Goal: Information Seeking & Learning: Learn about a topic

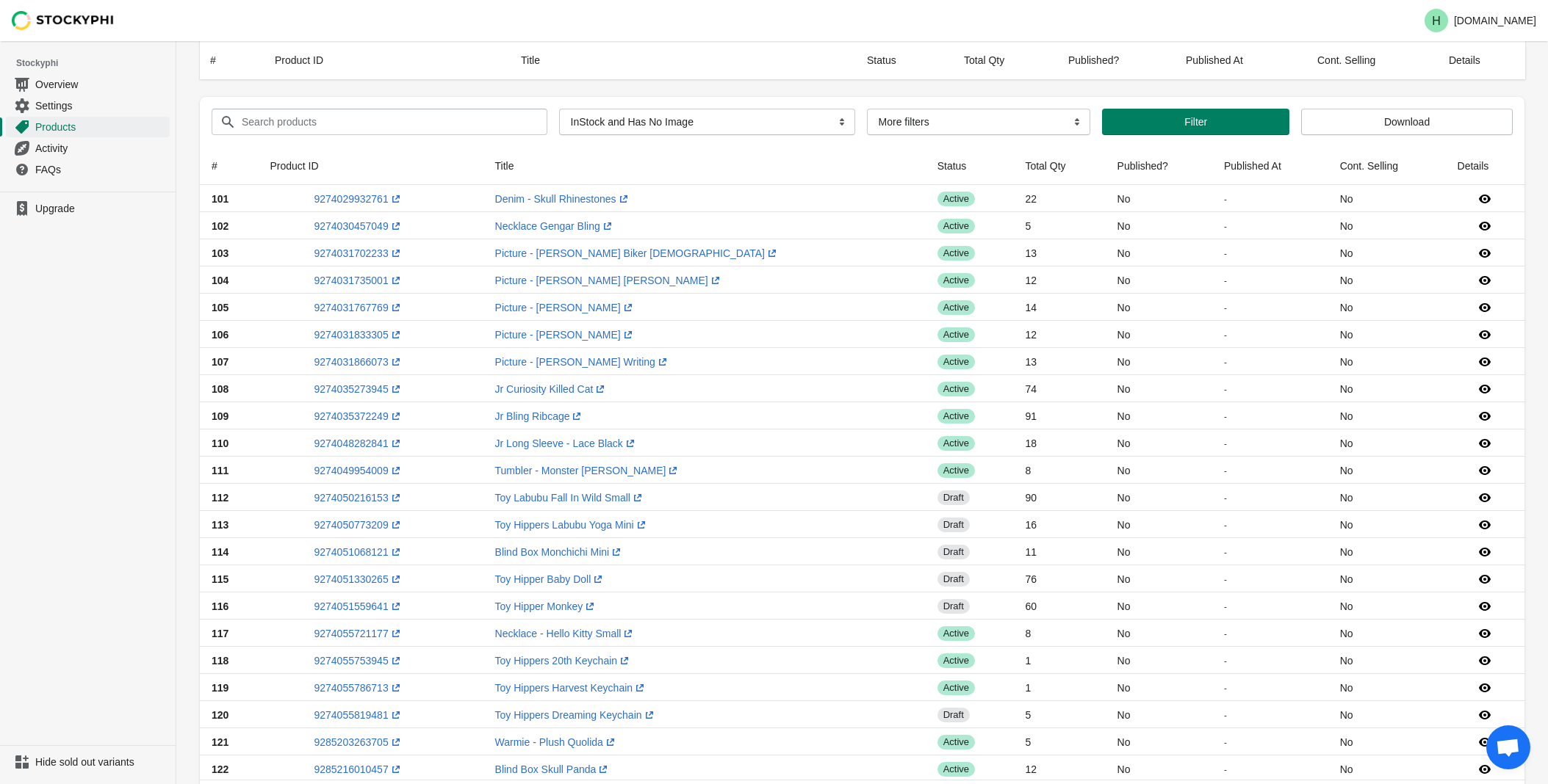
select select "instock_has_no_image"
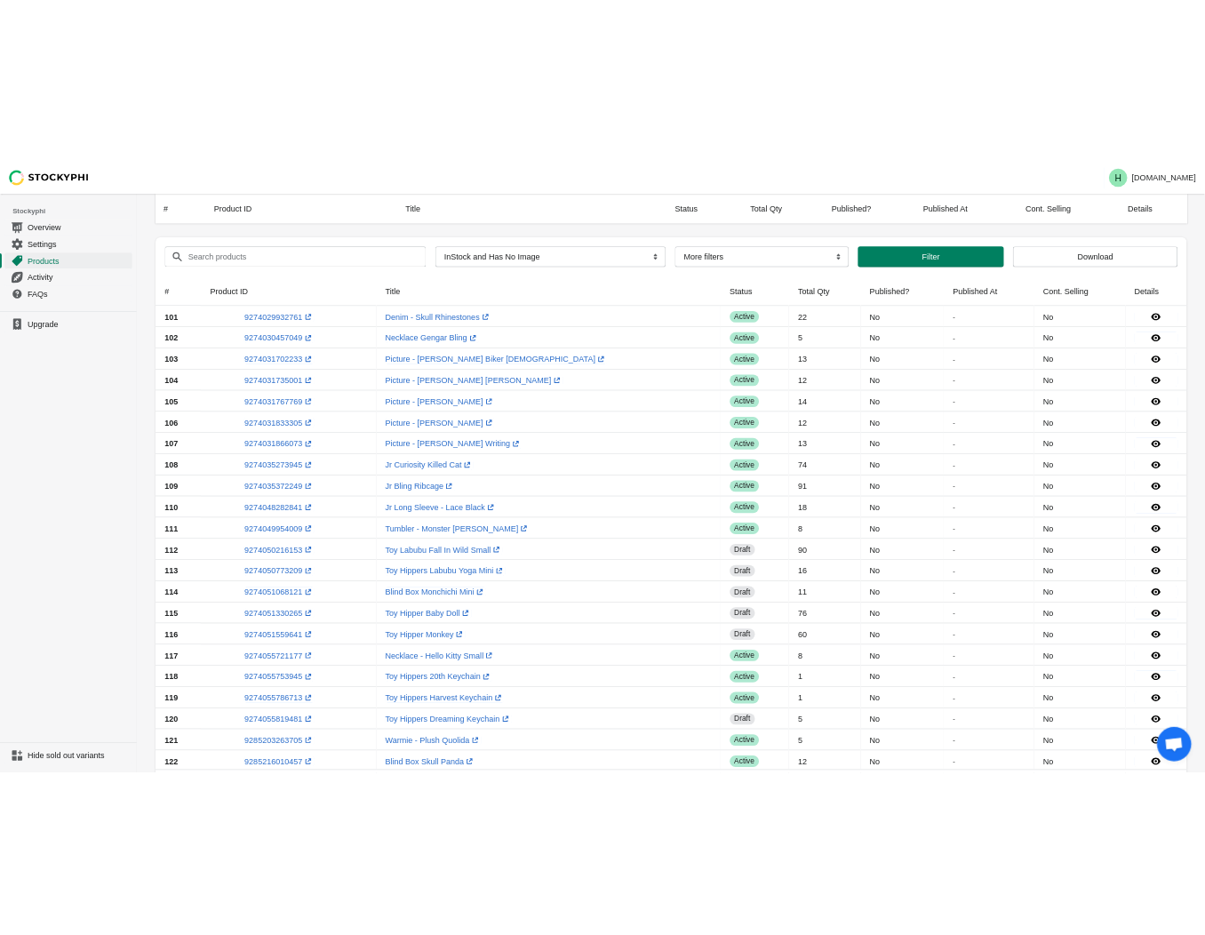
scroll to position [988, 0]
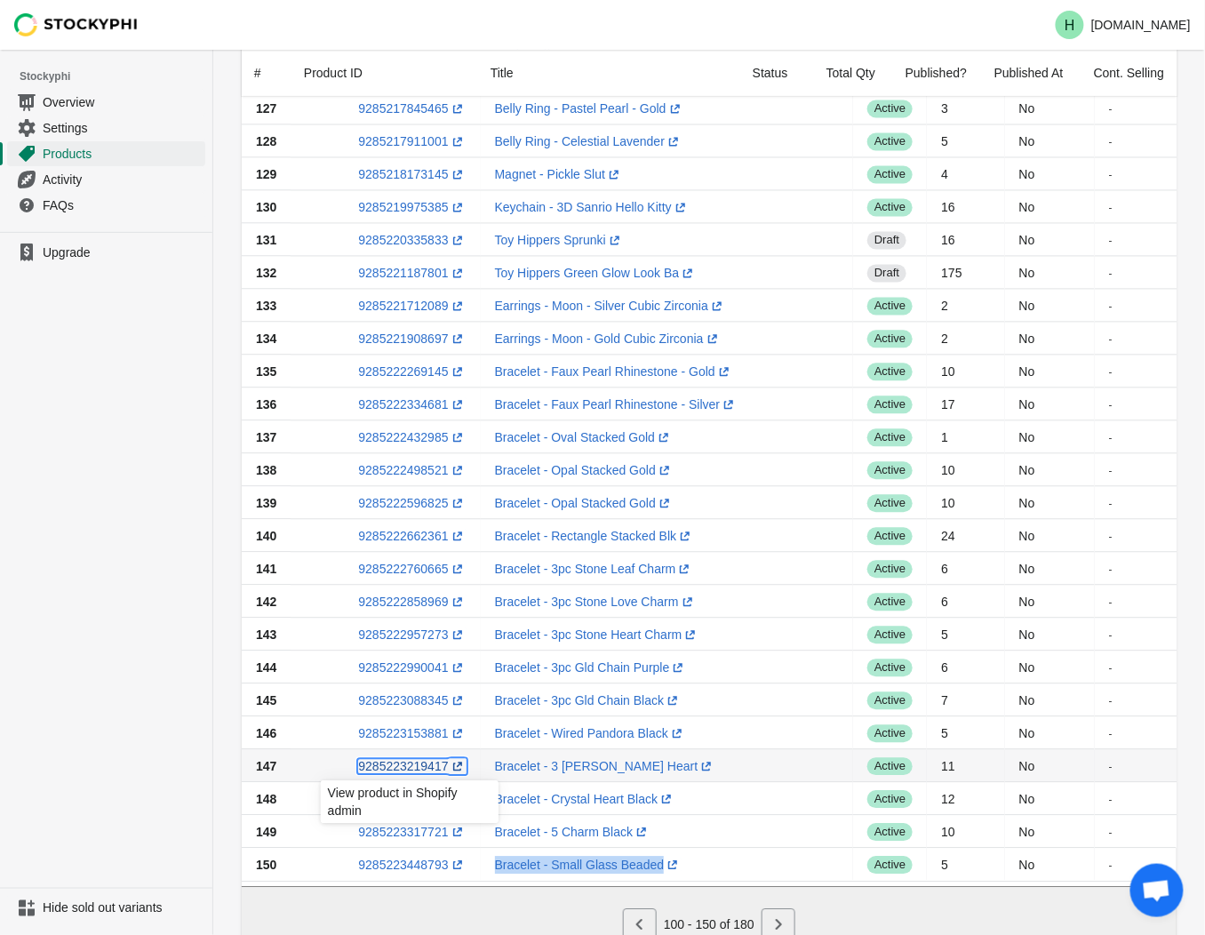
click at [397, 763] on link "9285223219417 (opens a new window)" at bounding box center [412, 766] width 108 height 14
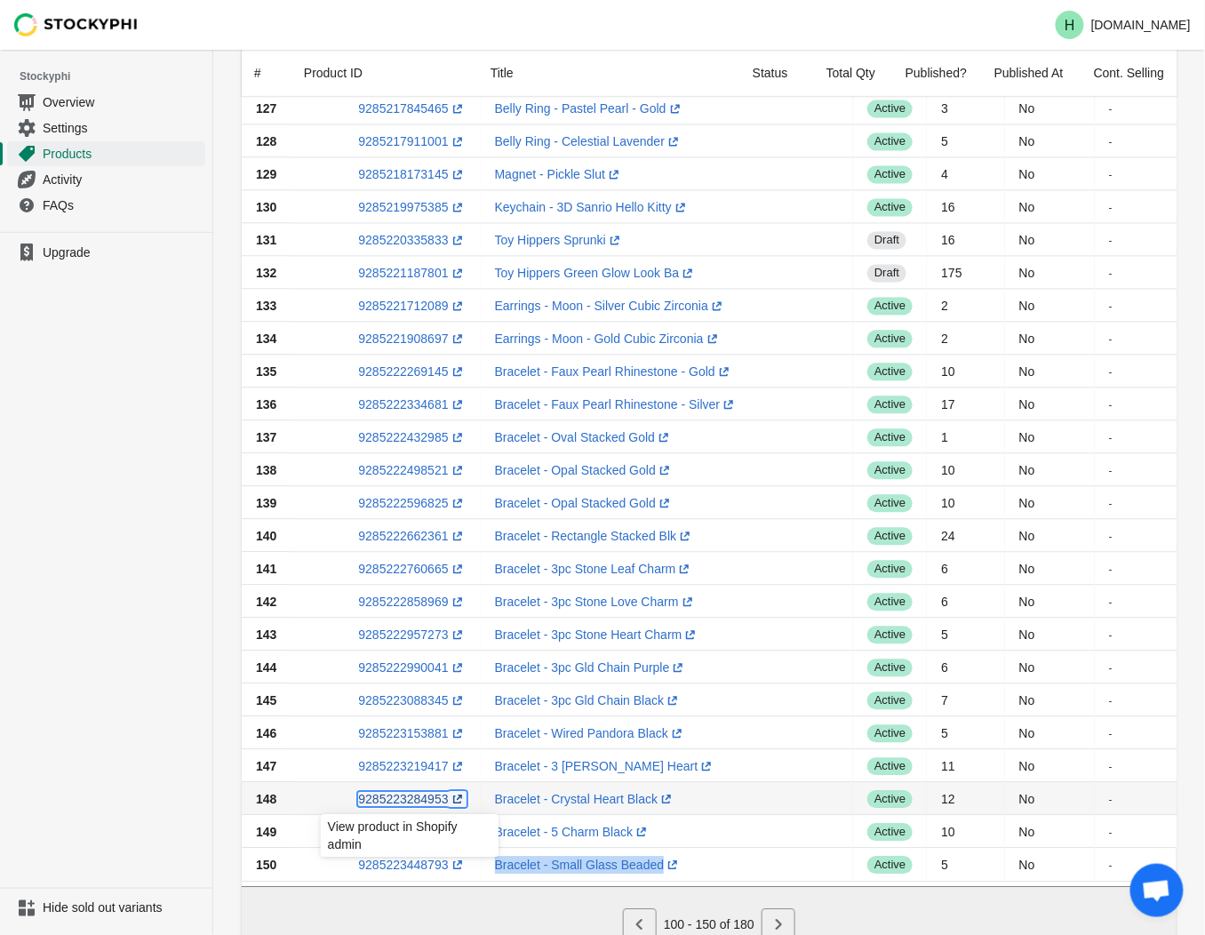
click at [406, 798] on link "9285223284953 (opens a new window)" at bounding box center [412, 799] width 108 height 14
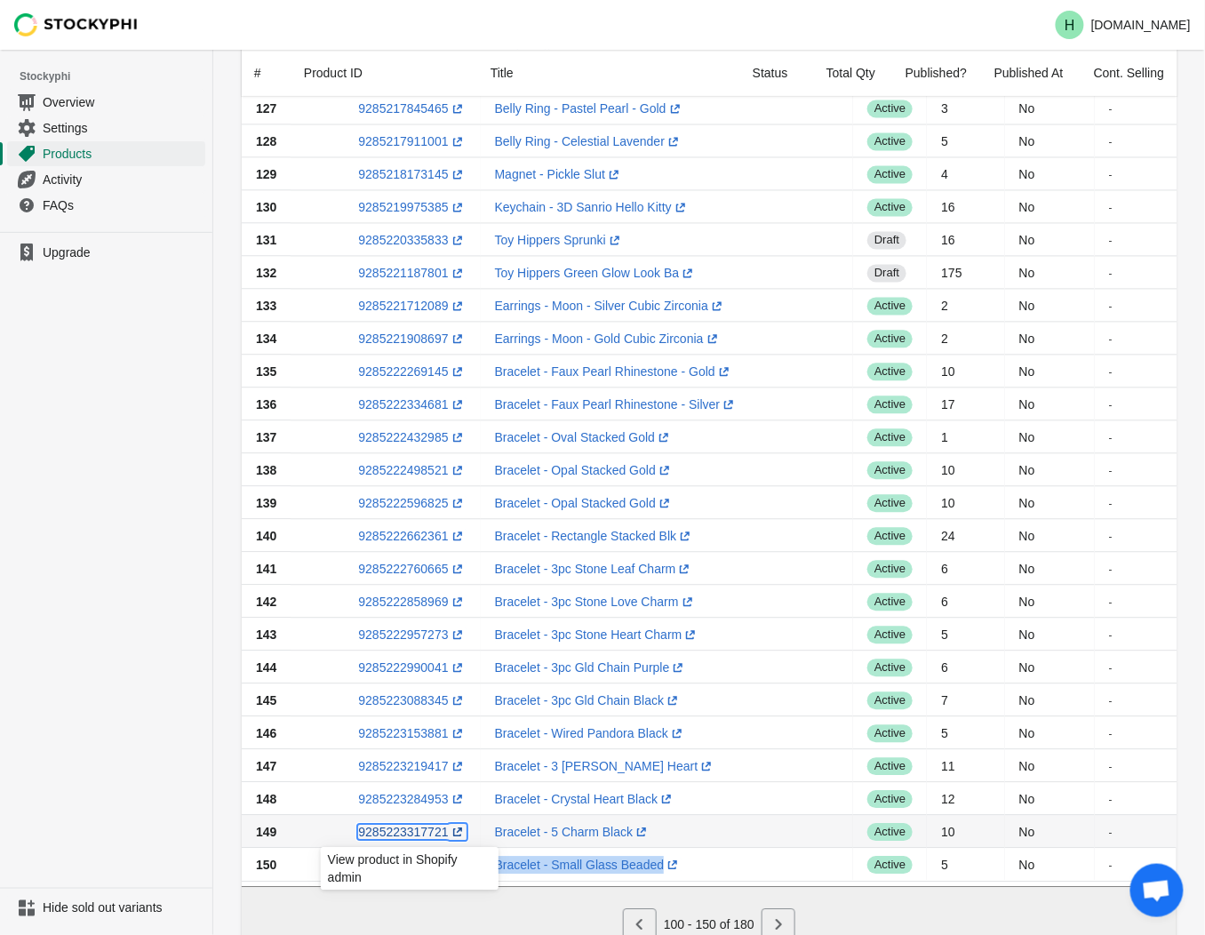
click at [414, 836] on link "9285223317721 (opens a new window)" at bounding box center [412, 832] width 108 height 14
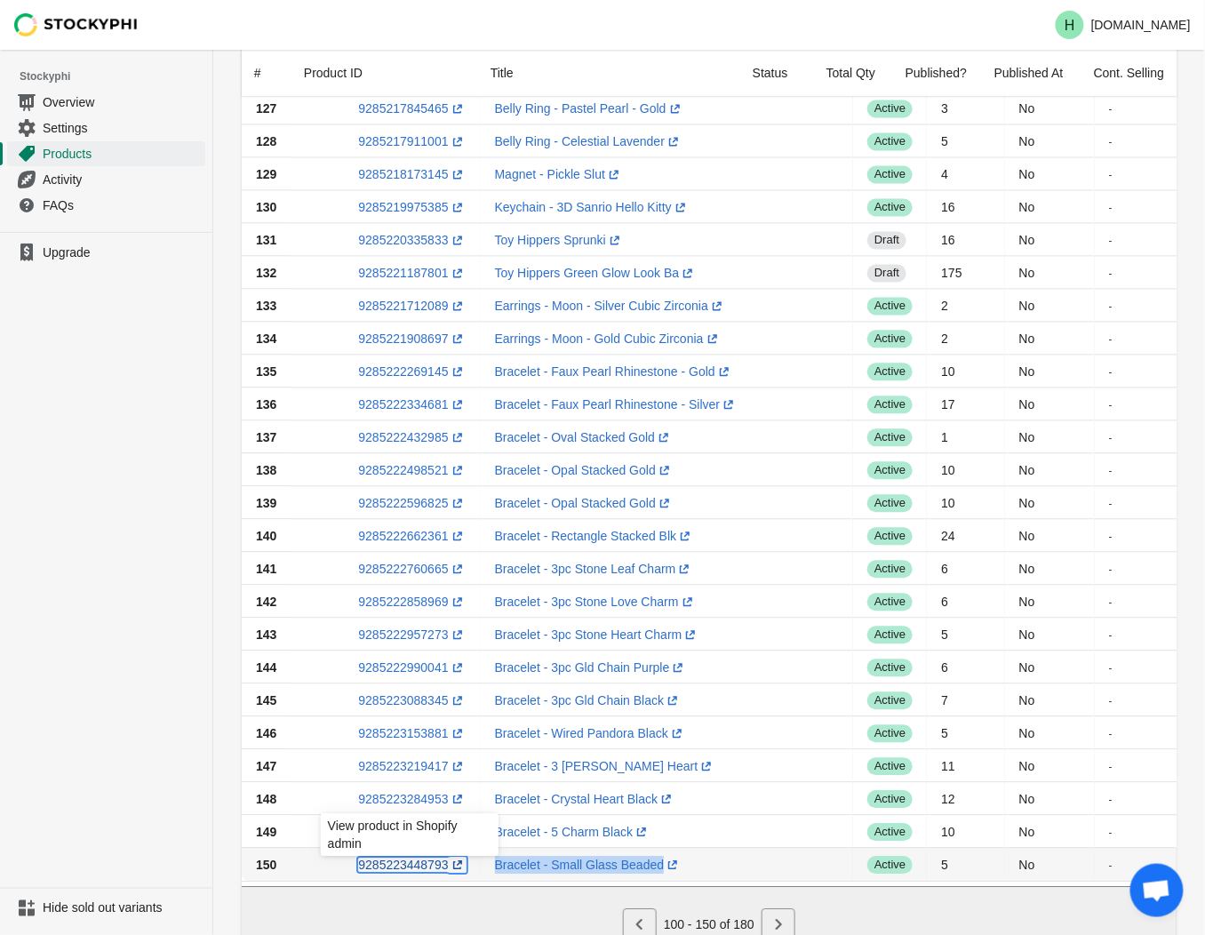
click at [394, 868] on link "9285223448793 (opens a new window)" at bounding box center [412, 865] width 108 height 14
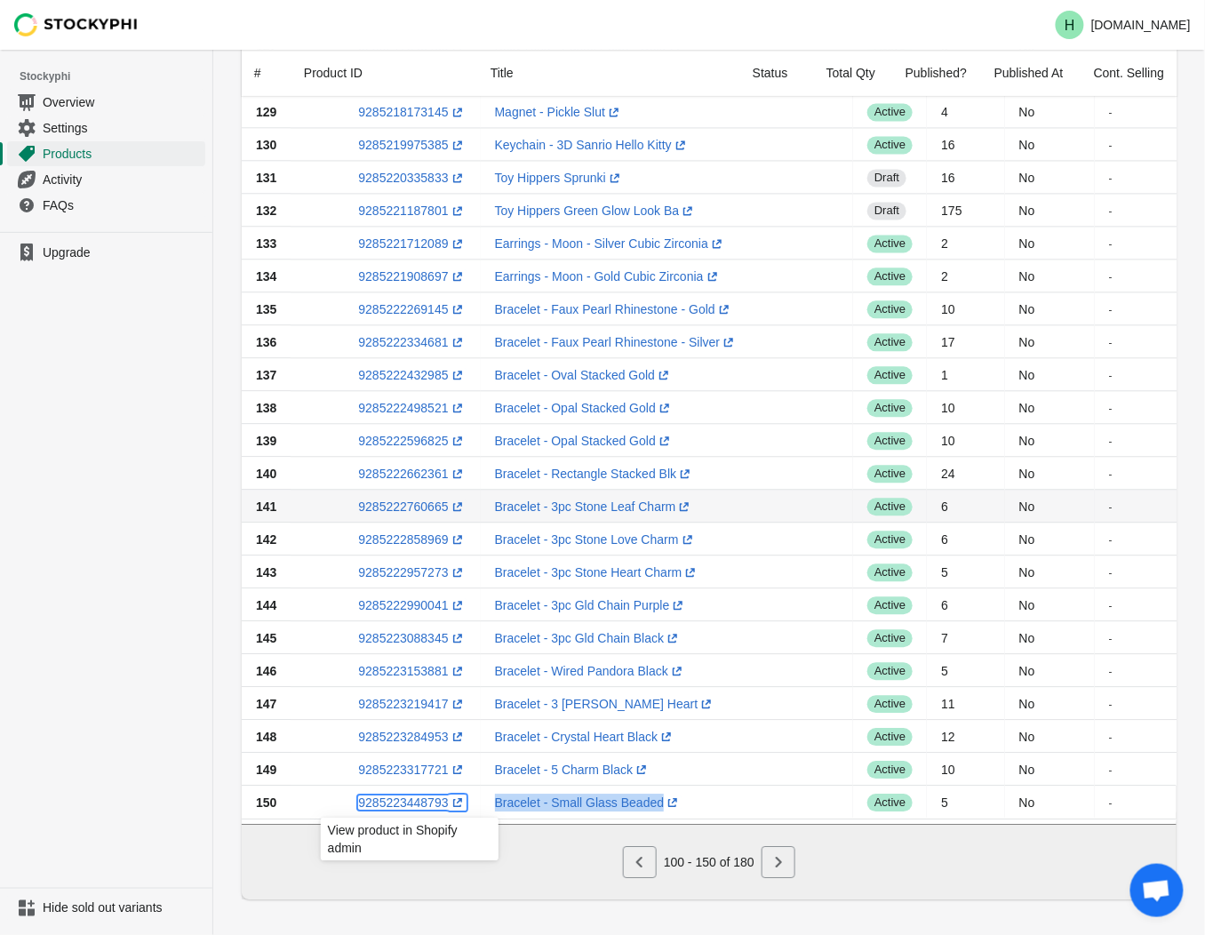
scroll to position [1068, 0]
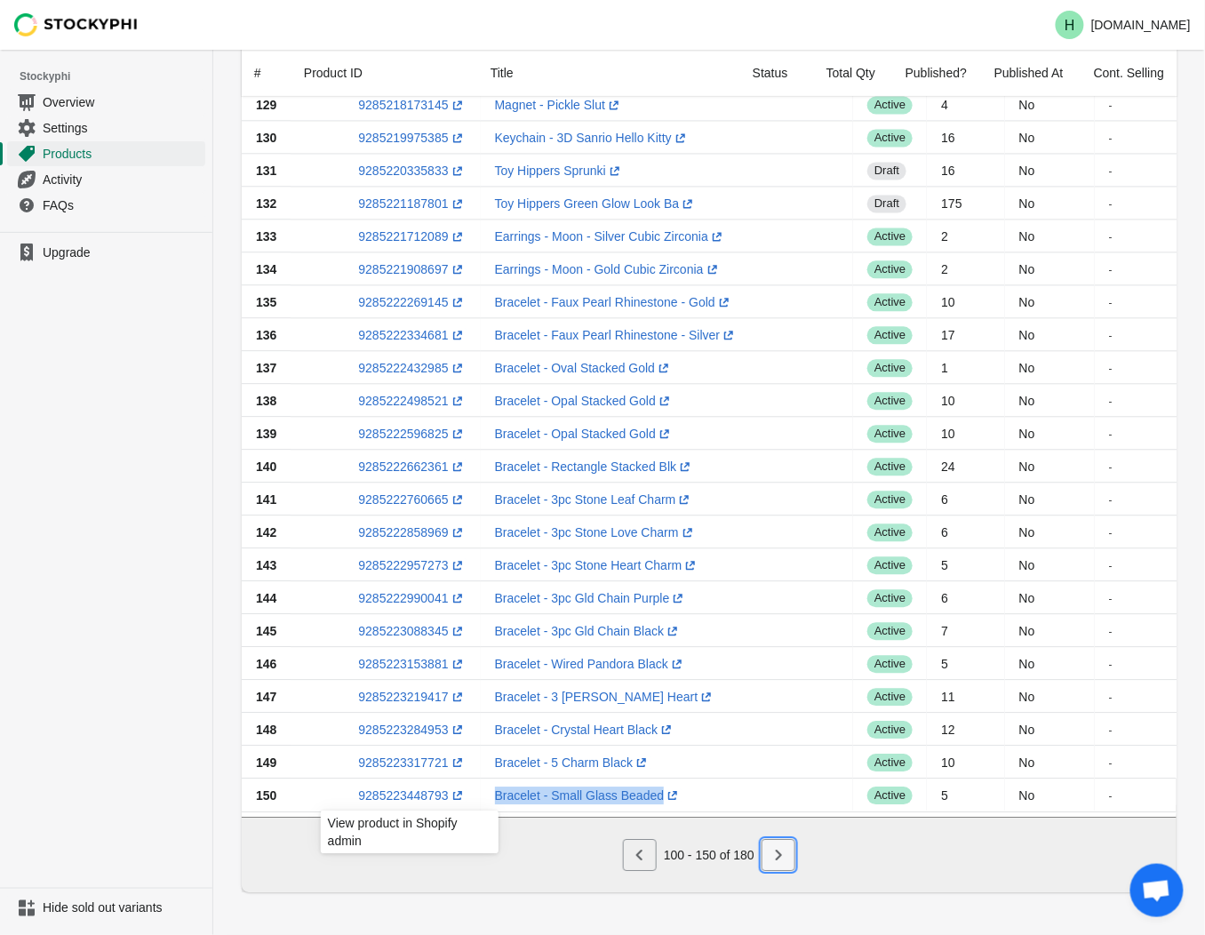
click at [776, 858] on icon "Next" at bounding box center [779, 855] width 18 height 18
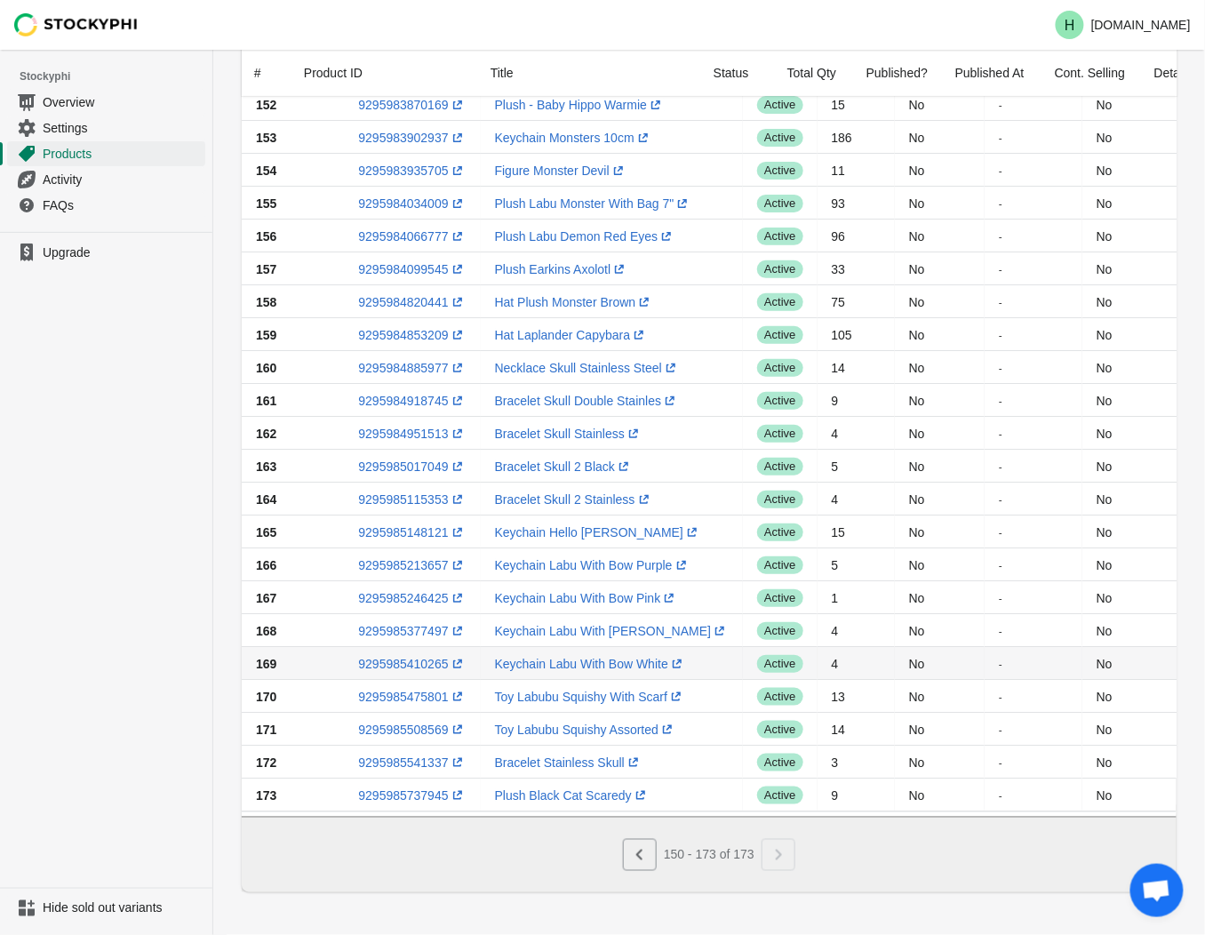
scroll to position [178, 0]
click at [642, 853] on icon "Previous" at bounding box center [640, 855] width 18 height 18
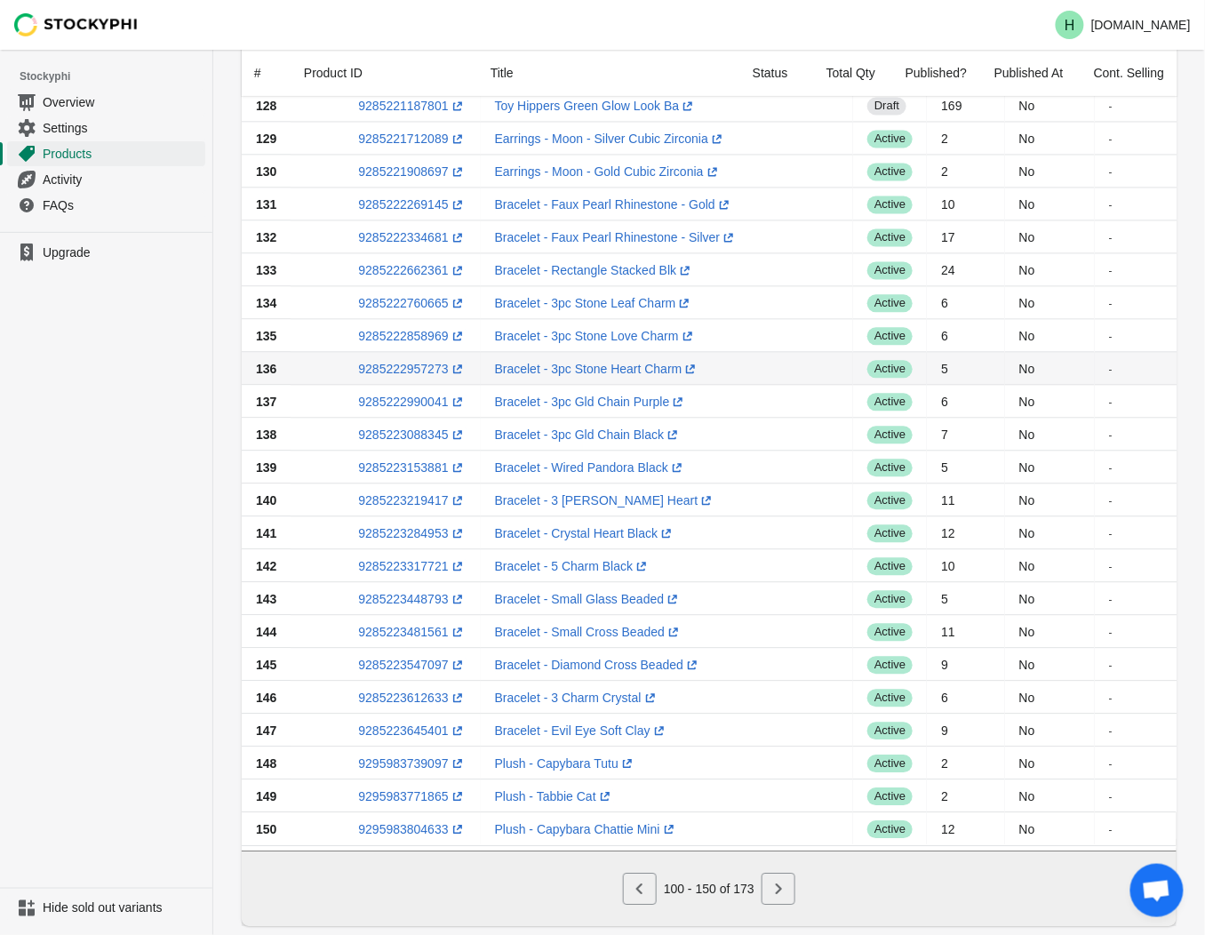
scroll to position [1067, 0]
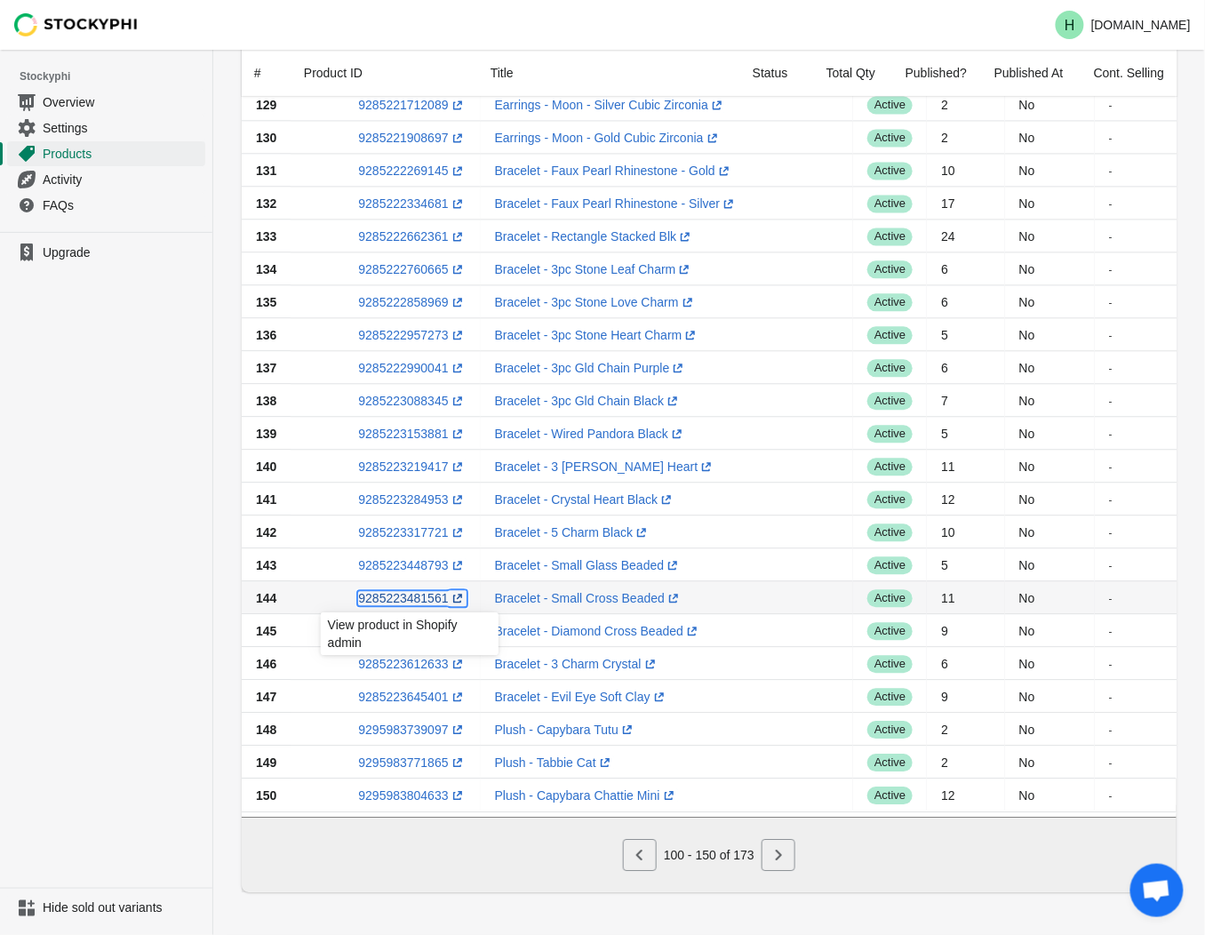
click at [397, 591] on link "9285223481561 (opens a new window)" at bounding box center [412, 598] width 108 height 14
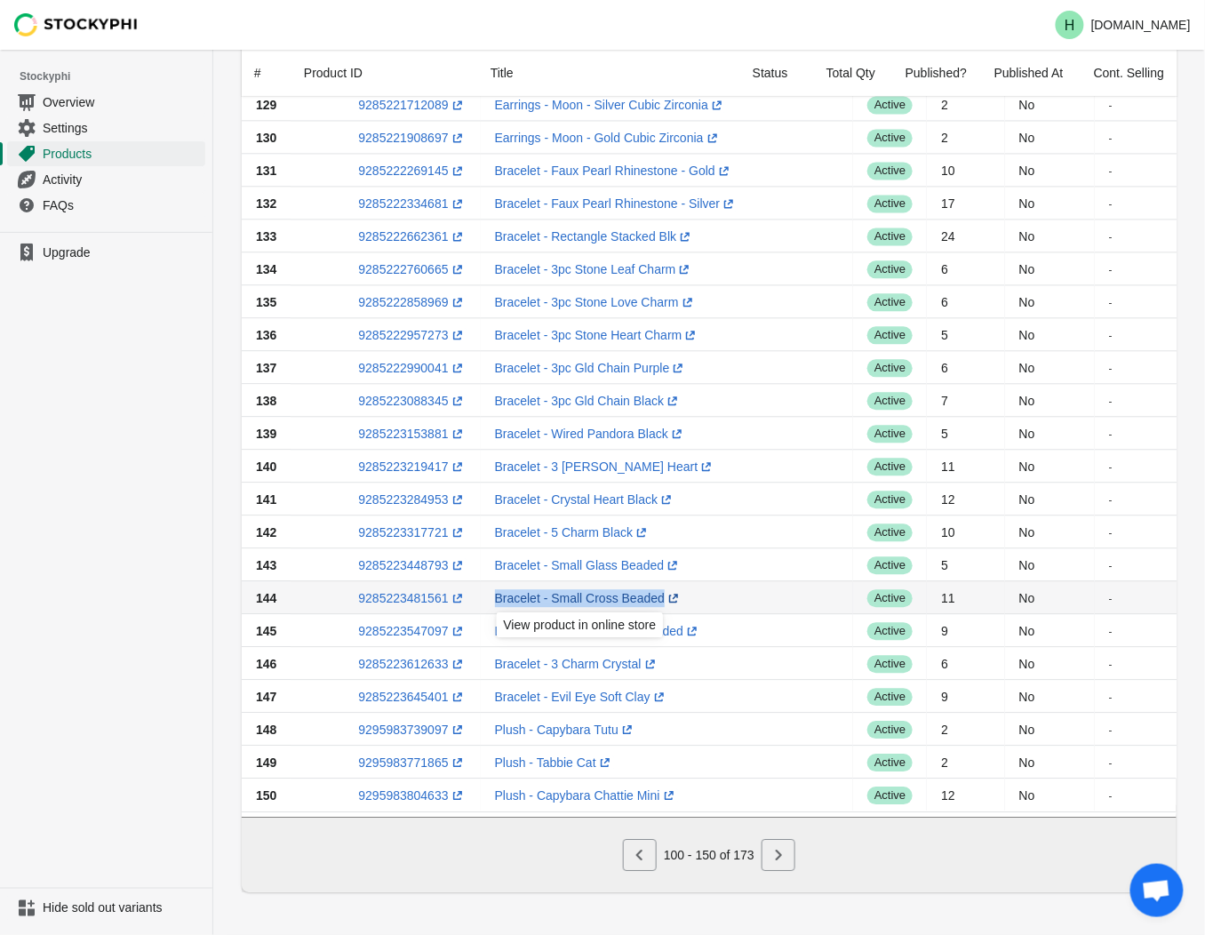
drag, startPoint x: 481, startPoint y: 585, endPoint x: 653, endPoint y: 588, distance: 172.5
click at [653, 588] on td "Bracelet - Small Cross Beaded (opens a new window)" at bounding box center [667, 597] width 372 height 33
drag, startPoint x: 653, startPoint y: 588, endPoint x: 619, endPoint y: 591, distance: 34.8
copy link "Bracelet - Small Cross Beaded (opens a new window)"
drag, startPoint x: 674, startPoint y: 624, endPoint x: 636, endPoint y: 624, distance: 38.2
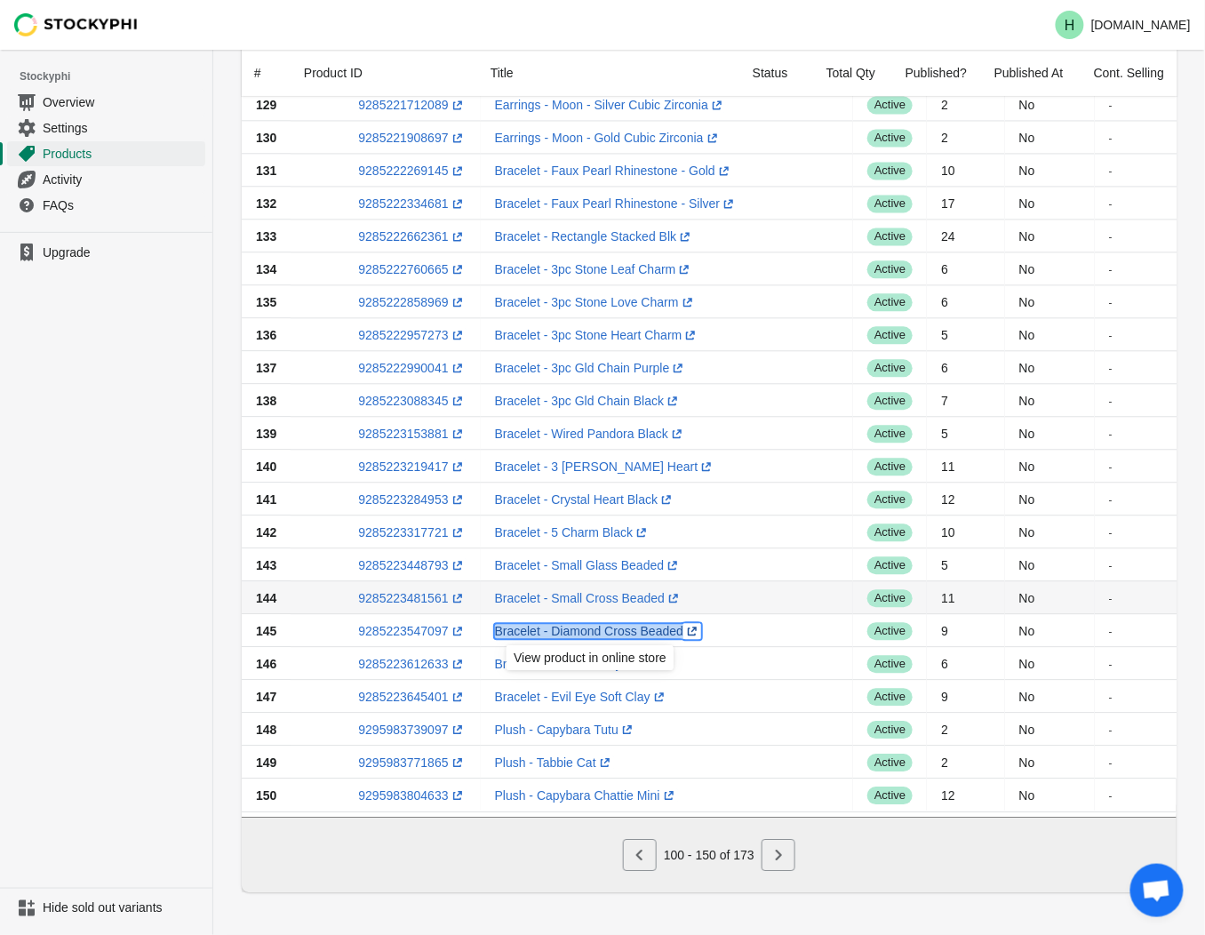
copy link "Bracelet - Diamond Cross Beaded (opens a new window)"
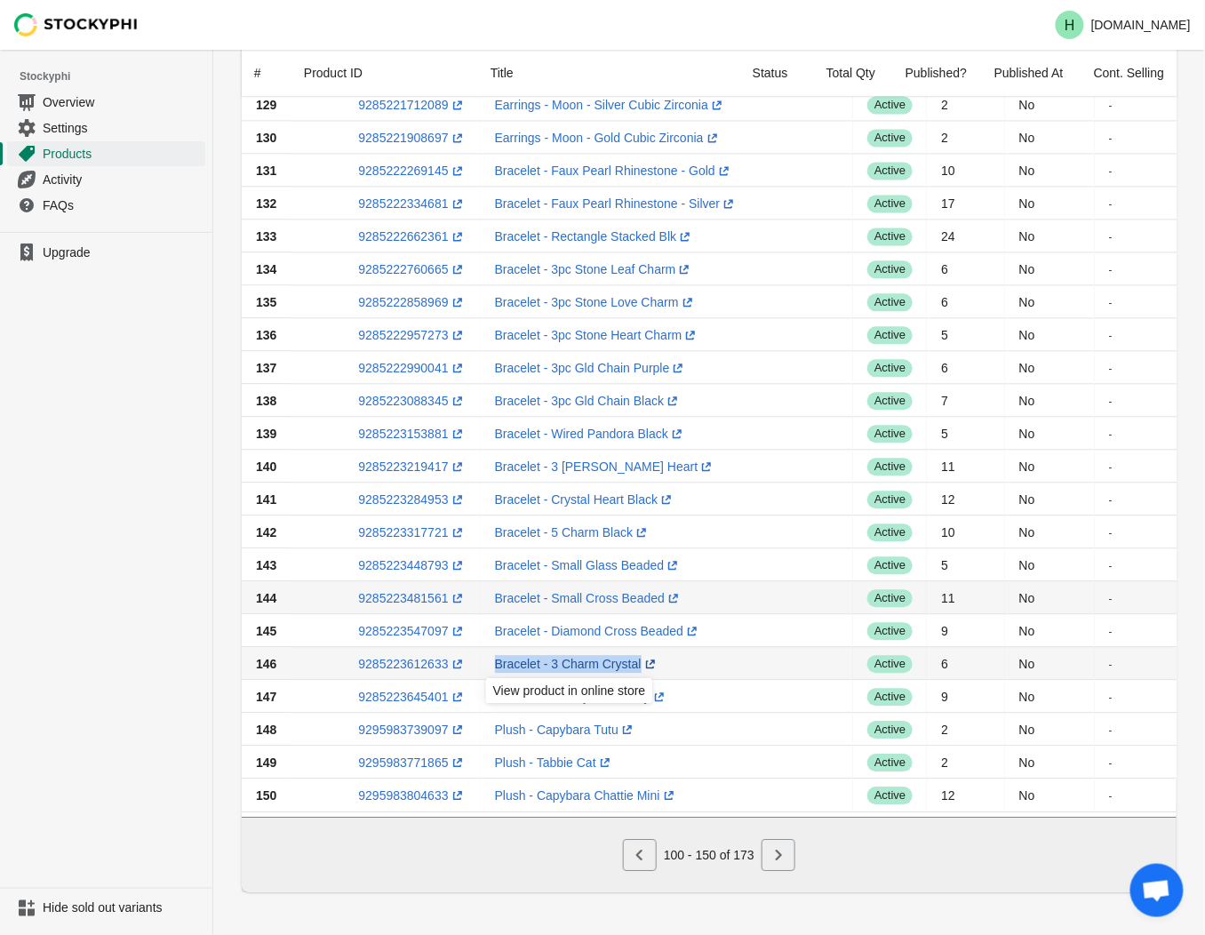
drag, startPoint x: 474, startPoint y: 651, endPoint x: 644, endPoint y: 660, distance: 170.1
click at [644, 660] on tr "146 9285223612633 (opens a new window) Bracelet - 3 Charm Crystal (opens a new …" at bounding box center [800, 663] width 1116 height 33
drag, startPoint x: 644, startPoint y: 660, endPoint x: 582, endPoint y: 656, distance: 61.5
copy tr "Bracelet - 3 Charm Crystal (opens a new window)"
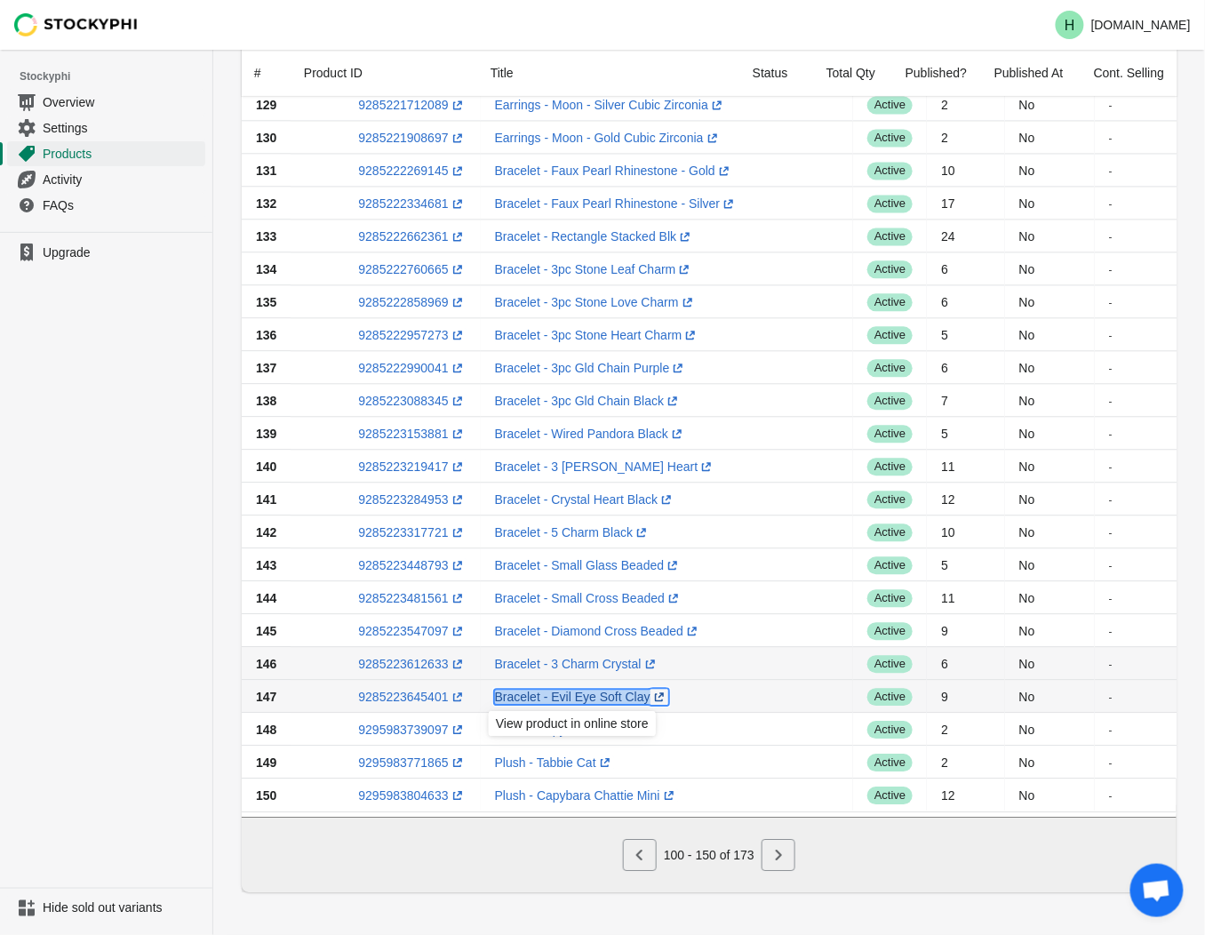
drag, startPoint x: 638, startPoint y: 689, endPoint x: 592, endPoint y: 690, distance: 46.2
copy link "Bracelet - Evil Eye Soft Clay (opens a new window)"
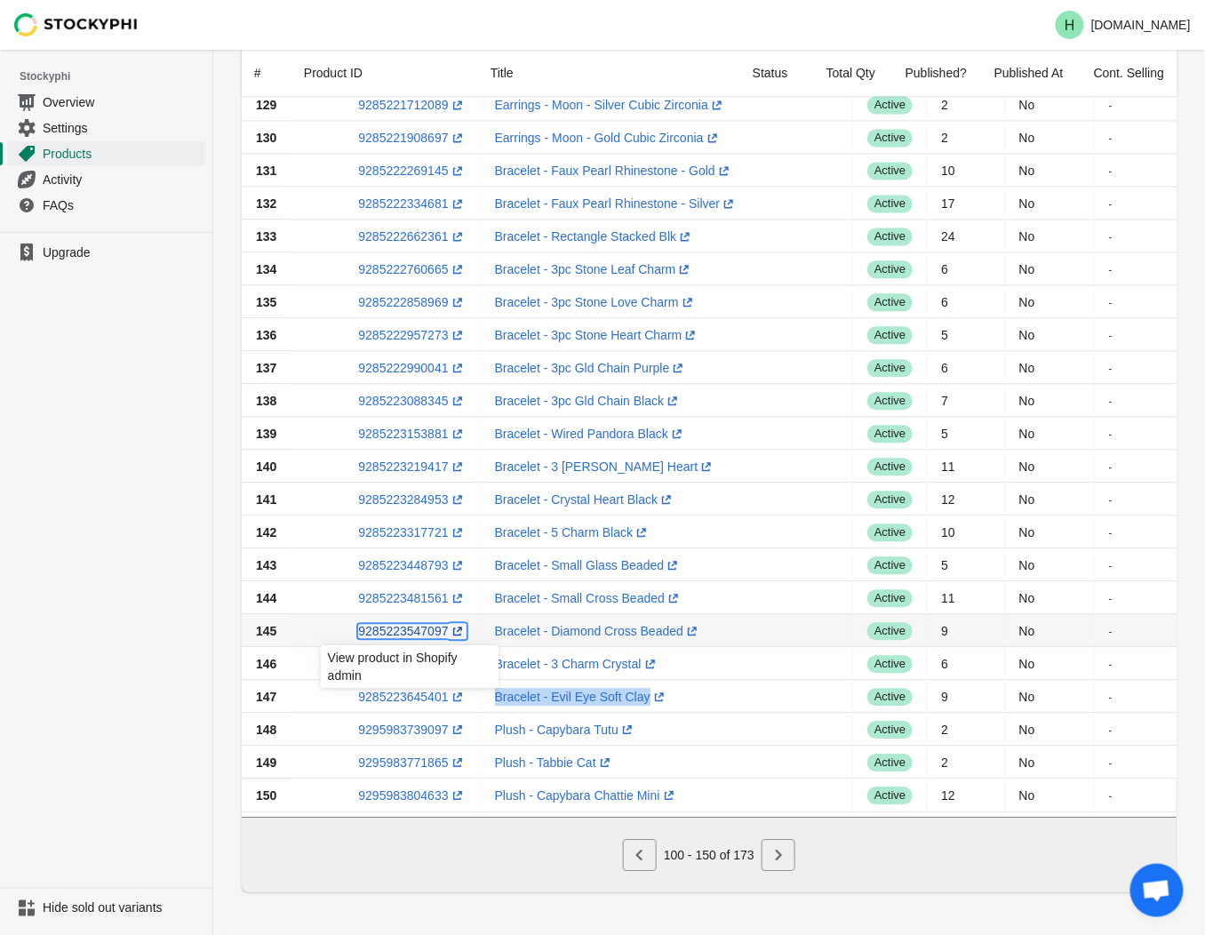
click at [404, 624] on link "9285223547097 (opens a new window)" at bounding box center [412, 631] width 108 height 14
click at [401, 657] on link "9285223612633 (opens a new window)" at bounding box center [412, 664] width 108 height 14
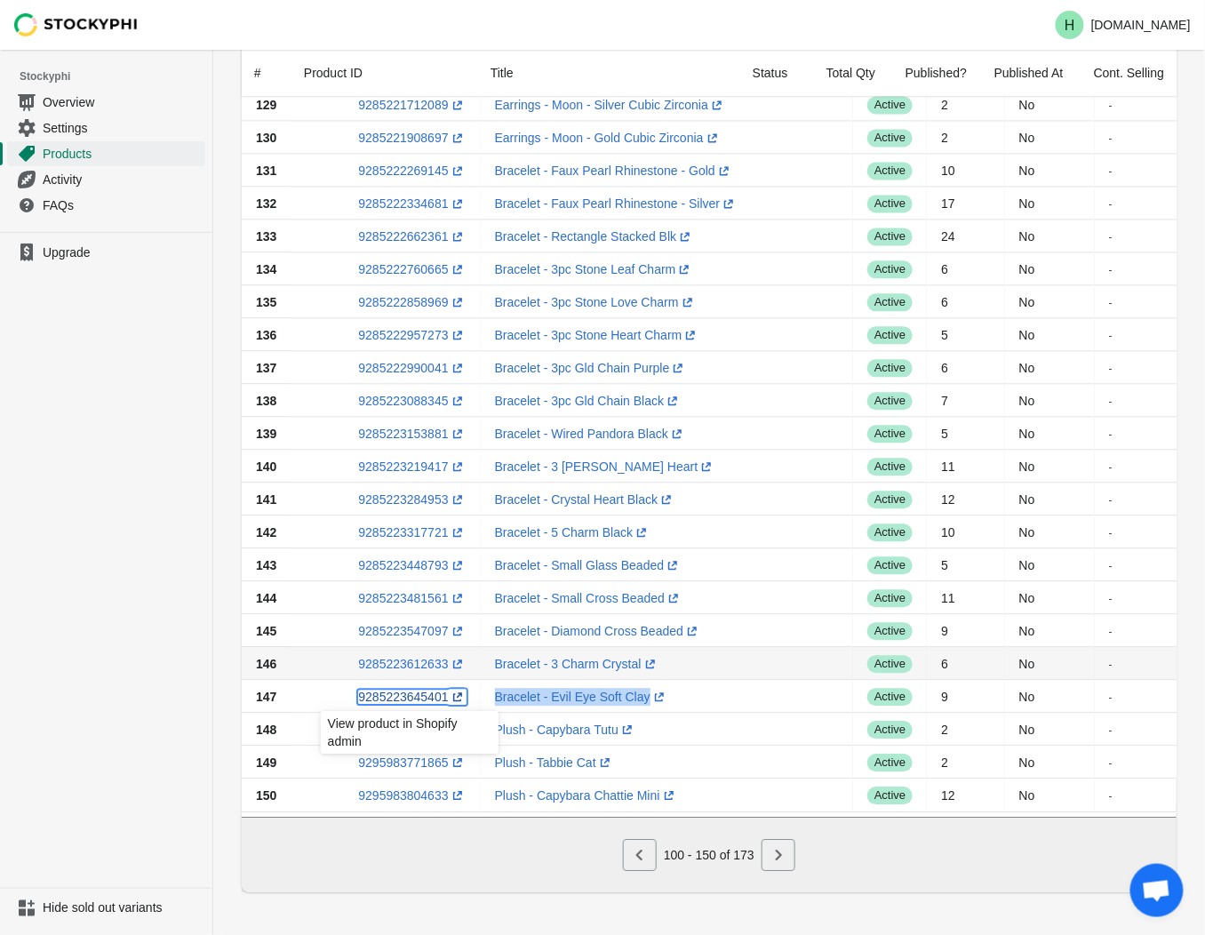
click at [395, 690] on link "9285223645401 (opens a new window)" at bounding box center [412, 697] width 108 height 14
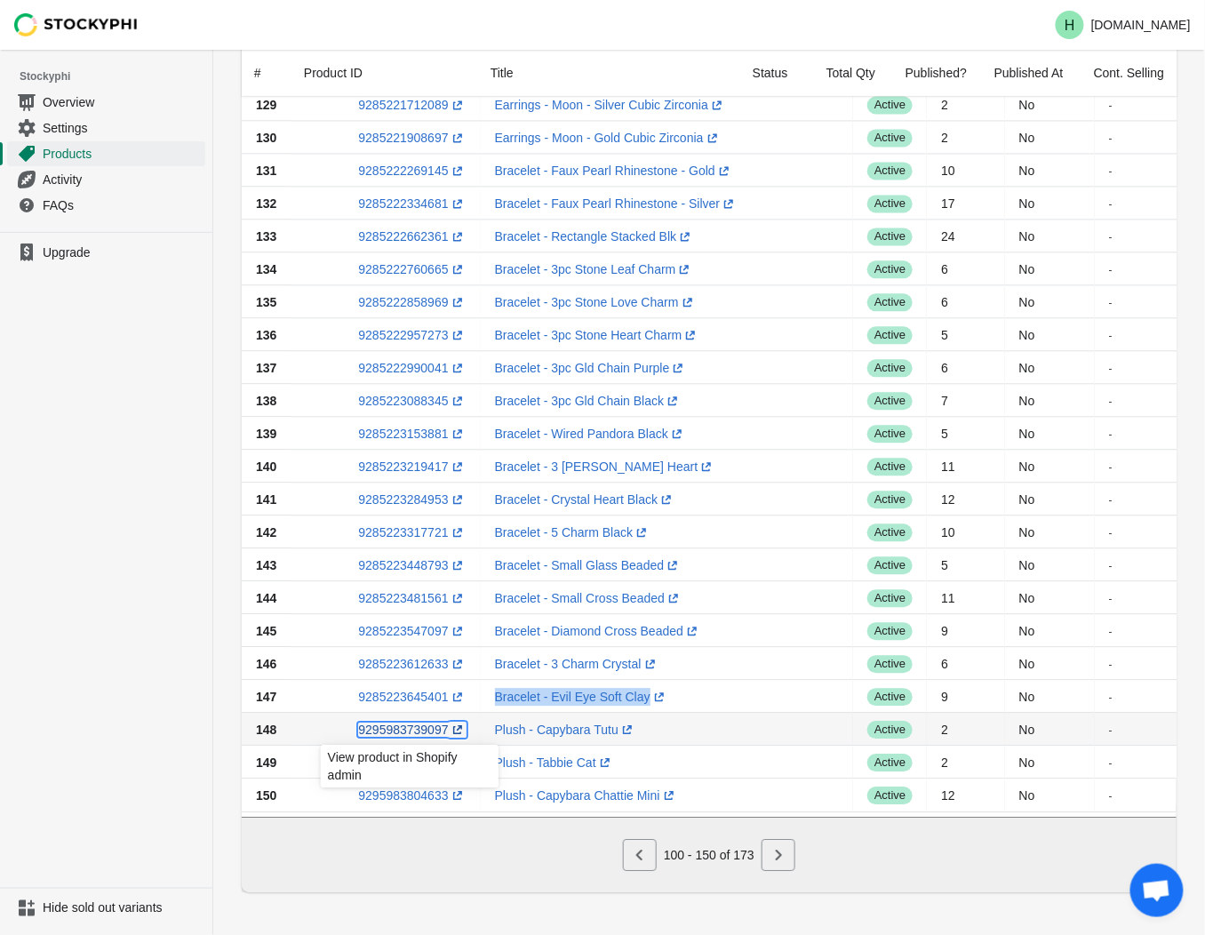
click at [400, 723] on link "9295983739097 (opens a new window)" at bounding box center [412, 730] width 108 height 14
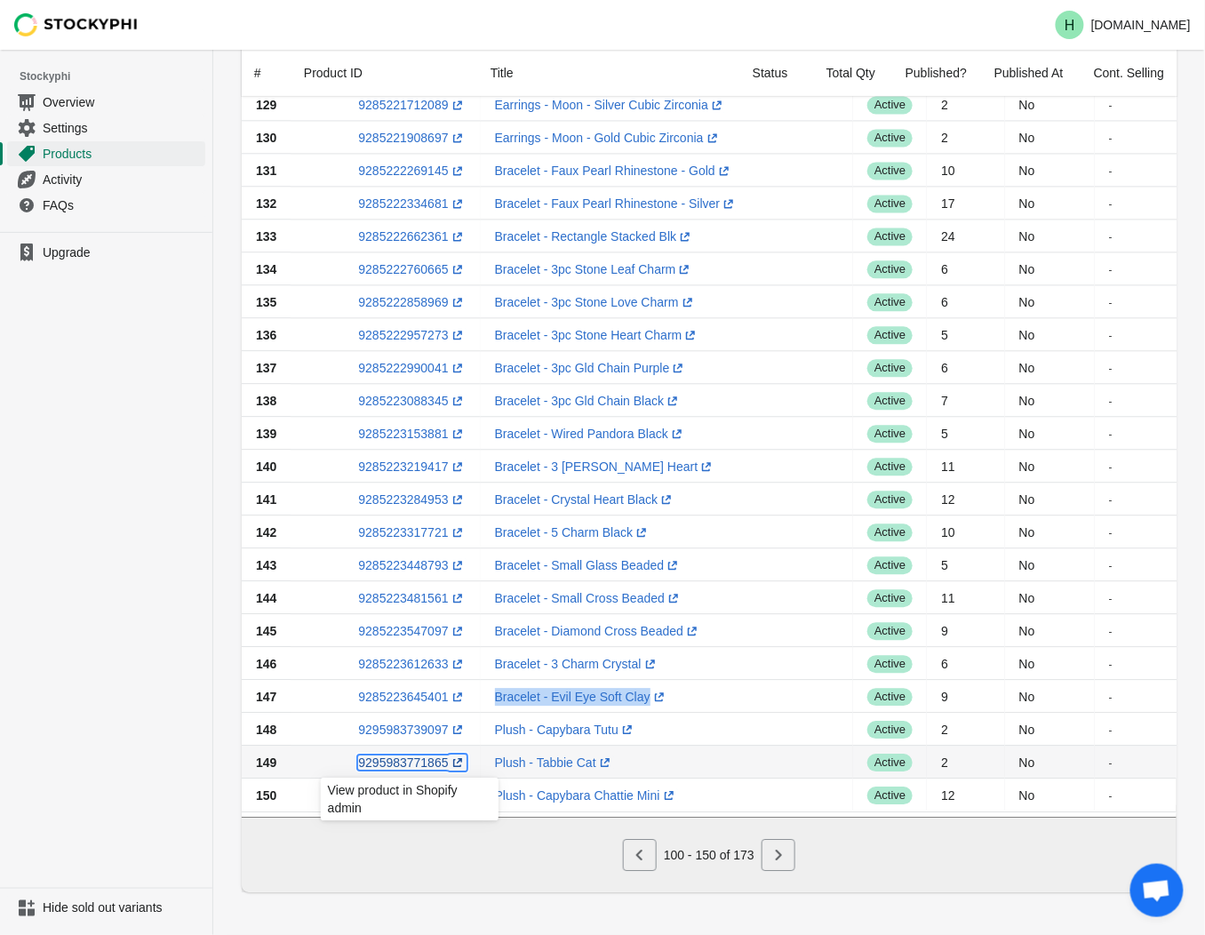
click at [396, 756] on link "9295983771865 (opens a new window)" at bounding box center [412, 763] width 108 height 14
click at [51, 707] on ul "Upgrade" at bounding box center [106, 560] width 212 height 656
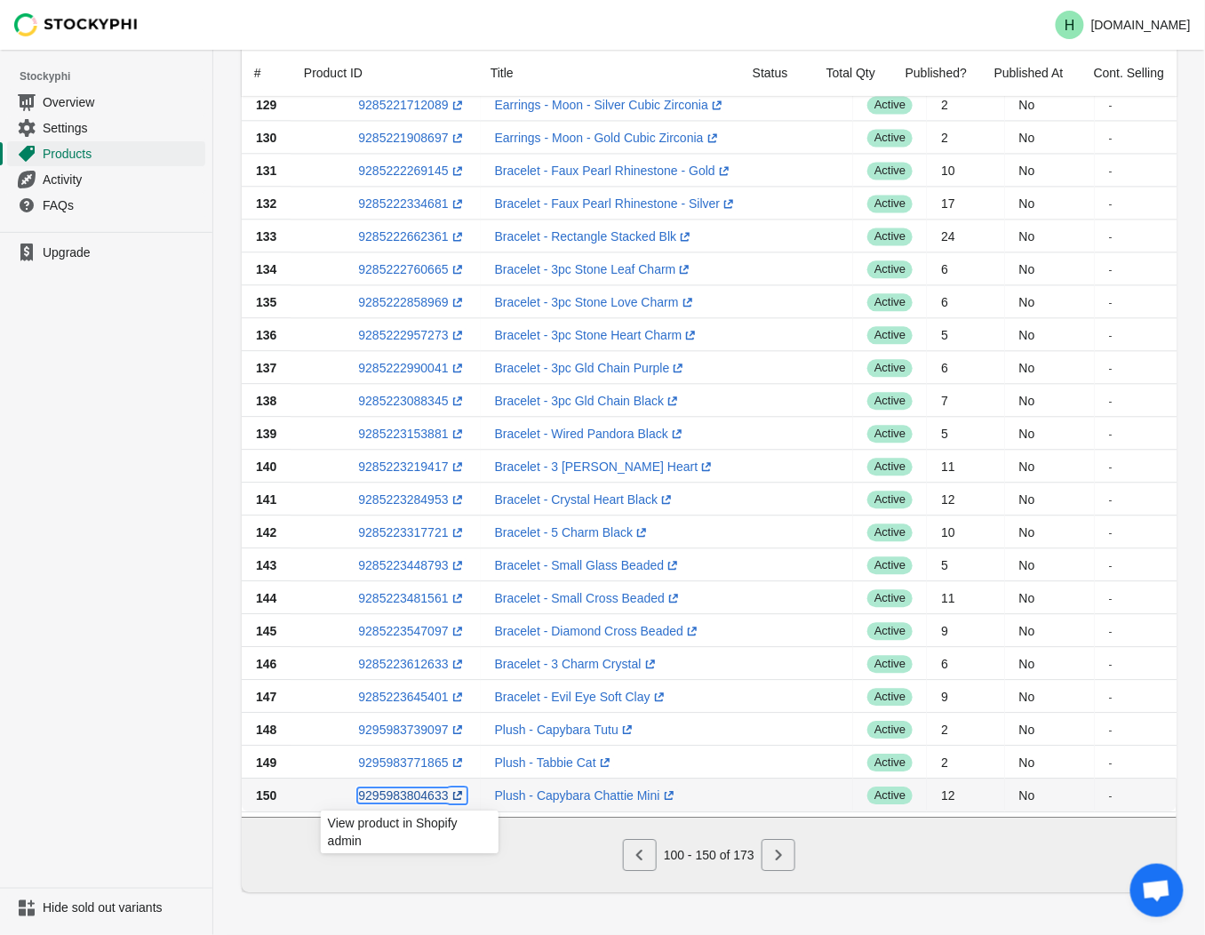
click at [398, 788] on link "9295983804633 (opens a new window)" at bounding box center [412, 795] width 108 height 14
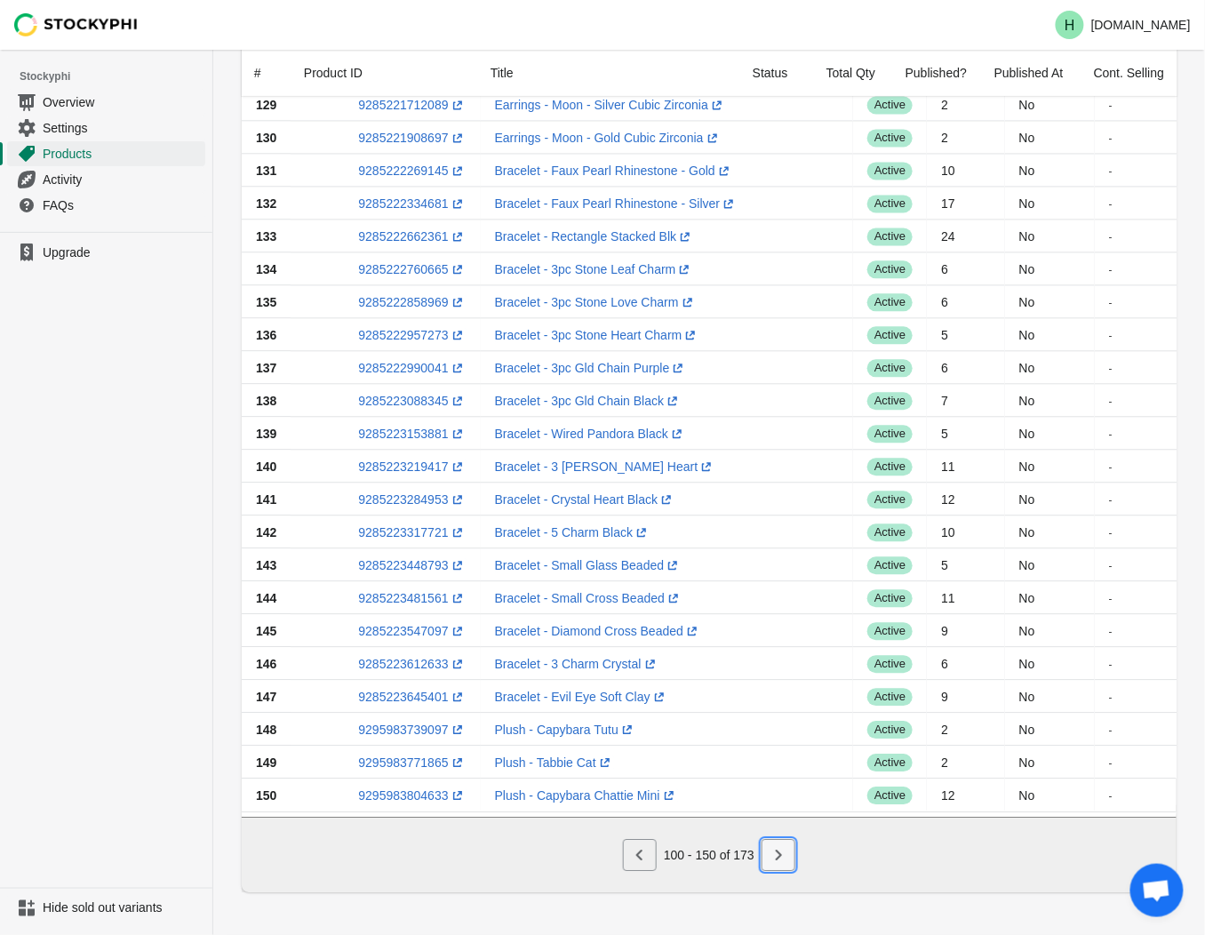
click at [778, 860] on icon "Next" at bounding box center [779, 855] width 18 height 18
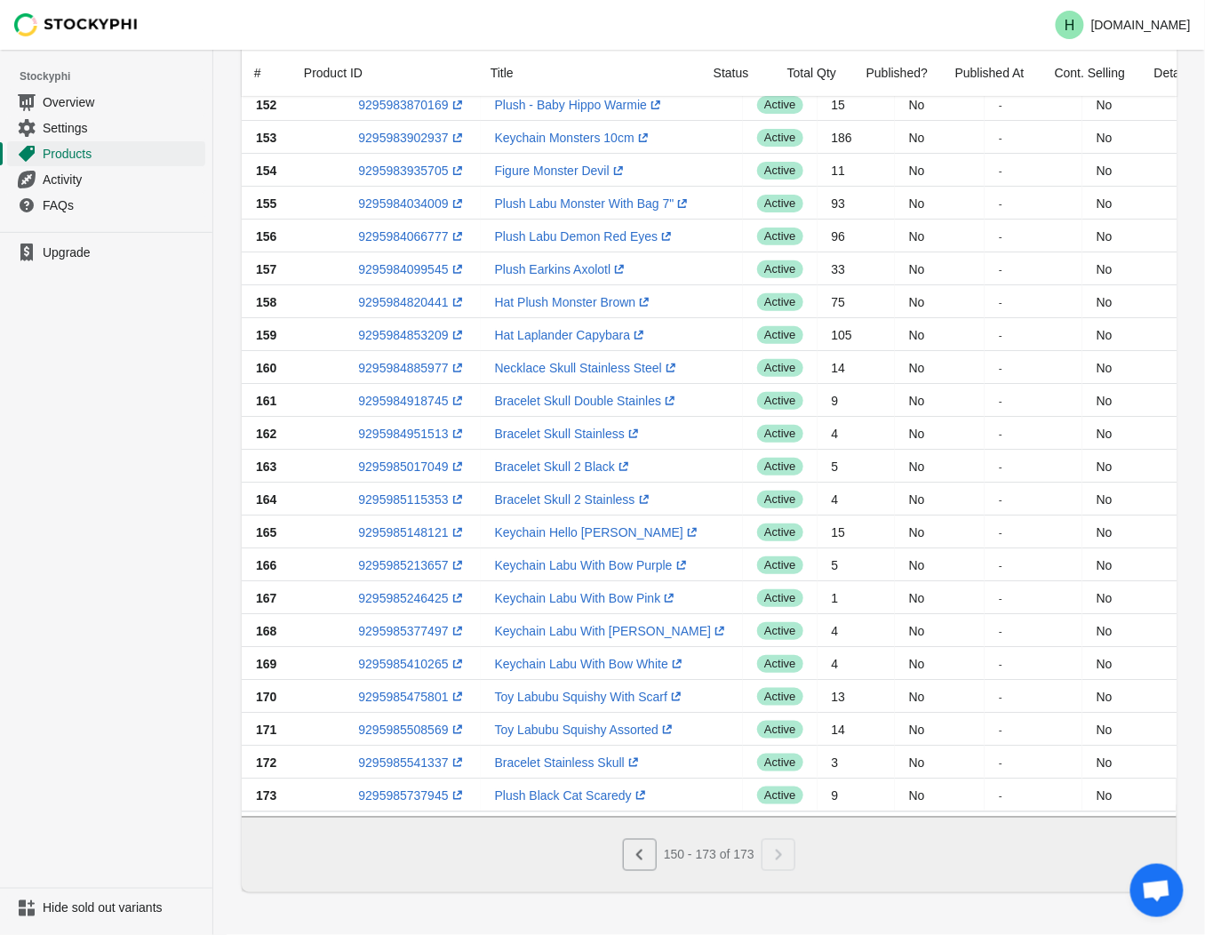
scroll to position [178, 0]
click at [645, 863] on icon "Previous" at bounding box center [640, 855] width 18 height 18
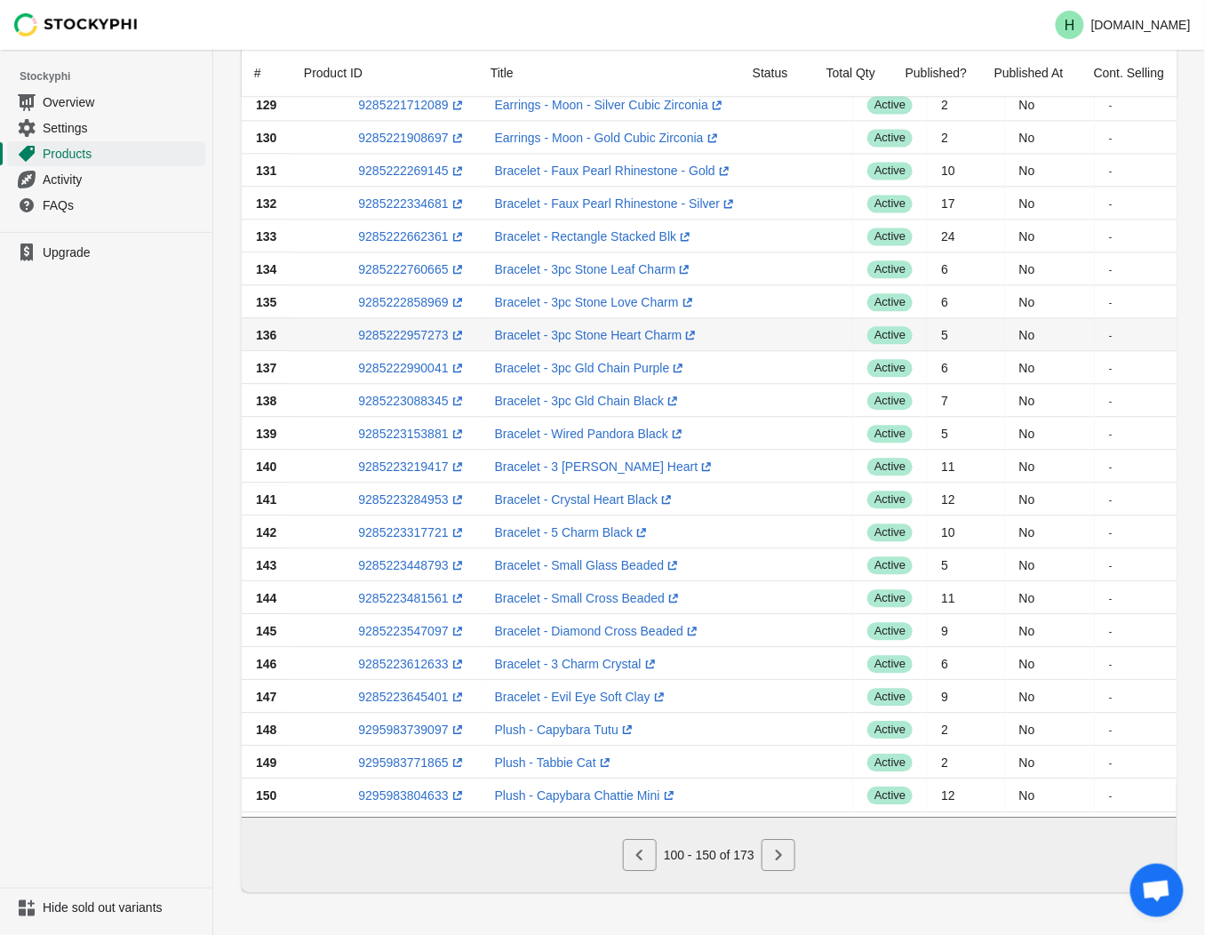
scroll to position [1068, 0]
click at [773, 855] on icon "Next" at bounding box center [779, 855] width 18 height 18
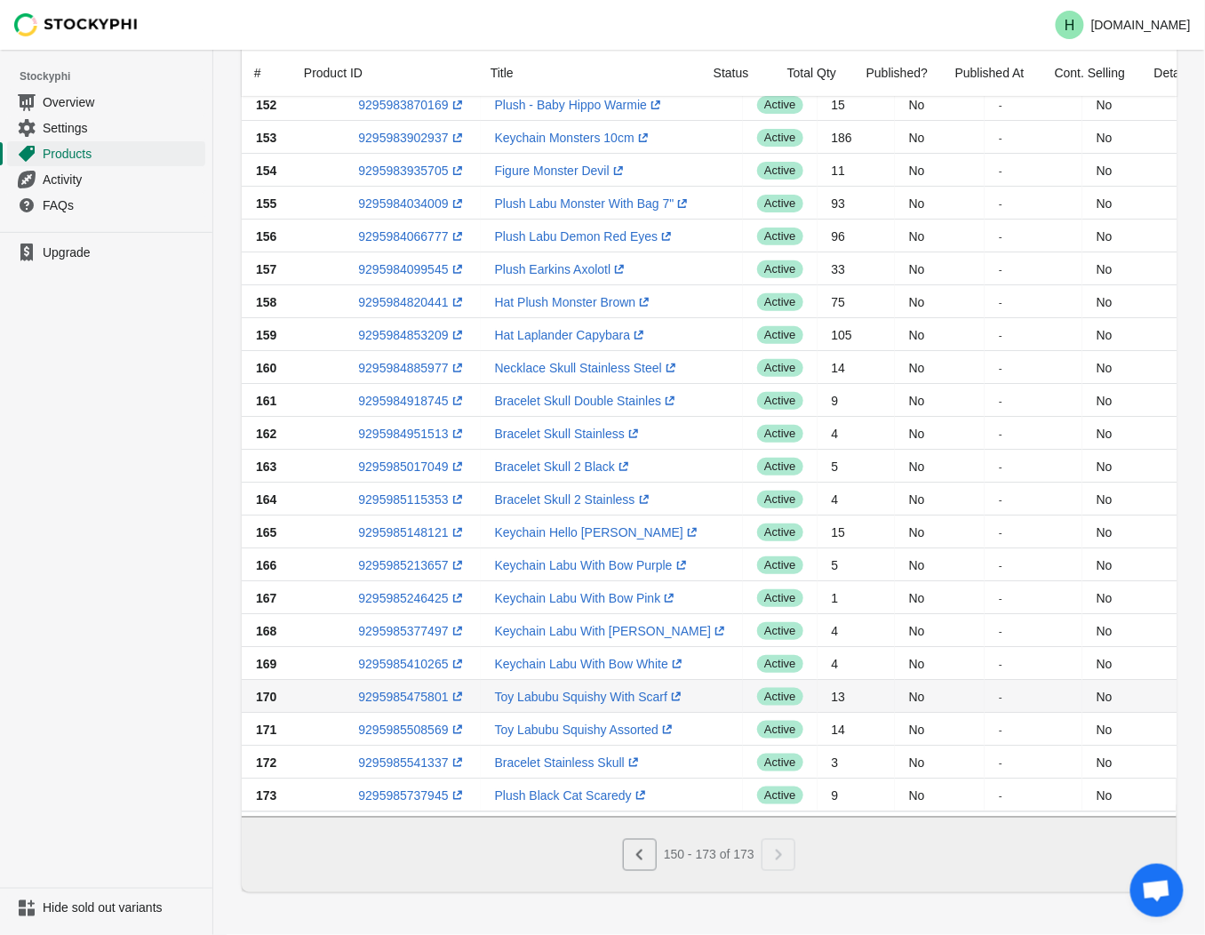
scroll to position [0, 0]
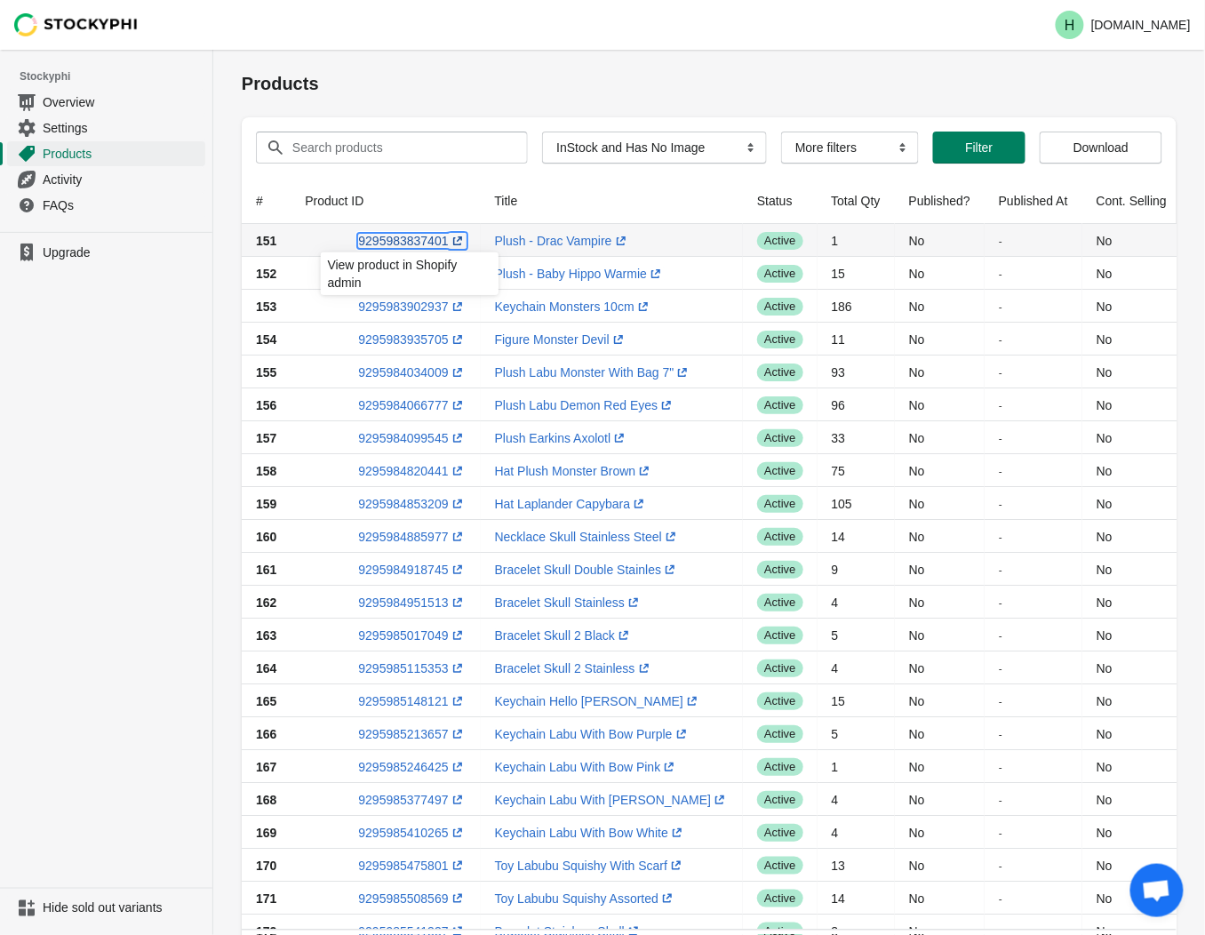
click at [389, 242] on link "9295983837401 (opens a new window)" at bounding box center [412, 241] width 108 height 14
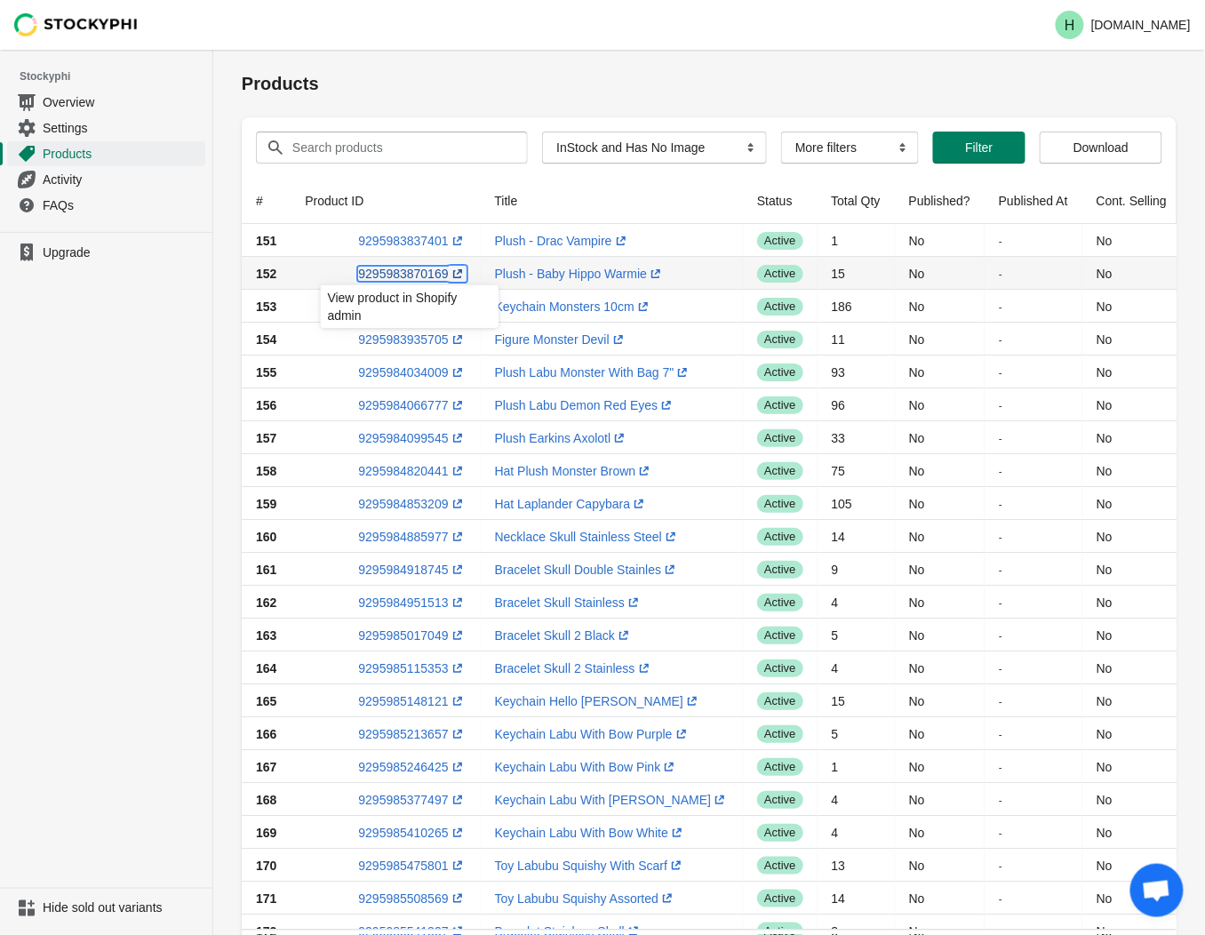
click at [396, 276] on link "9295983870169 (opens a new window)" at bounding box center [412, 274] width 108 height 14
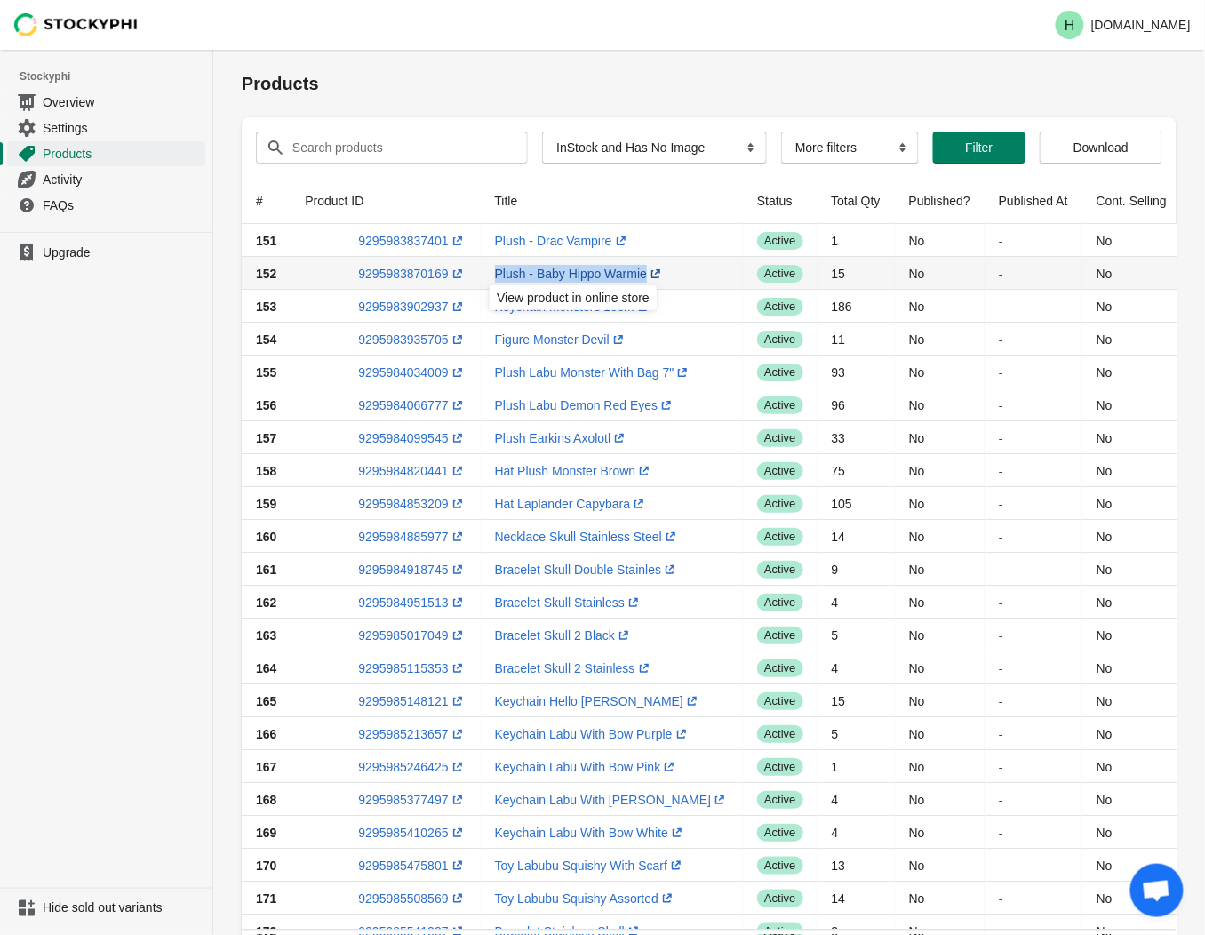
drag, startPoint x: 487, startPoint y: 270, endPoint x: 641, endPoint y: 269, distance: 153.8
click at [641, 269] on td "Plush - Baby Hippo Warmie (opens a new window)" at bounding box center [612, 273] width 263 height 33
drag, startPoint x: 641, startPoint y: 269, endPoint x: 620, endPoint y: 270, distance: 20.5
copy link "Plush - Baby Hippo Warmie (opens a new window)"
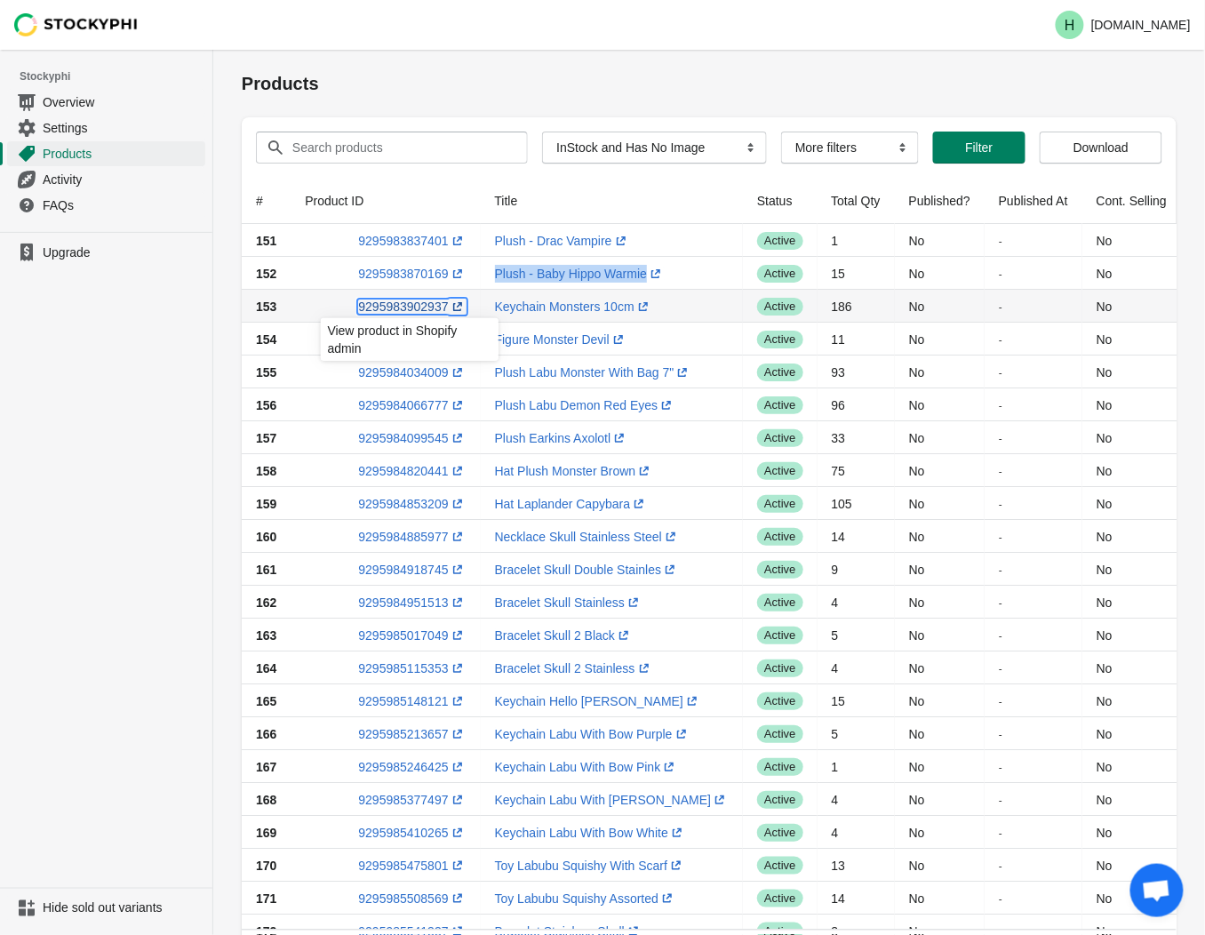
click at [396, 303] on link "9295983902937 (opens a new window)" at bounding box center [412, 307] width 108 height 14
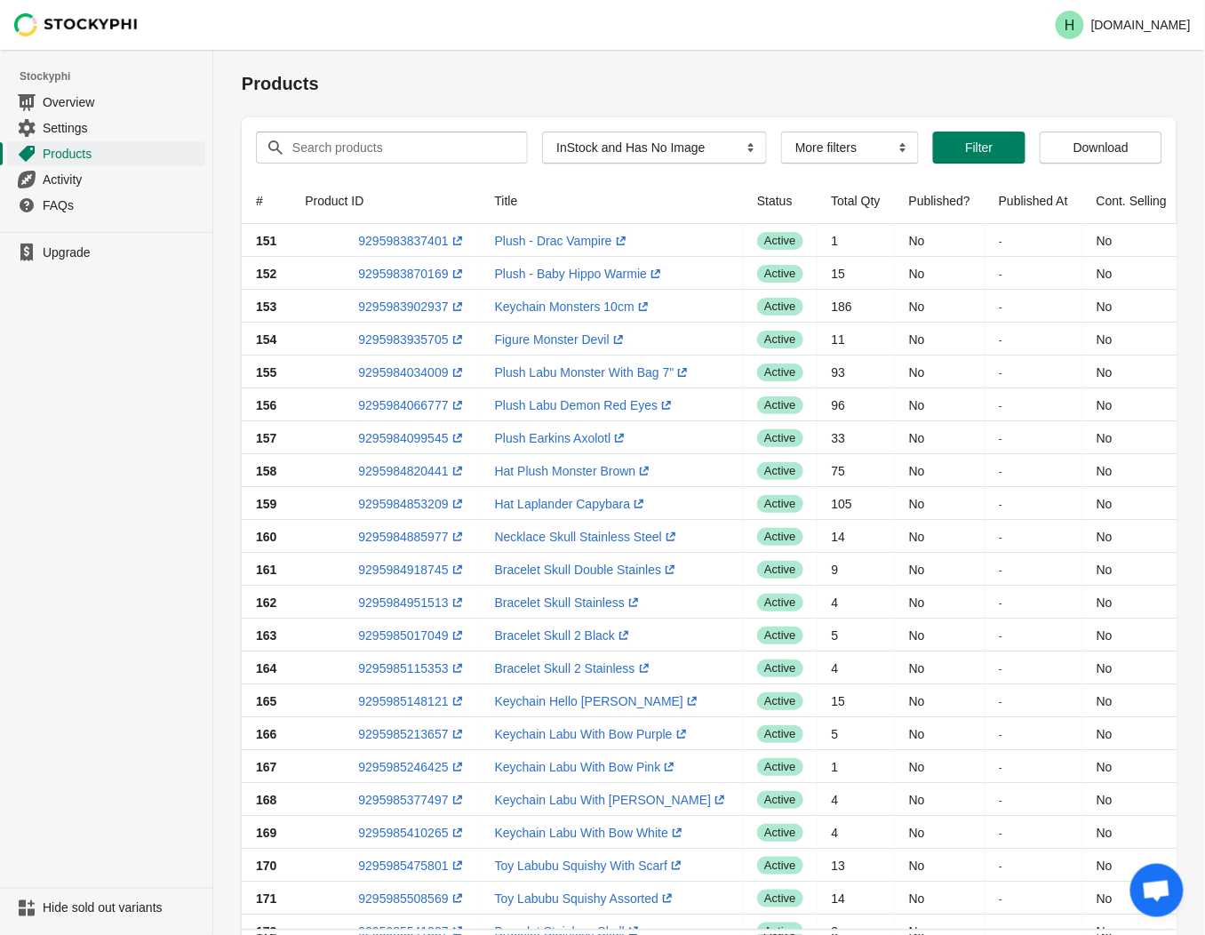
click at [107, 412] on ul "Upgrade" at bounding box center [106, 560] width 212 height 656
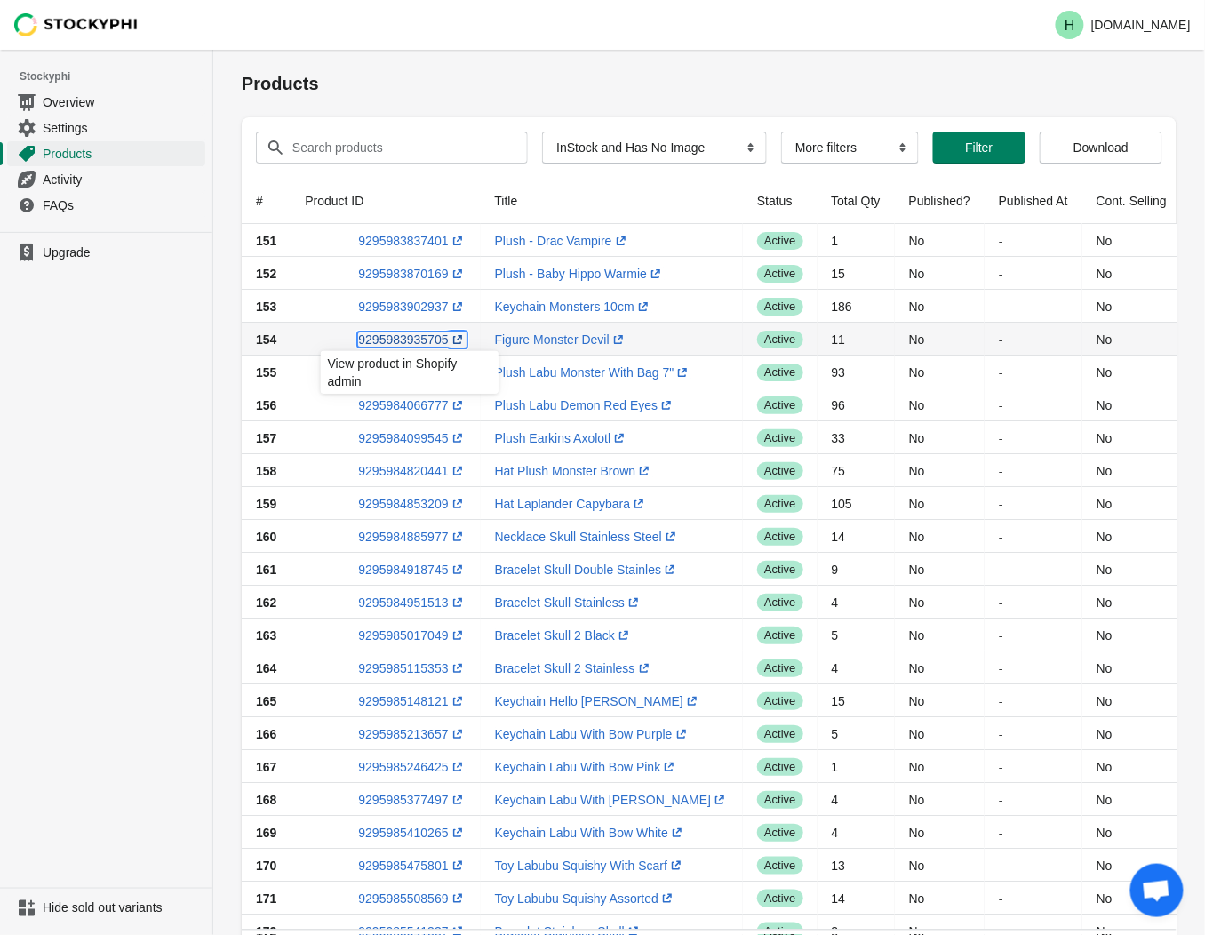
click at [392, 340] on link "9295983935705 (opens a new window)" at bounding box center [412, 339] width 108 height 14
click at [398, 370] on link "9295984034009 (opens a new window)" at bounding box center [412, 372] width 108 height 14
click at [94, 423] on ul "Upgrade" at bounding box center [106, 560] width 212 height 656
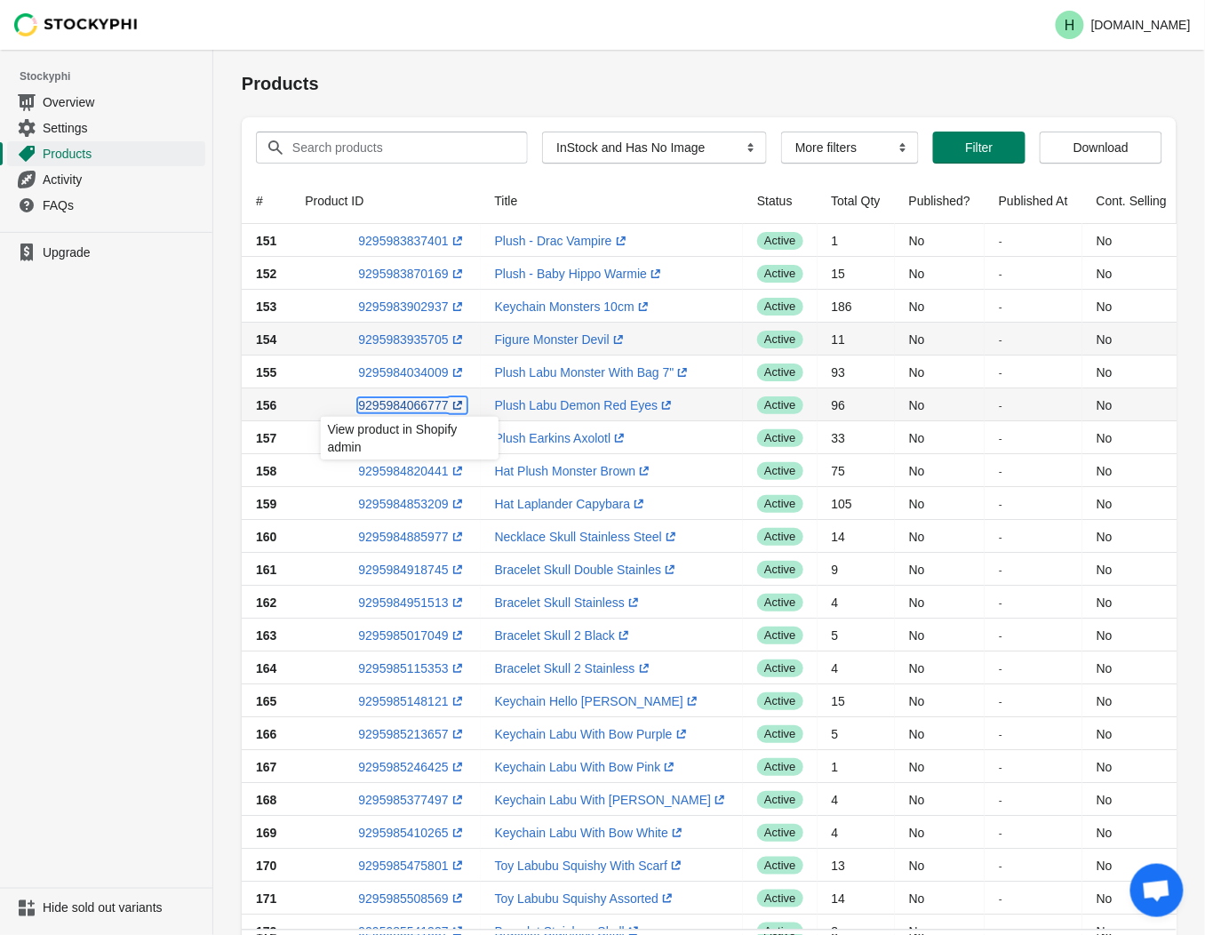
click at [397, 403] on link "9295984066777 (opens a new window)" at bounding box center [412, 405] width 108 height 14
click at [77, 411] on ul "Upgrade" at bounding box center [106, 560] width 212 height 656
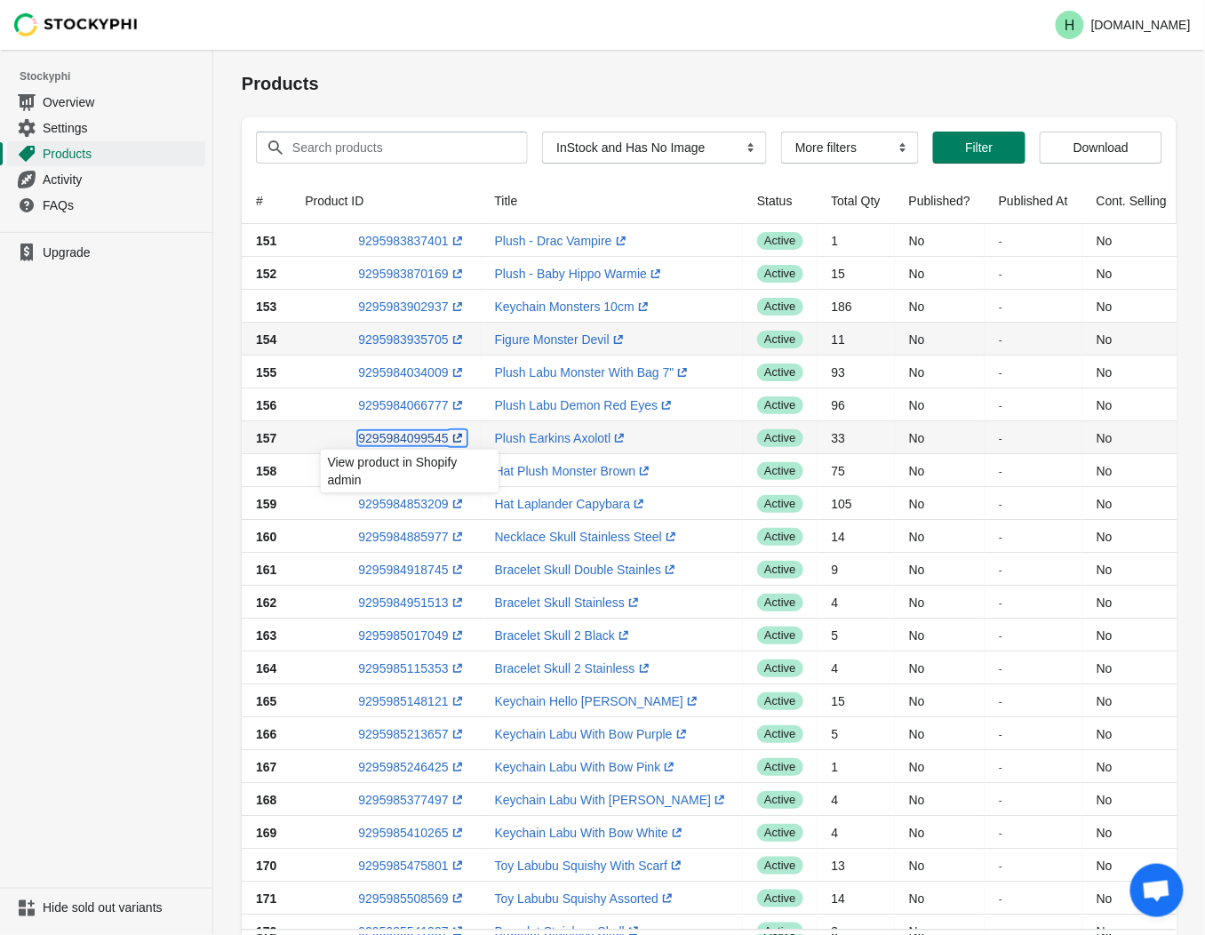
click at [401, 434] on link "9295984099545 (opens a new window)" at bounding box center [412, 438] width 108 height 14
click at [24, 528] on ul "Upgrade" at bounding box center [106, 560] width 212 height 656
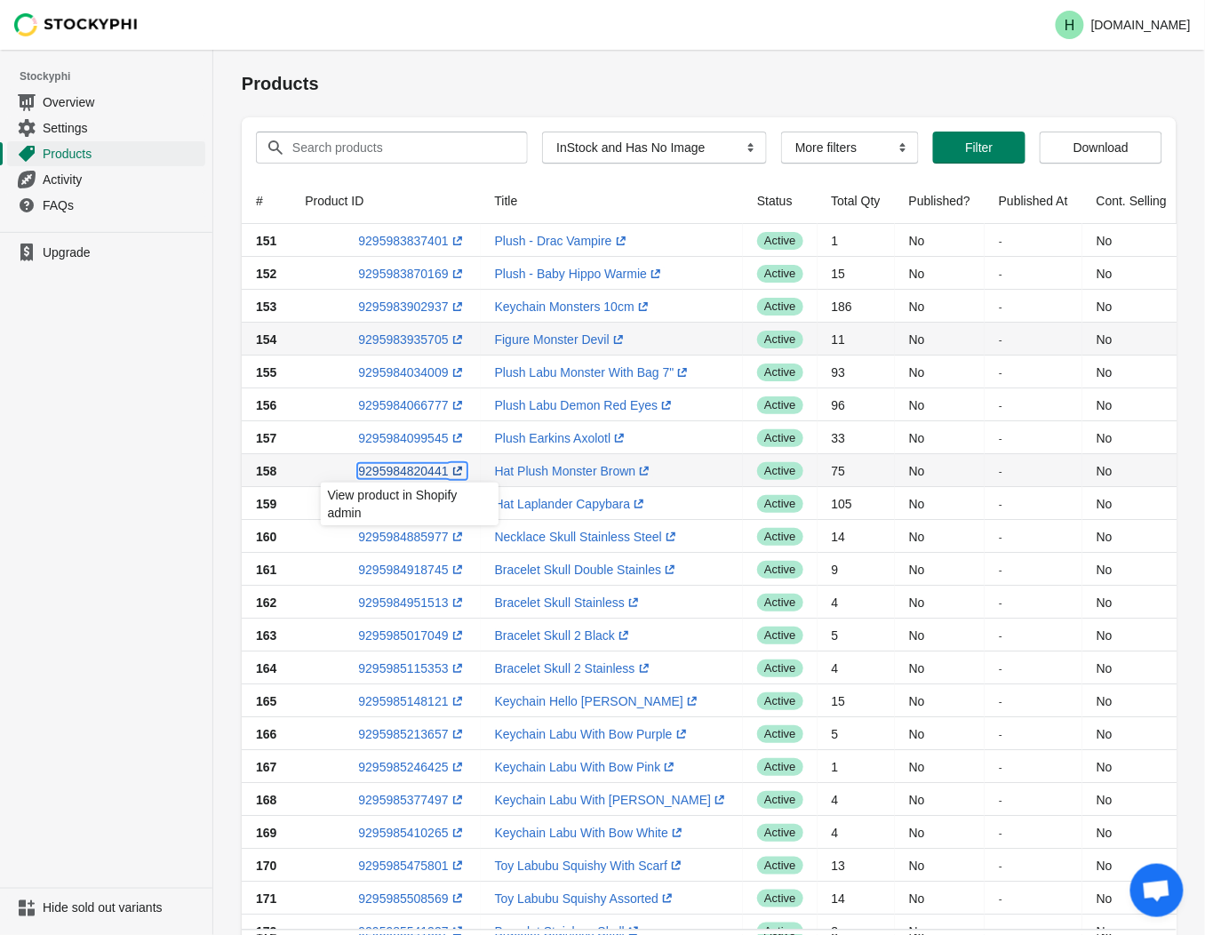
click at [404, 473] on link "9295984820441 (opens a new window)" at bounding box center [412, 471] width 108 height 14
click at [201, 532] on ul "Upgrade" at bounding box center [106, 560] width 212 height 656
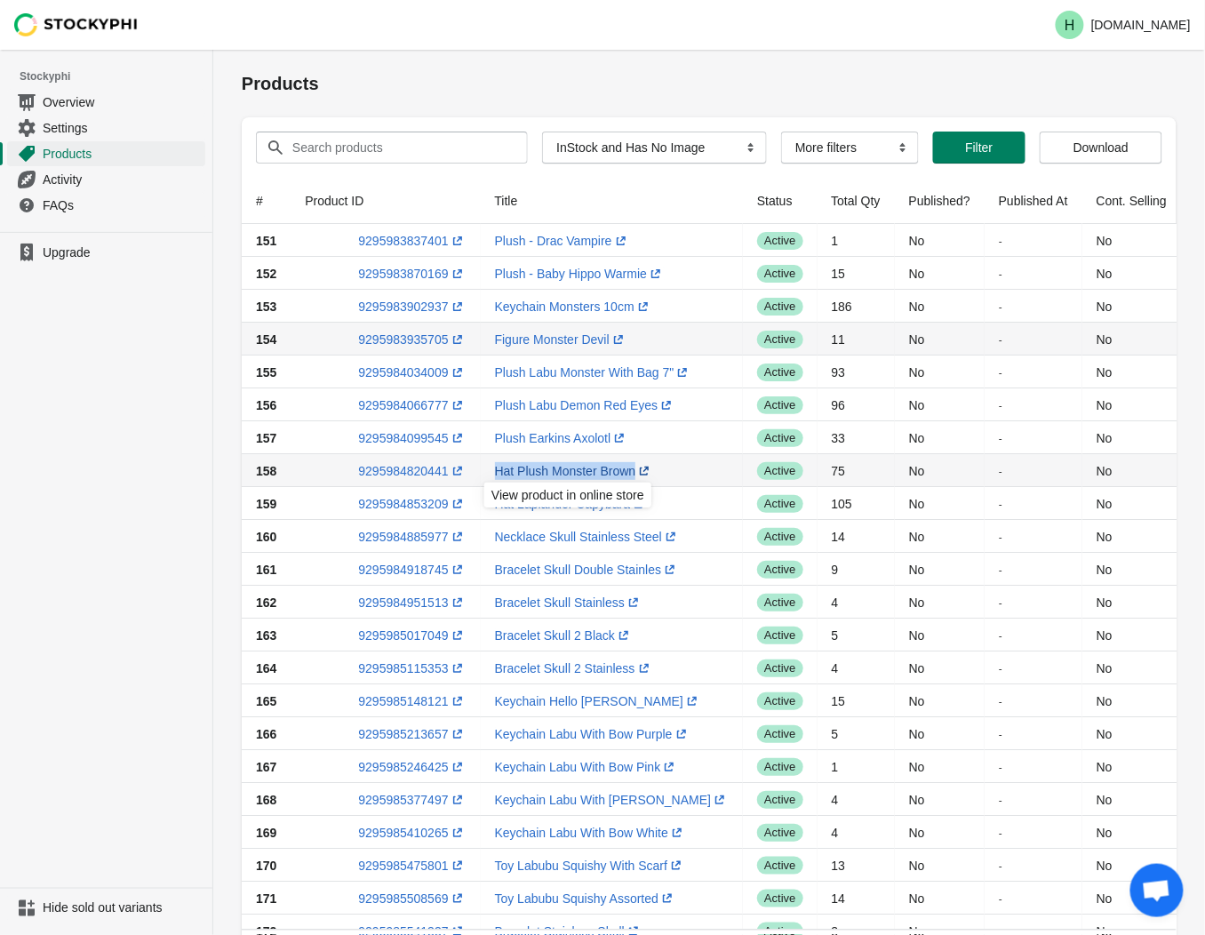
drag, startPoint x: 486, startPoint y: 467, endPoint x: 628, endPoint y: 471, distance: 141.4
click at [628, 471] on td "Hat Plush Monster Brown (opens a new window)" at bounding box center [612, 470] width 263 height 33
drag, startPoint x: 628, startPoint y: 471, endPoint x: 606, endPoint y: 472, distance: 21.4
copy link "Hat Plush Monster Brown"
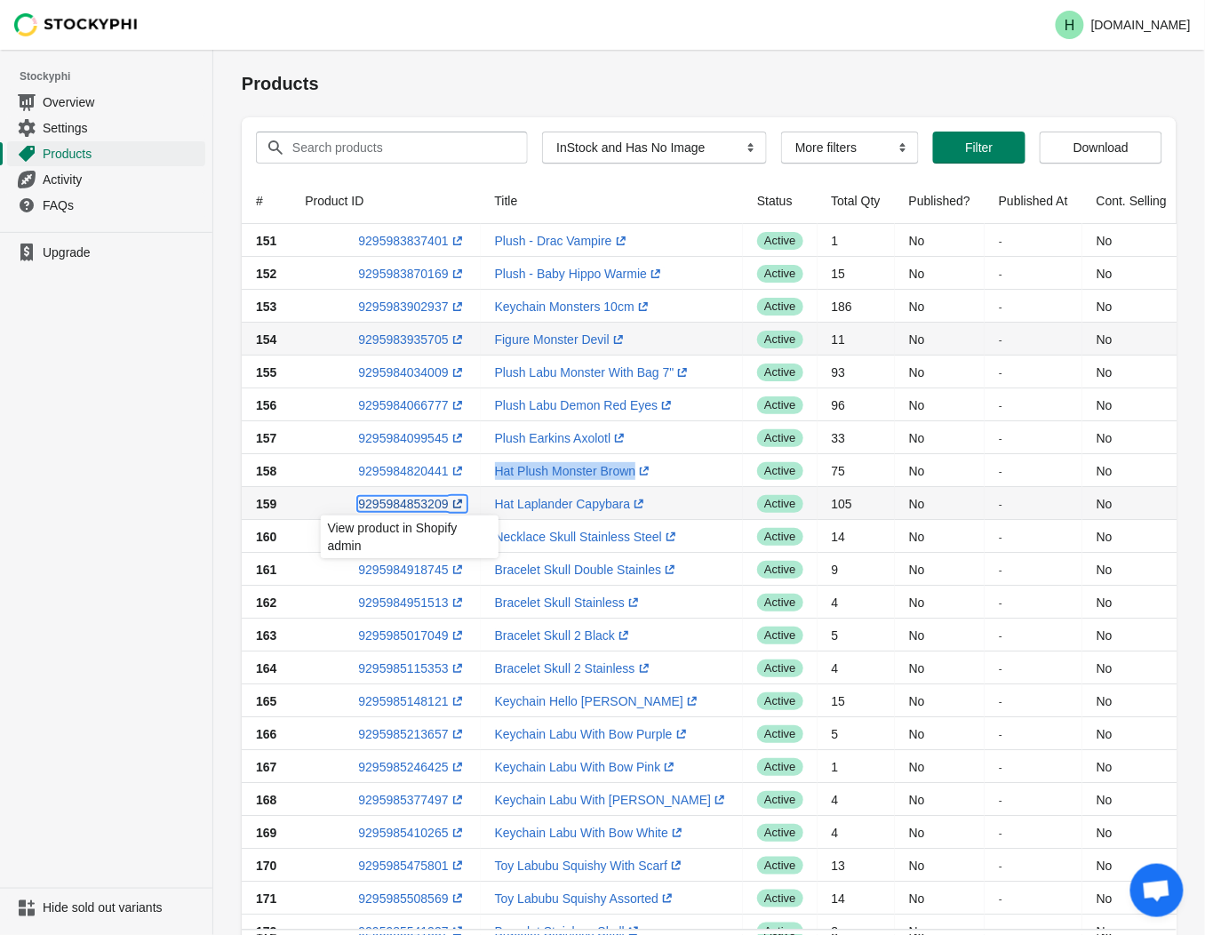
click at [385, 504] on link "9295984853209 (opens a new window)" at bounding box center [412, 504] width 108 height 14
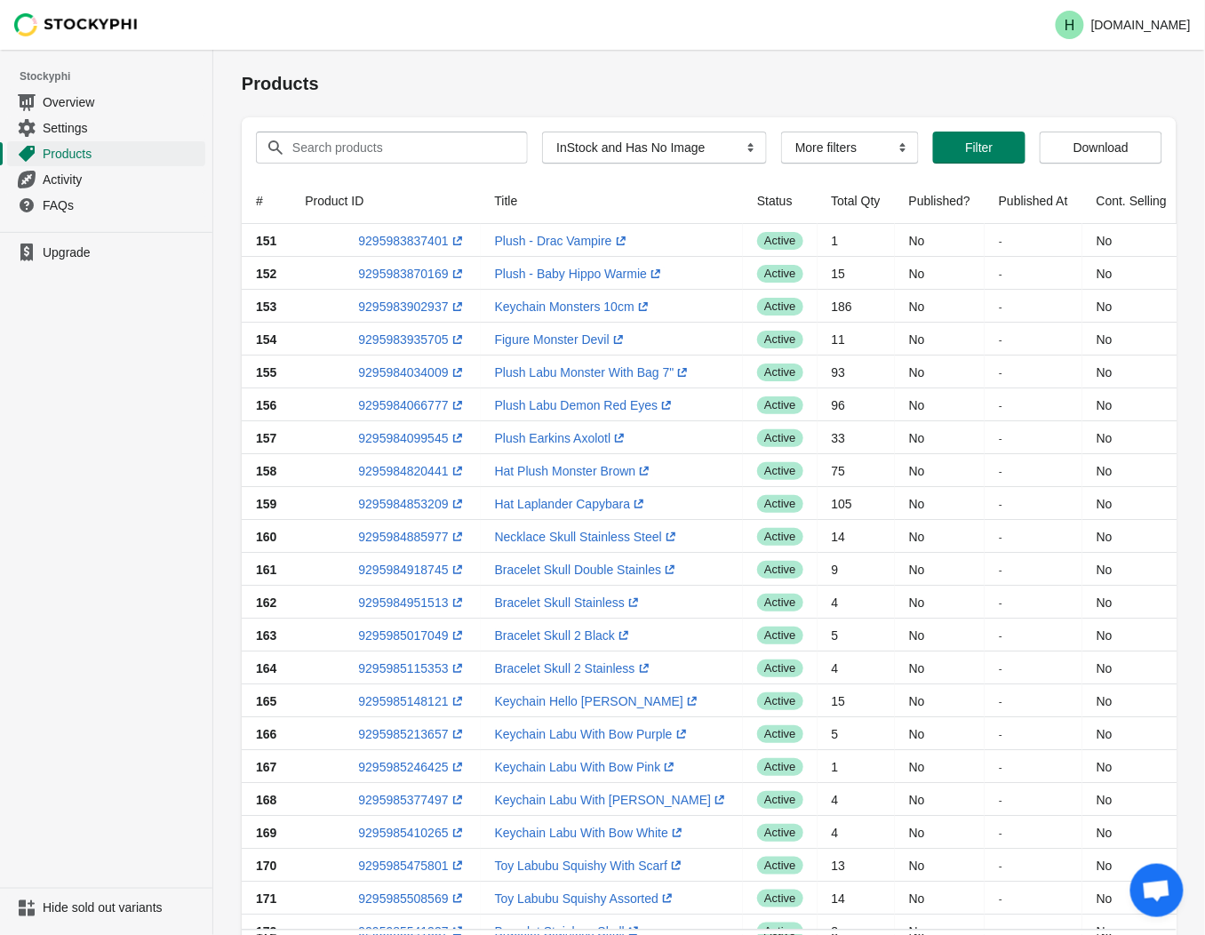
click at [126, 533] on ul "Upgrade" at bounding box center [106, 560] width 212 height 656
drag, startPoint x: 486, startPoint y: 501, endPoint x: 620, endPoint y: 504, distance: 134.3
click at [620, 504] on td "Hat Laplander Capybara (opens a new window)" at bounding box center [612, 503] width 263 height 33
drag, startPoint x: 620, startPoint y: 504, endPoint x: 574, endPoint y: 502, distance: 46.3
copy link "Hat Laplander Capybara"
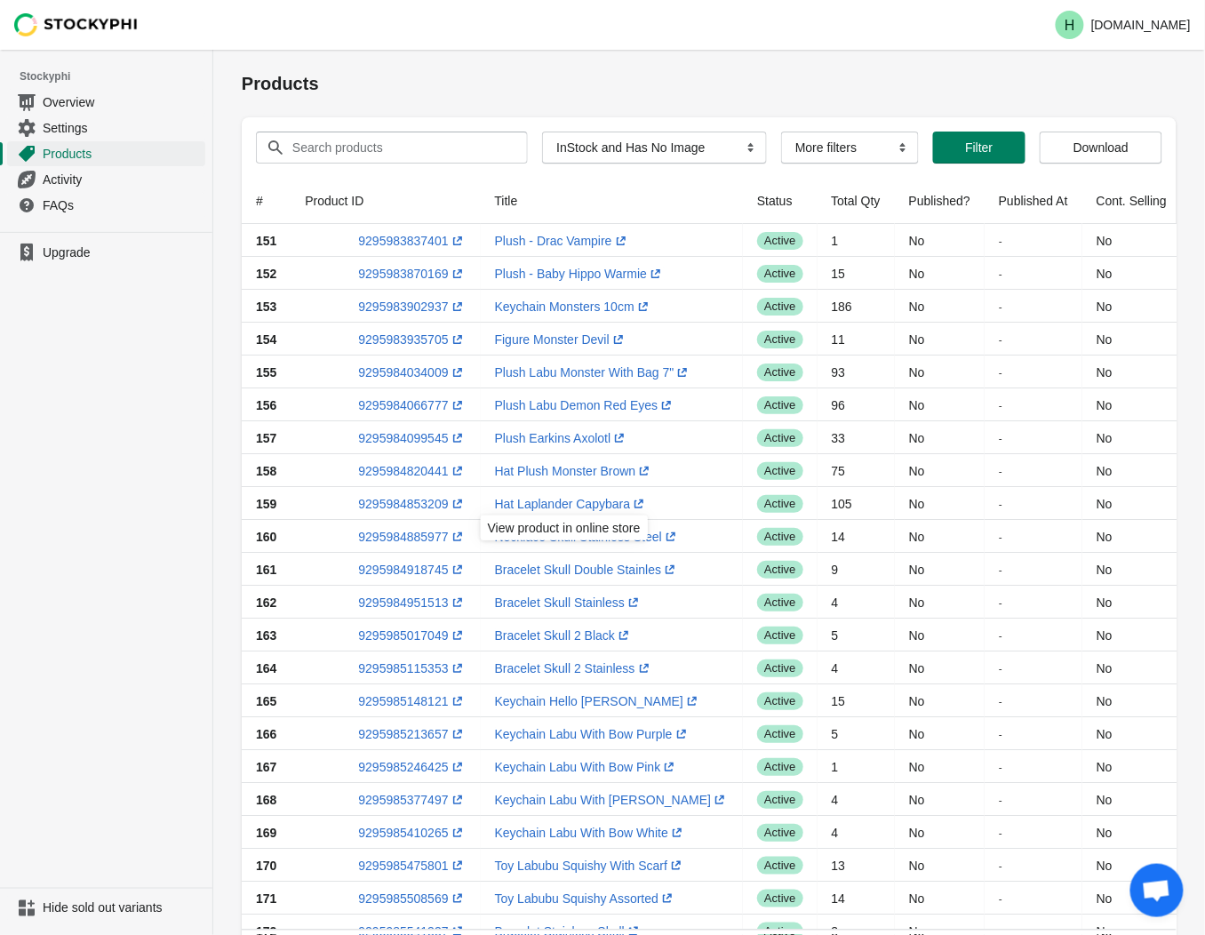
click at [189, 494] on ul "Upgrade" at bounding box center [106, 560] width 212 height 656
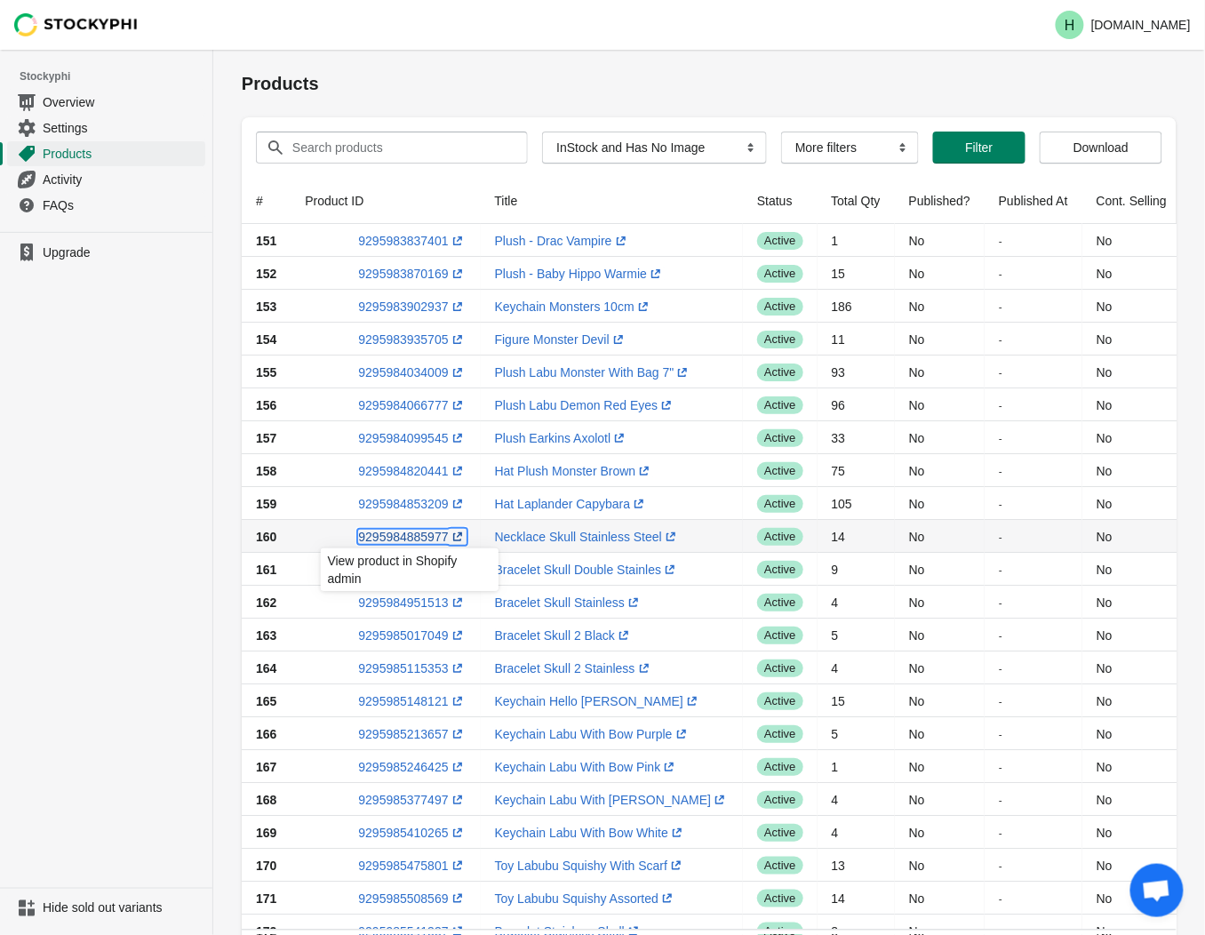
click at [396, 537] on link "9295984885977 (opens a new window)" at bounding box center [412, 537] width 108 height 14
click at [109, 495] on ul "Upgrade" at bounding box center [106, 560] width 212 height 656
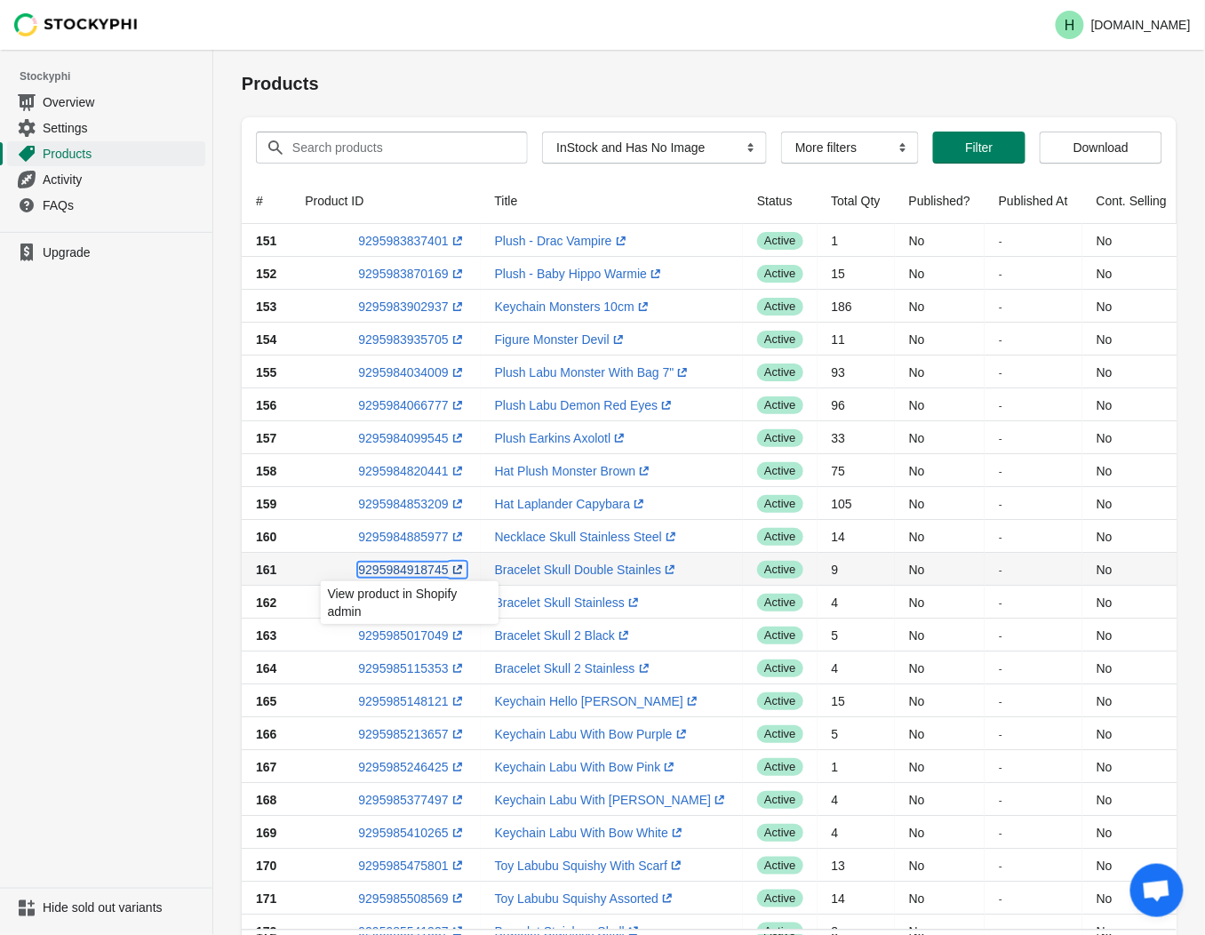
click at [409, 566] on link "9295984918745 (opens a new window)" at bounding box center [412, 570] width 108 height 14
click at [681, 566] on td "Bracelet Skull Double Stainles (opens a new window)" at bounding box center [612, 569] width 263 height 33
click at [818, 575] on td "9" at bounding box center [856, 569] width 77 height 33
click at [818, 573] on td "9" at bounding box center [856, 569] width 77 height 33
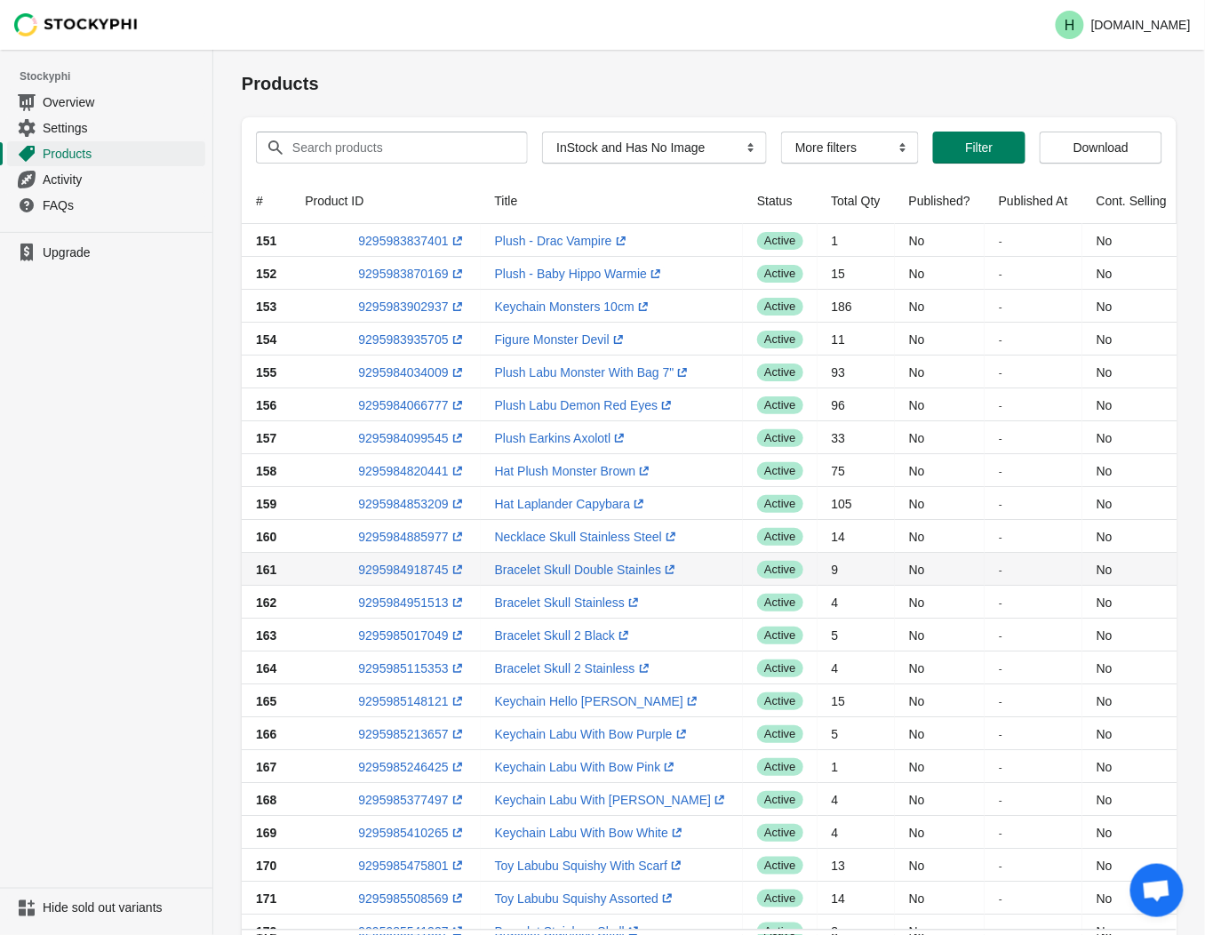
click at [687, 569] on td "Bracelet Skull Double Stainles (opens a new window)" at bounding box center [612, 569] width 263 height 33
click at [397, 567] on link "9295984918745 (opens a new window)" at bounding box center [412, 570] width 108 height 14
click at [996, 572] on td "-" at bounding box center [1034, 569] width 98 height 33
click at [895, 571] on td "No" at bounding box center [940, 569] width 90 height 33
click at [681, 566] on td "Bracelet Skull Double Stainles (opens a new window)" at bounding box center [612, 569] width 263 height 33
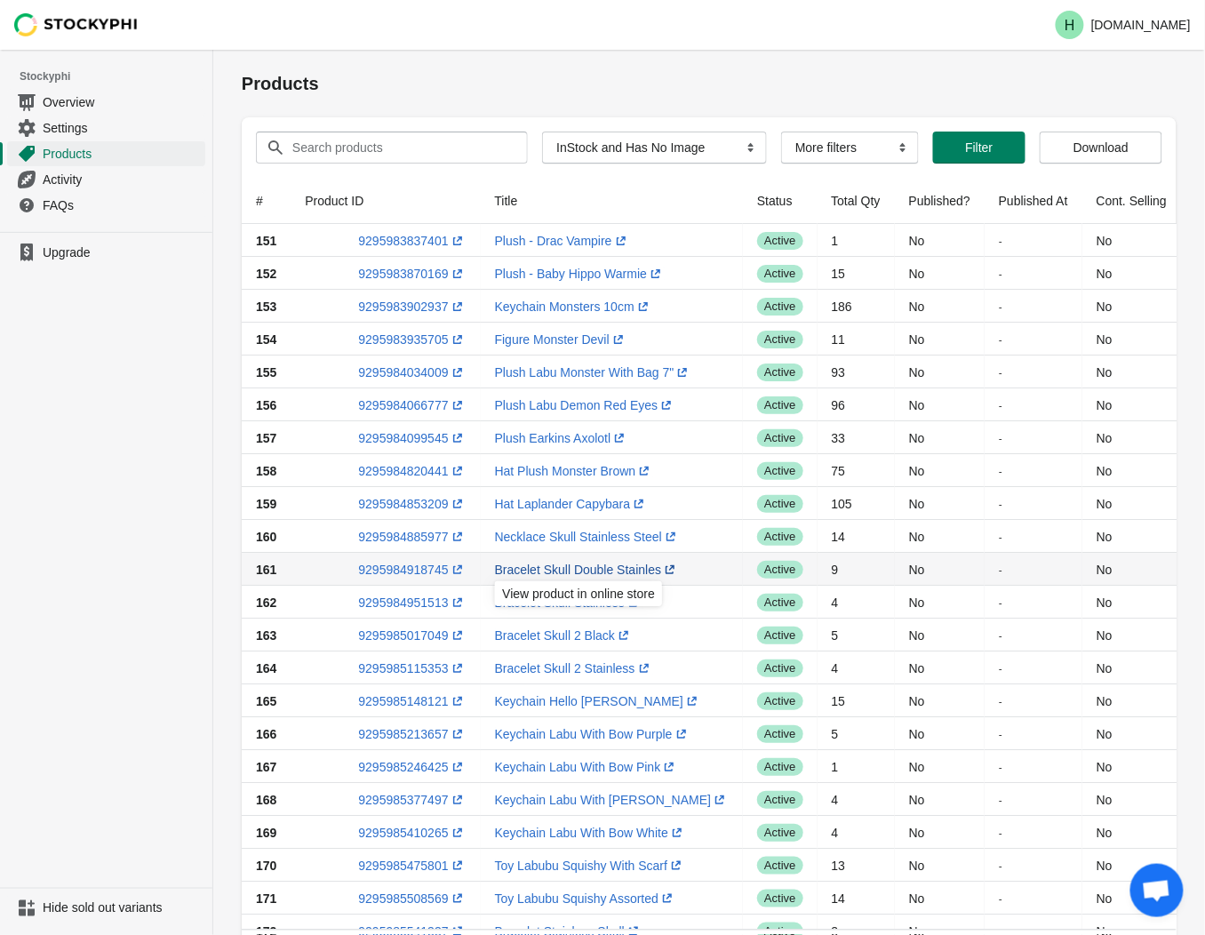
drag, startPoint x: 487, startPoint y: 564, endPoint x: 513, endPoint y: 563, distance: 25.8
drag, startPoint x: 513, startPoint y: 563, endPoint x: 548, endPoint y: 565, distance: 34.8
drag, startPoint x: 548, startPoint y: 565, endPoint x: 483, endPoint y: 566, distance: 64.9
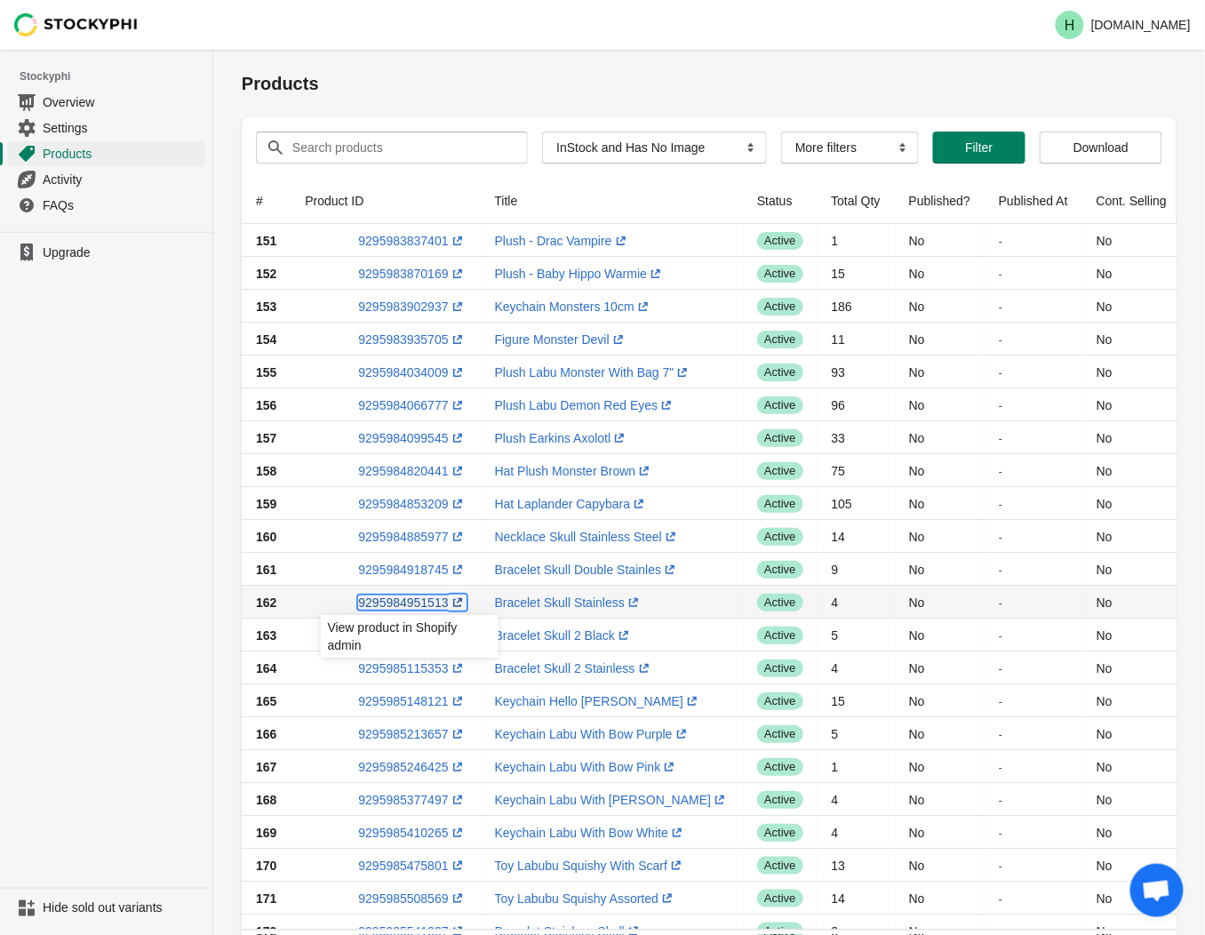
drag, startPoint x: 483, startPoint y: 566, endPoint x: 388, endPoint y: 600, distance: 100.1
click at [388, 600] on link "9295984951513 (opens a new window)" at bounding box center [412, 603] width 108 height 14
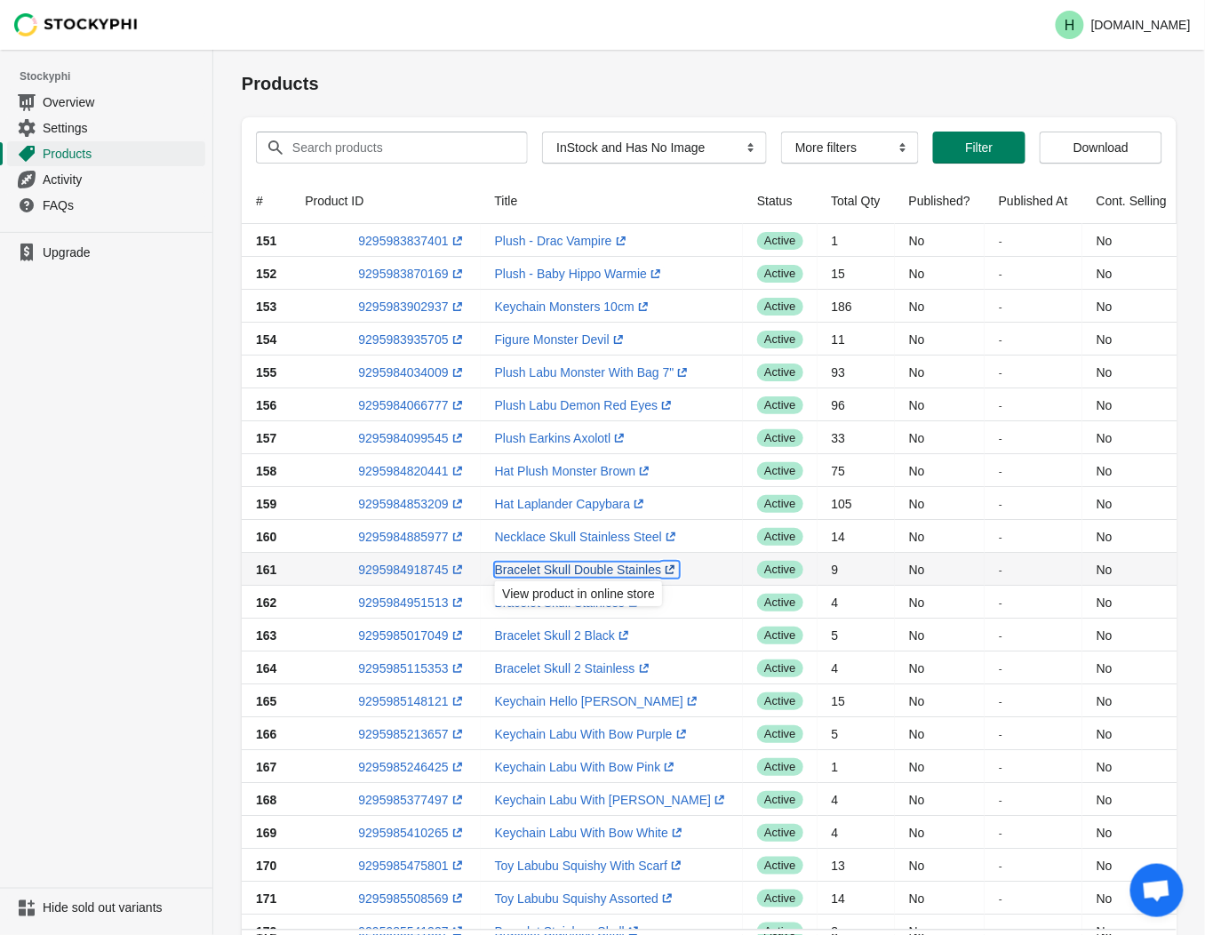
drag, startPoint x: 490, startPoint y: 569, endPoint x: 554, endPoint y: 564, distance: 64.2
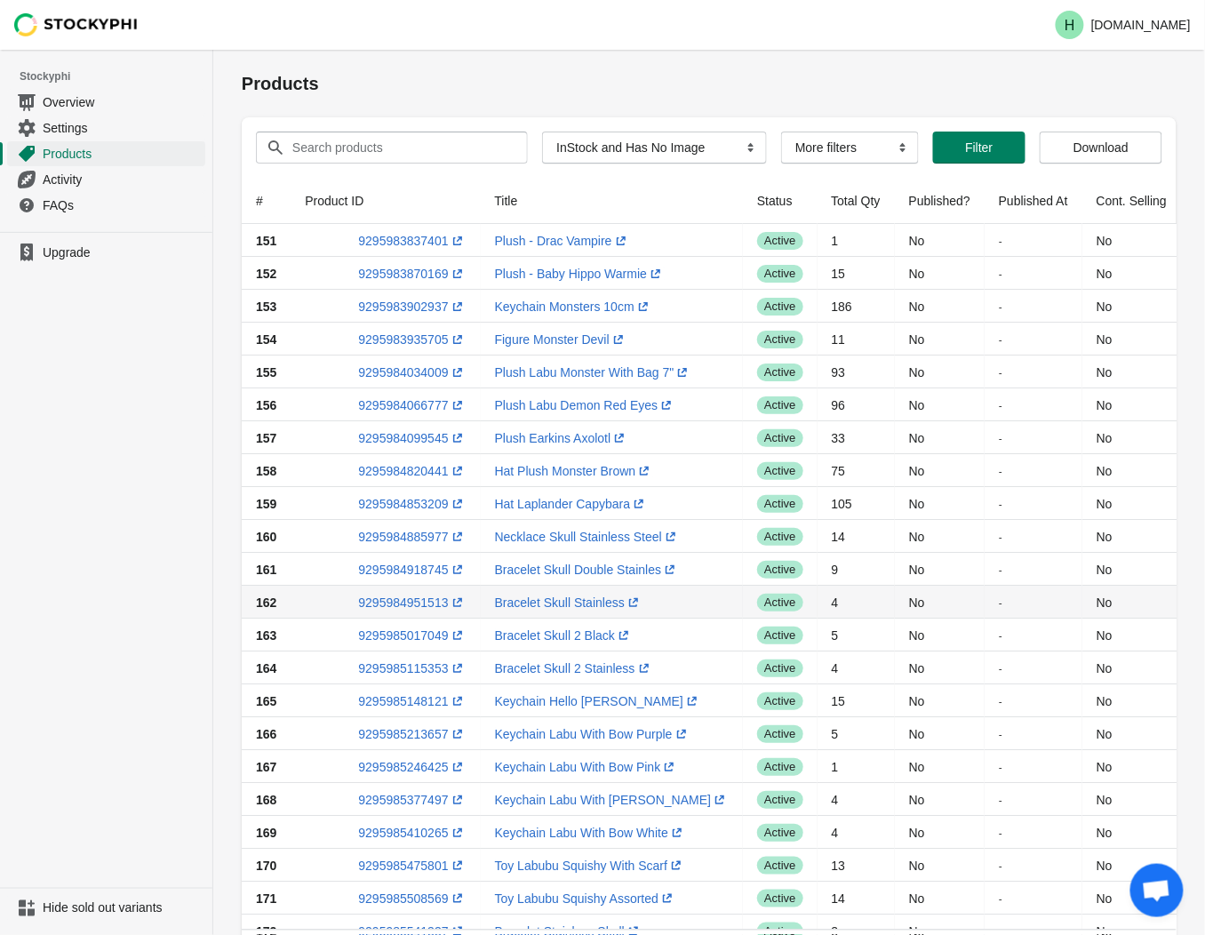
drag, startPoint x: 554, startPoint y: 564, endPoint x: 471, endPoint y: 599, distance: 90.0
click at [471, 599] on td "9295984951513 (opens a new window)" at bounding box center [385, 602] width 189 height 33
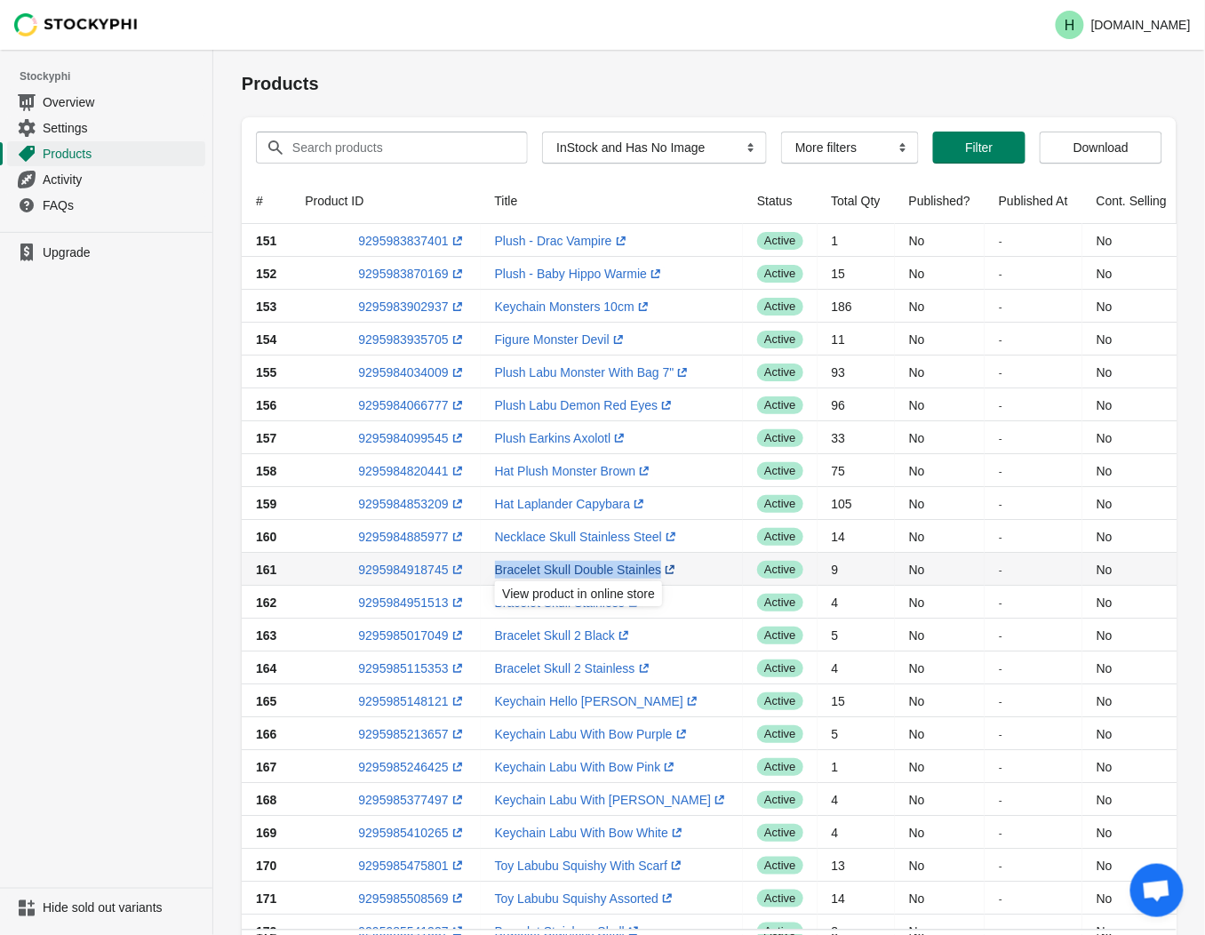
drag, startPoint x: 502, startPoint y: 570, endPoint x: 653, endPoint y: 567, distance: 151.1
click at [653, 567] on td "Bracelet Skull Double Stainles (opens a new window)" at bounding box center [612, 569] width 263 height 33
drag, startPoint x: 653, startPoint y: 567, endPoint x: 619, endPoint y: 569, distance: 34.7
copy link "Bracelet Skull Double Stainles (opens a new window)"
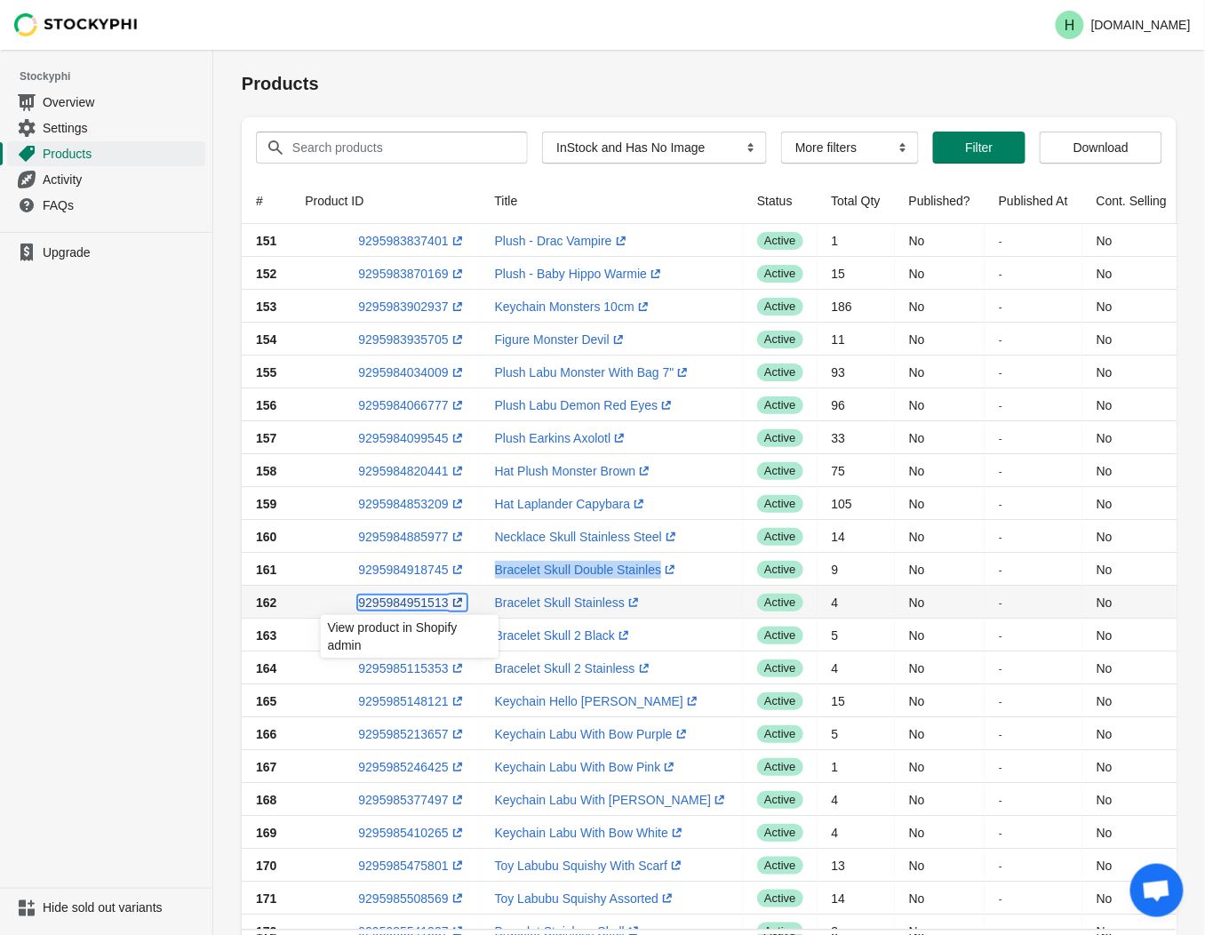
click at [396, 601] on link "9295984951513 (opens a new window)" at bounding box center [412, 603] width 108 height 14
click at [112, 449] on ul "Upgrade" at bounding box center [106, 560] width 212 height 656
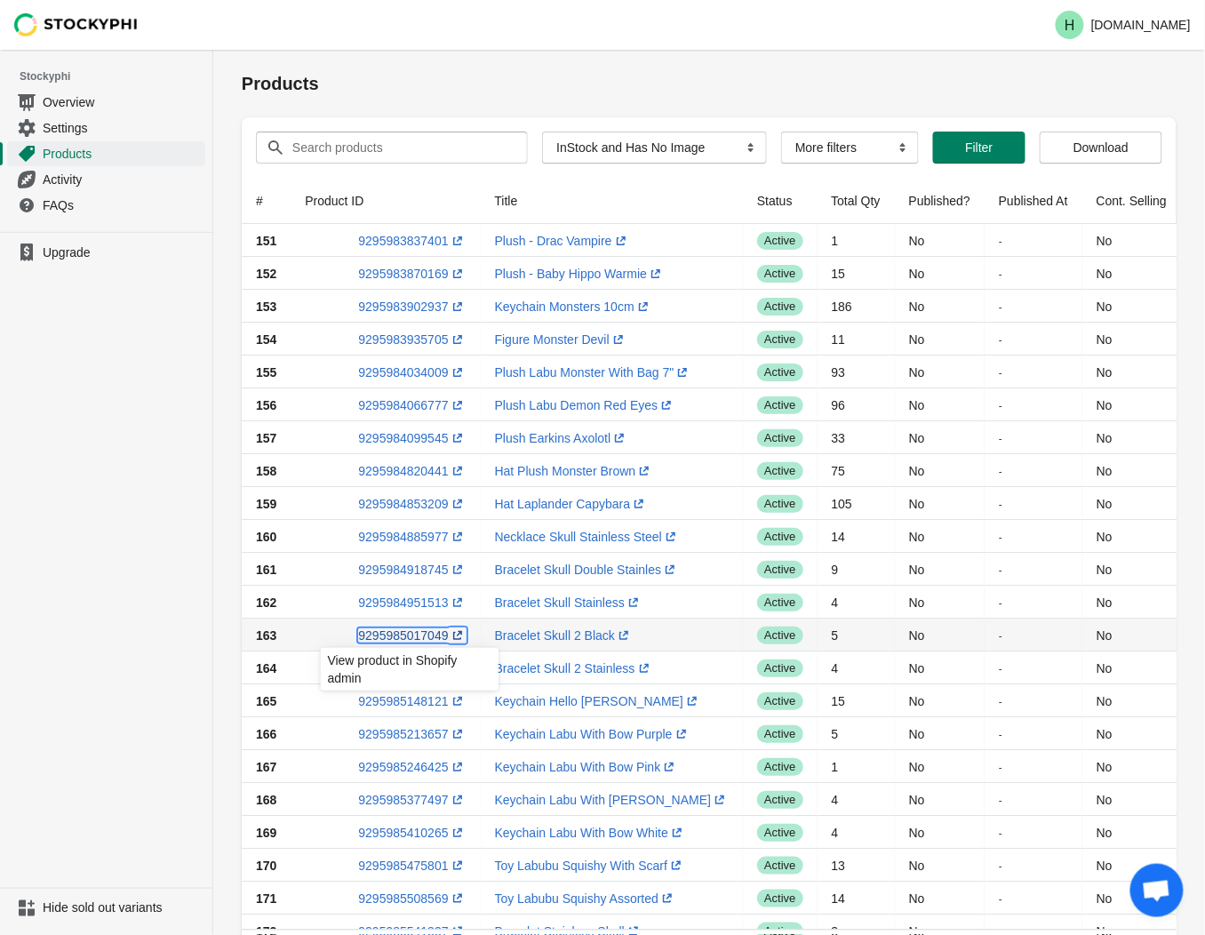
click at [407, 636] on link "9295985017049 (opens a new window)" at bounding box center [412, 635] width 108 height 14
click at [119, 598] on ul "Upgrade" at bounding box center [106, 560] width 212 height 656
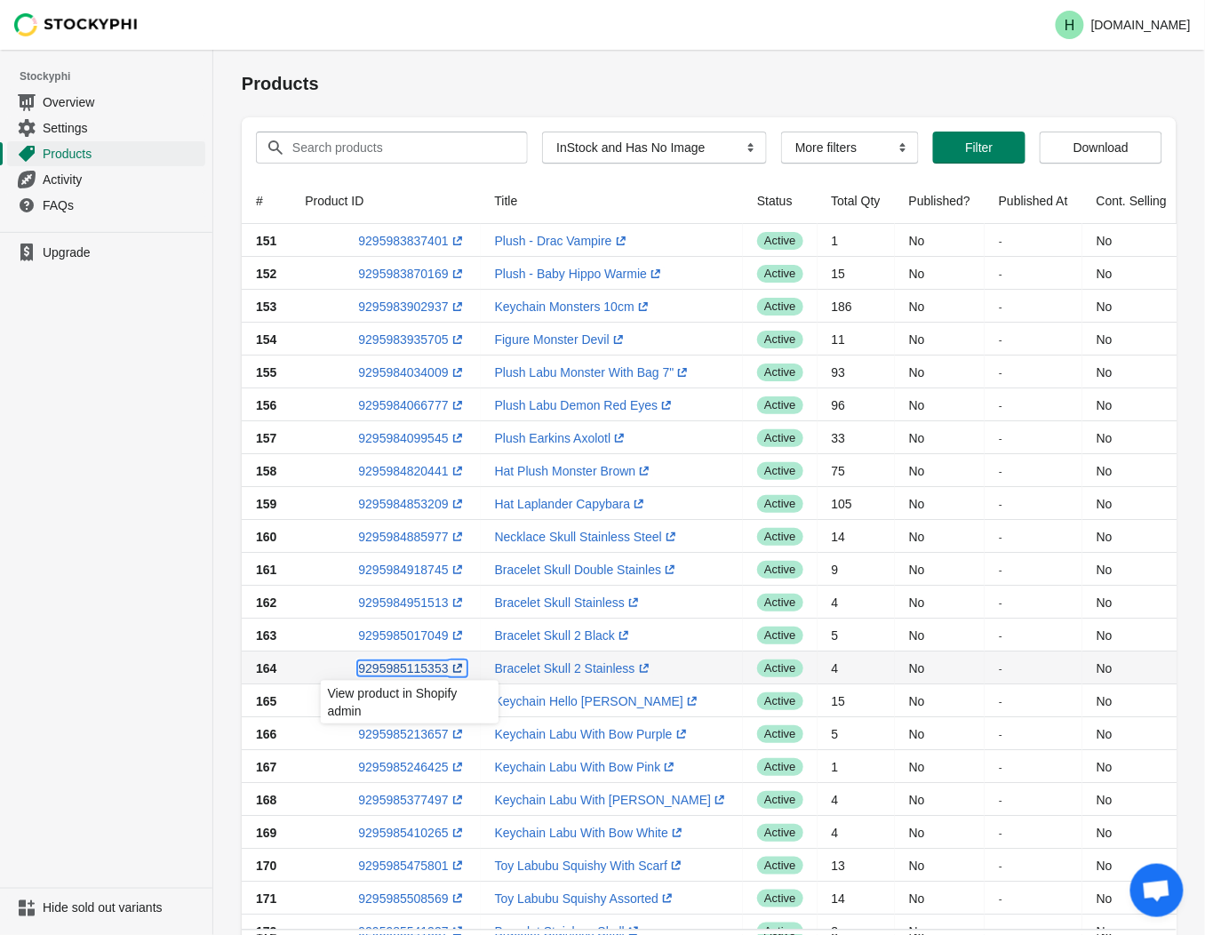
click at [395, 670] on link "9295985115353 (opens a new window)" at bounding box center [412, 668] width 108 height 14
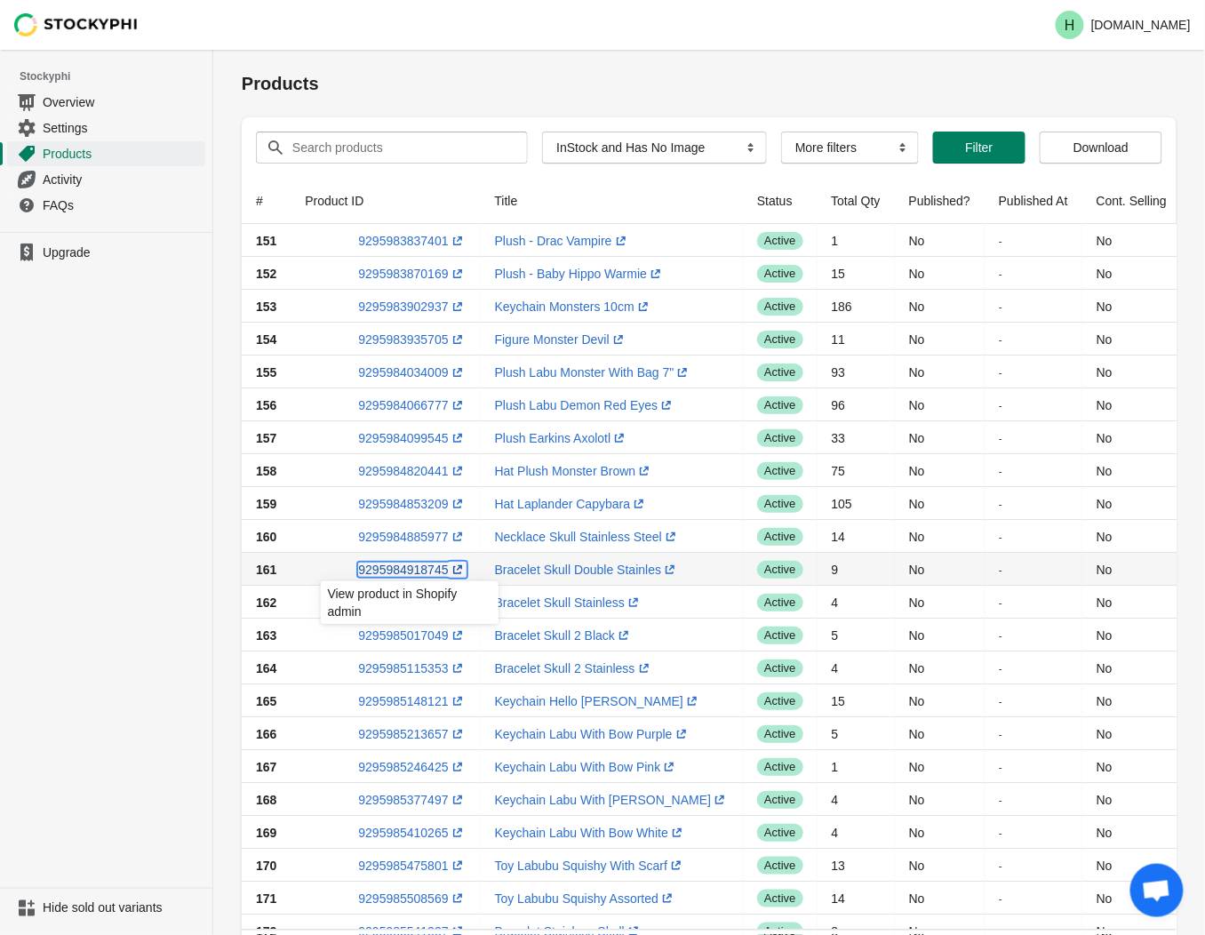
click at [405, 566] on link "9295984918745 (opens a new window)" at bounding box center [412, 570] width 108 height 14
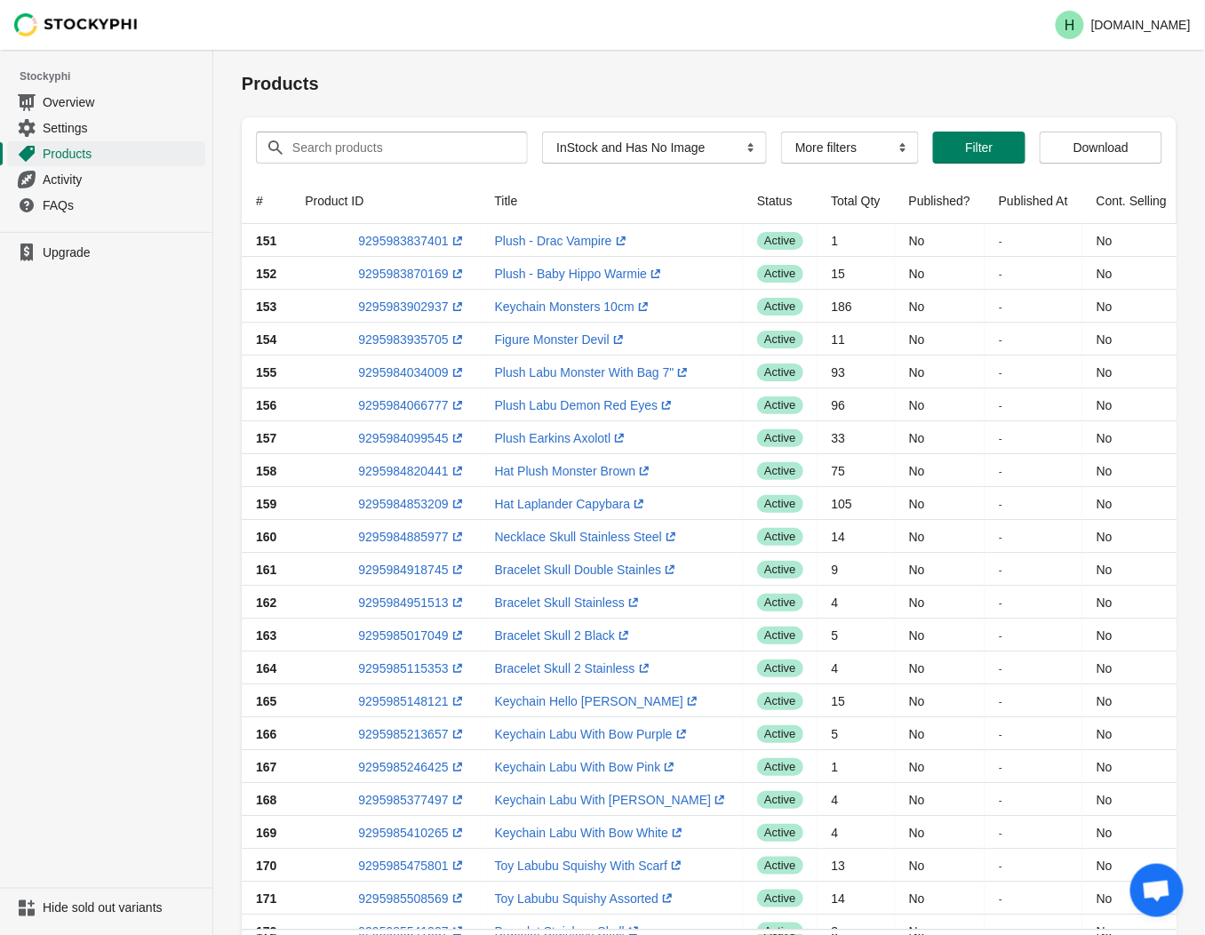
click at [171, 493] on ul "Upgrade" at bounding box center [106, 560] width 212 height 656
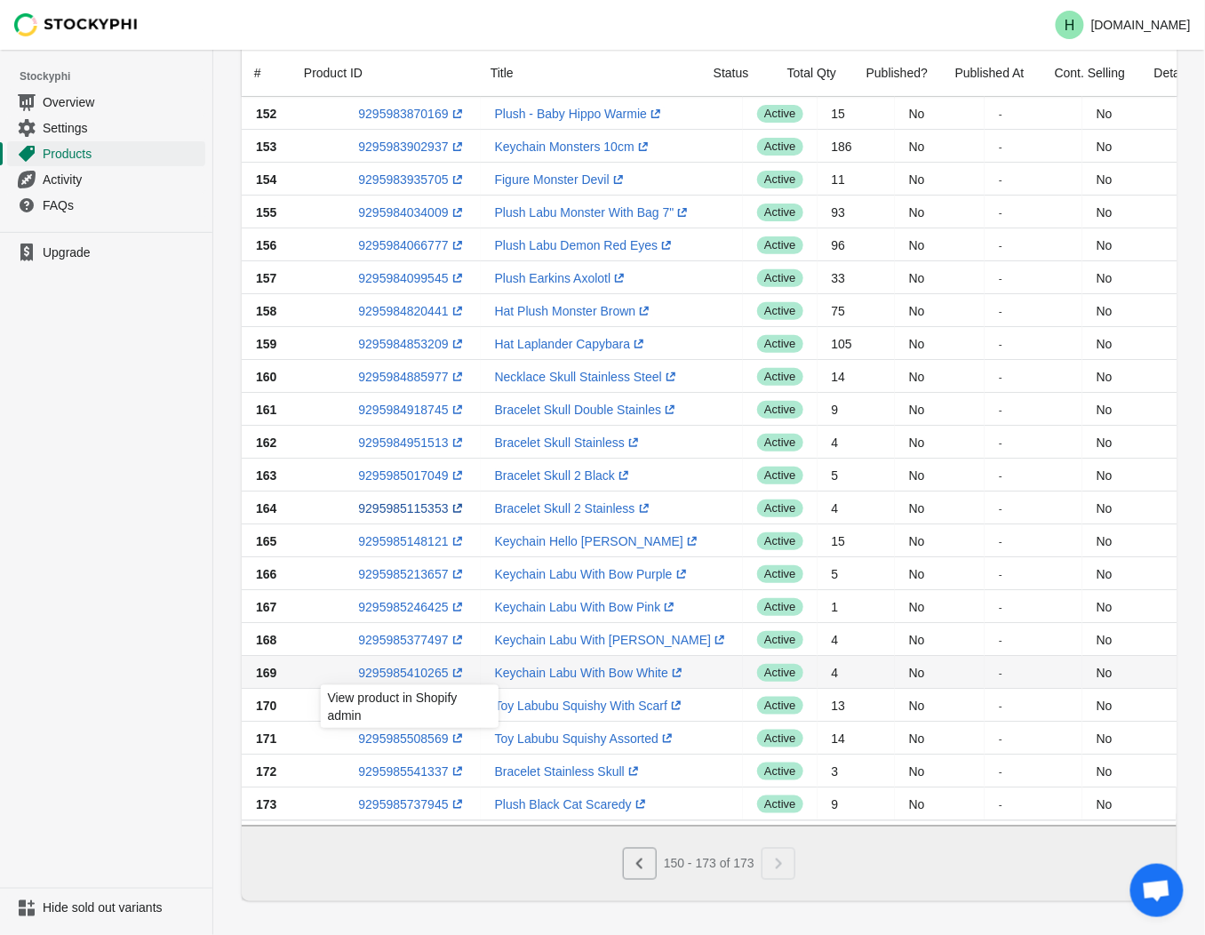
scroll to position [178, 0]
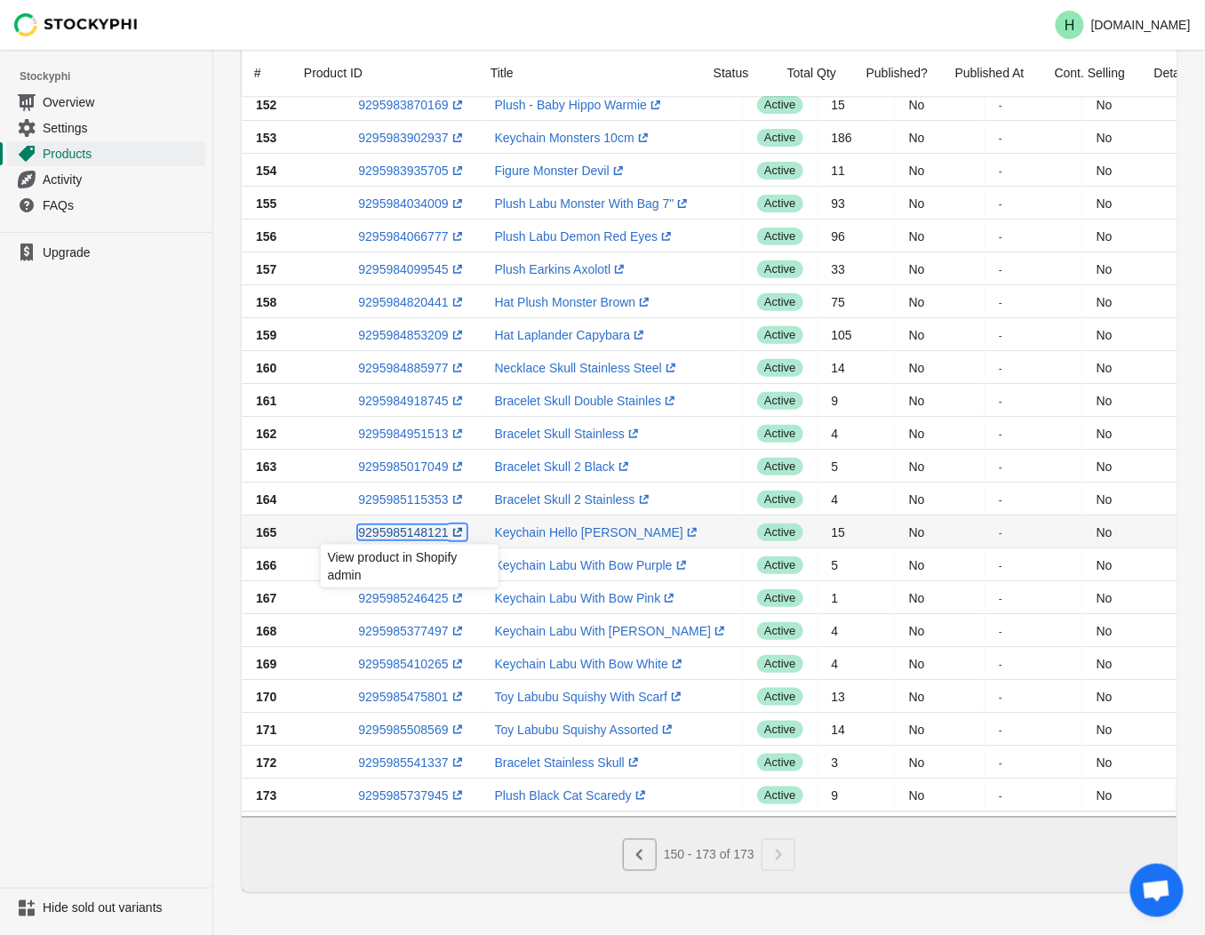
click at [387, 525] on link "9295985148121 (opens a new window)" at bounding box center [412, 532] width 108 height 14
click at [76, 590] on ul "Upgrade" at bounding box center [106, 560] width 212 height 656
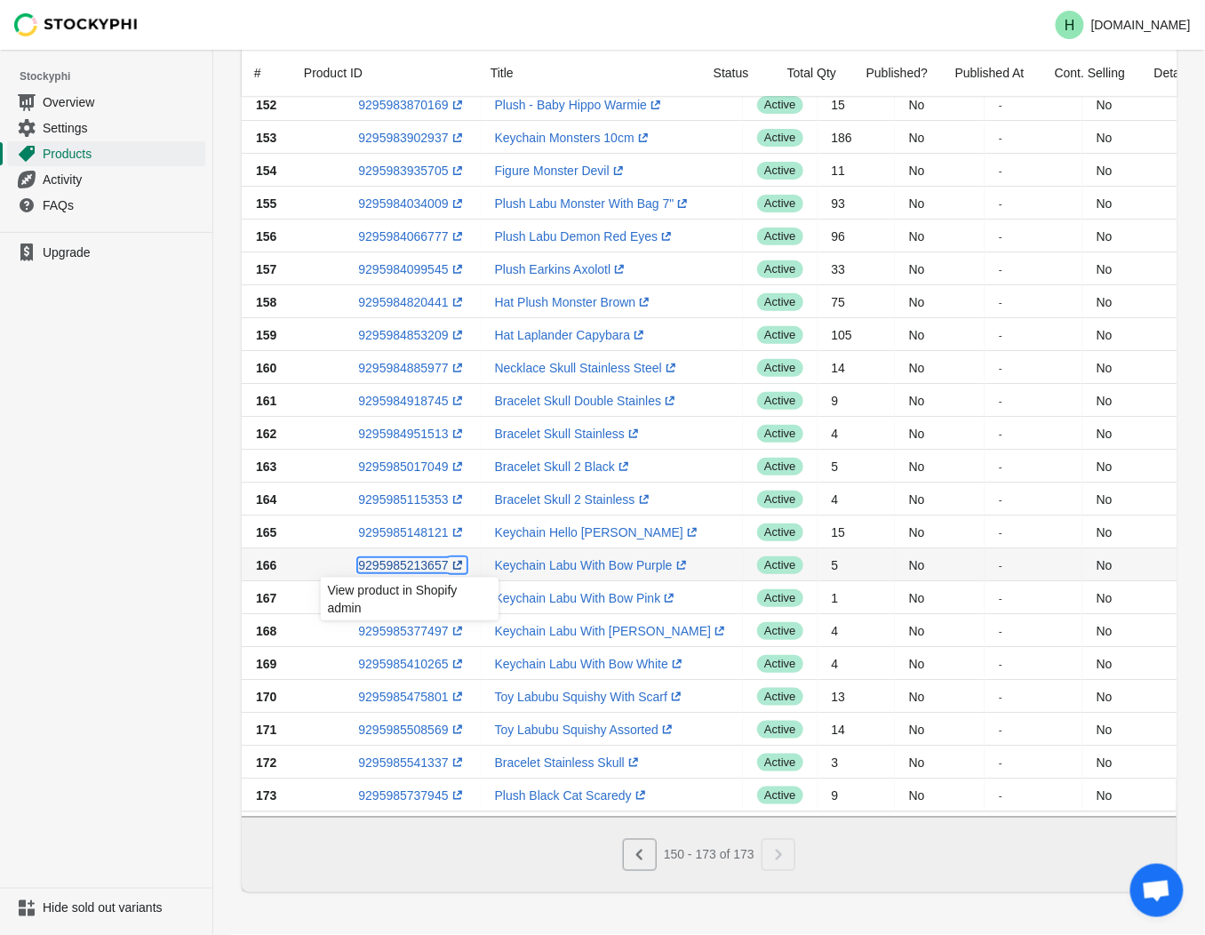
click at [402, 558] on link "9295985213657 (opens a new window)" at bounding box center [412, 565] width 108 height 14
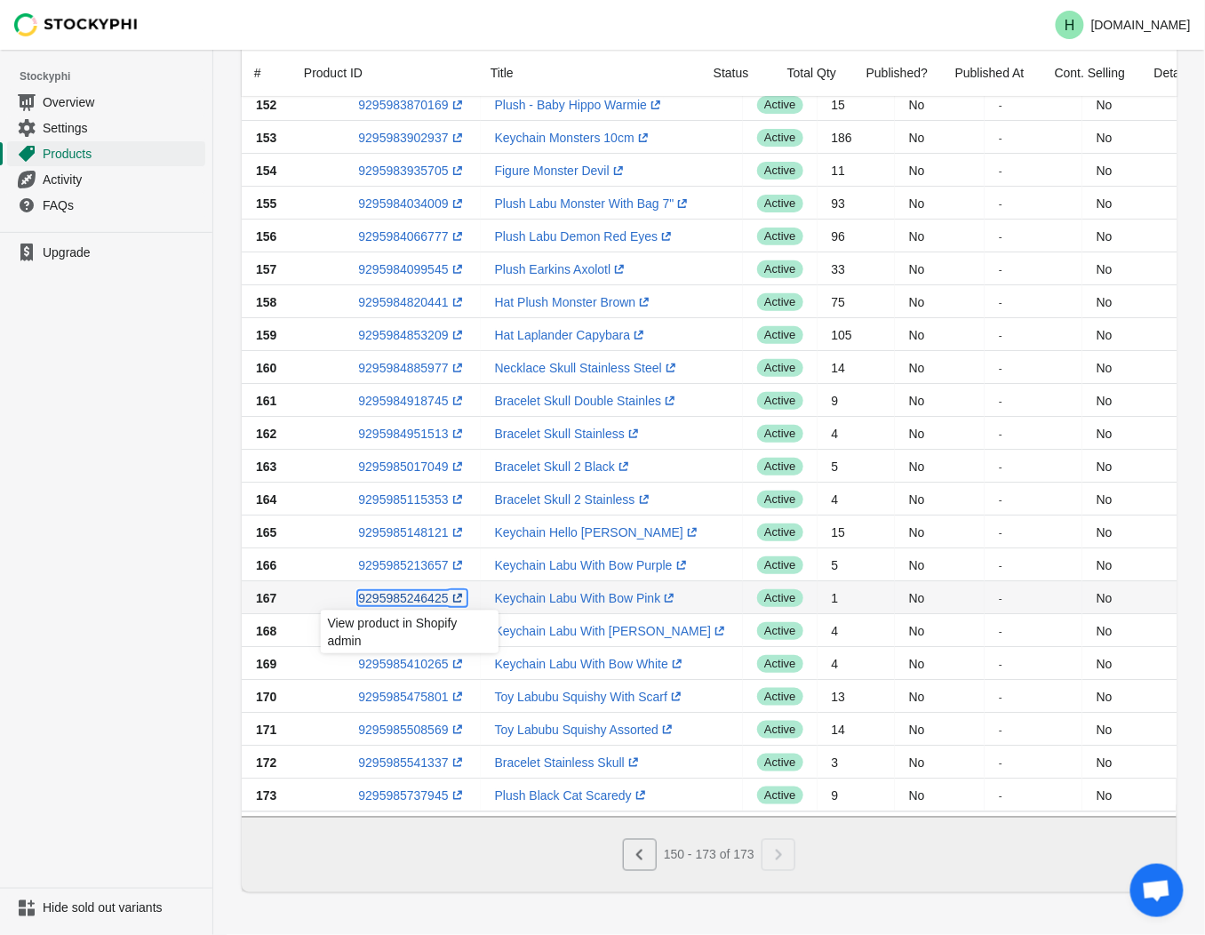
click at [400, 591] on link "9295985246425 (opens a new window)" at bounding box center [412, 598] width 108 height 14
click at [113, 661] on ul "Upgrade" at bounding box center [106, 560] width 212 height 656
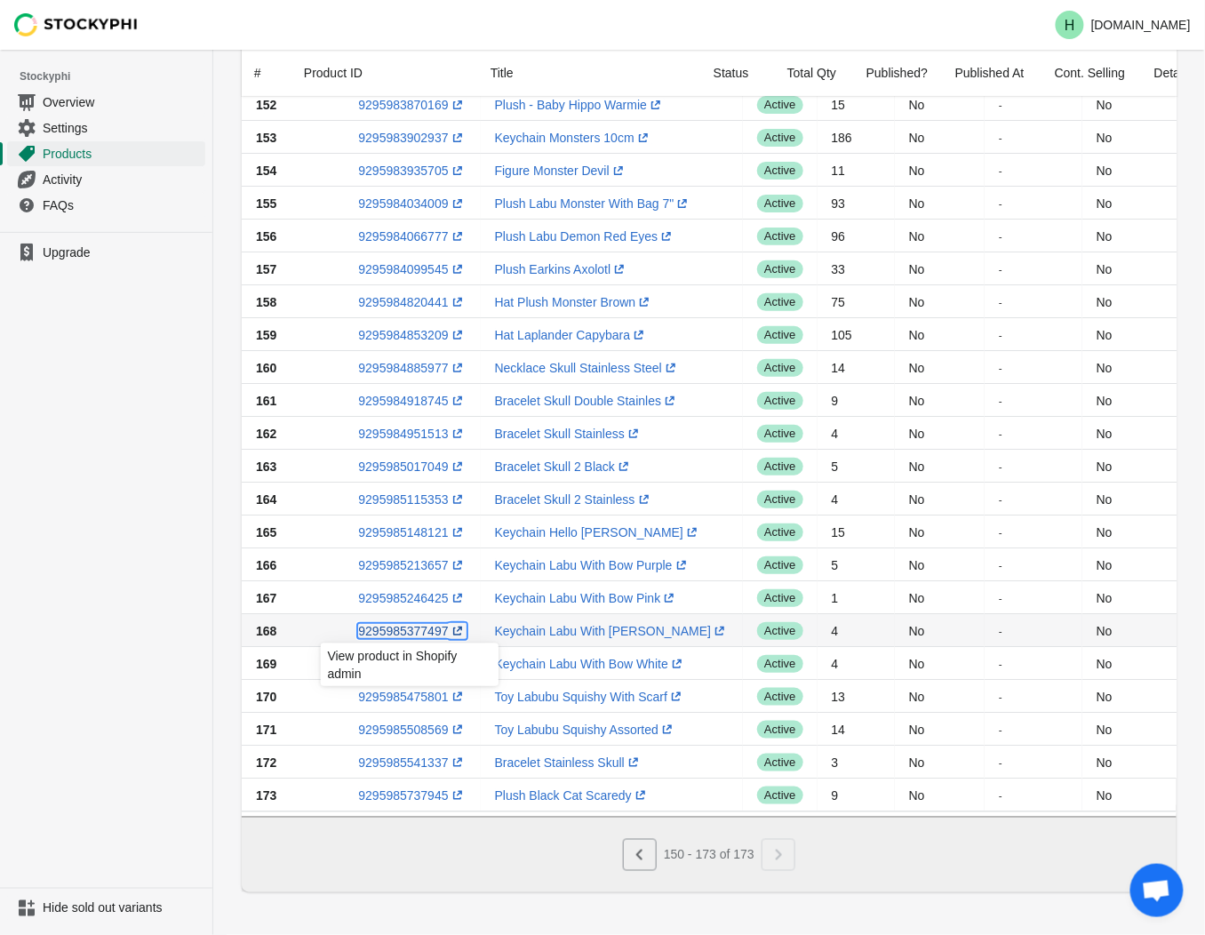
click at [395, 624] on link "9295985377497 (opens a new window)" at bounding box center [412, 631] width 108 height 14
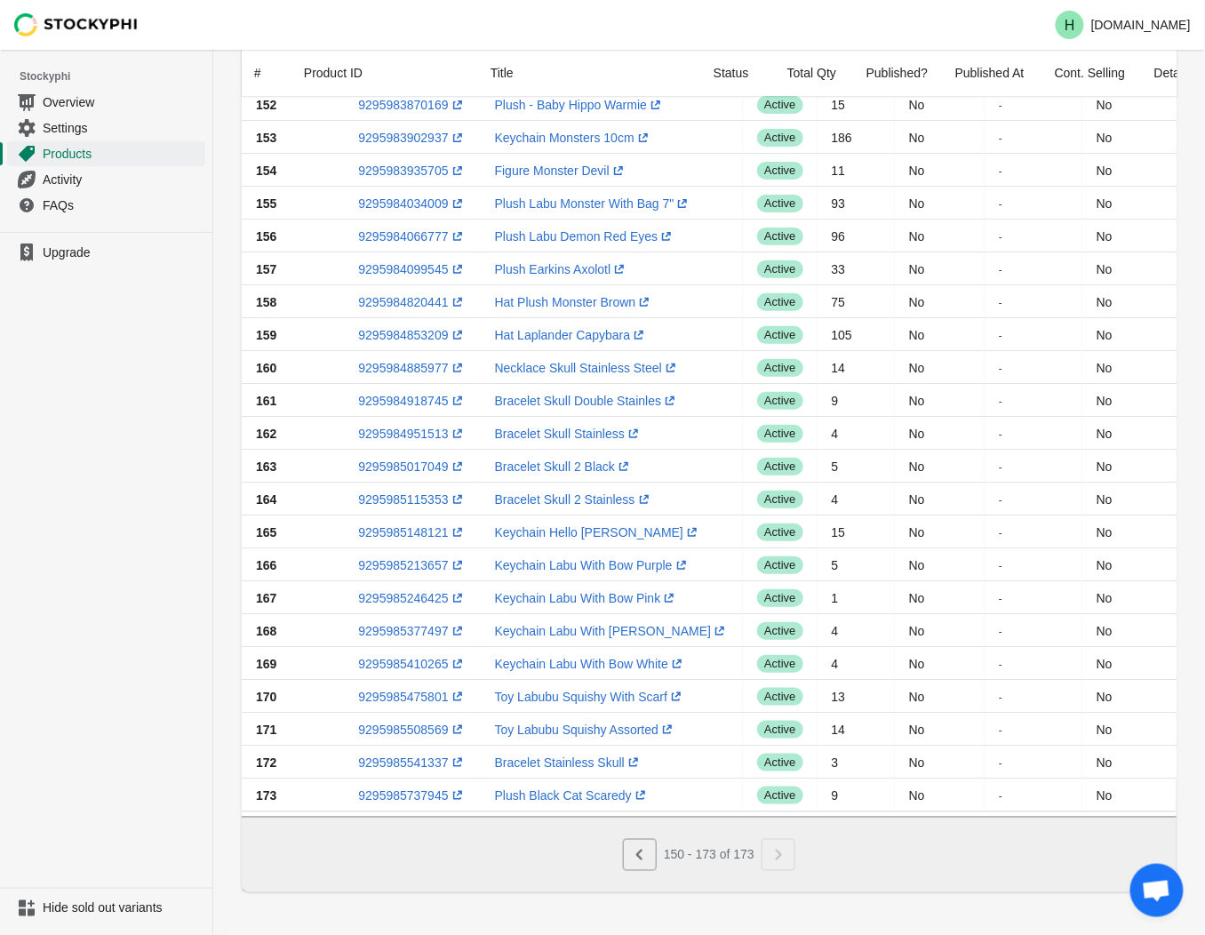
click at [160, 650] on ul "Upgrade" at bounding box center [106, 560] width 212 height 656
click at [398, 657] on link "9295985410265 (opens a new window)" at bounding box center [412, 664] width 108 height 14
click at [130, 626] on ul "Upgrade" at bounding box center [106, 560] width 212 height 656
click at [402, 690] on link "9295985475801 (opens a new window)" at bounding box center [412, 697] width 108 height 14
click at [117, 649] on ul "Upgrade" at bounding box center [106, 560] width 212 height 656
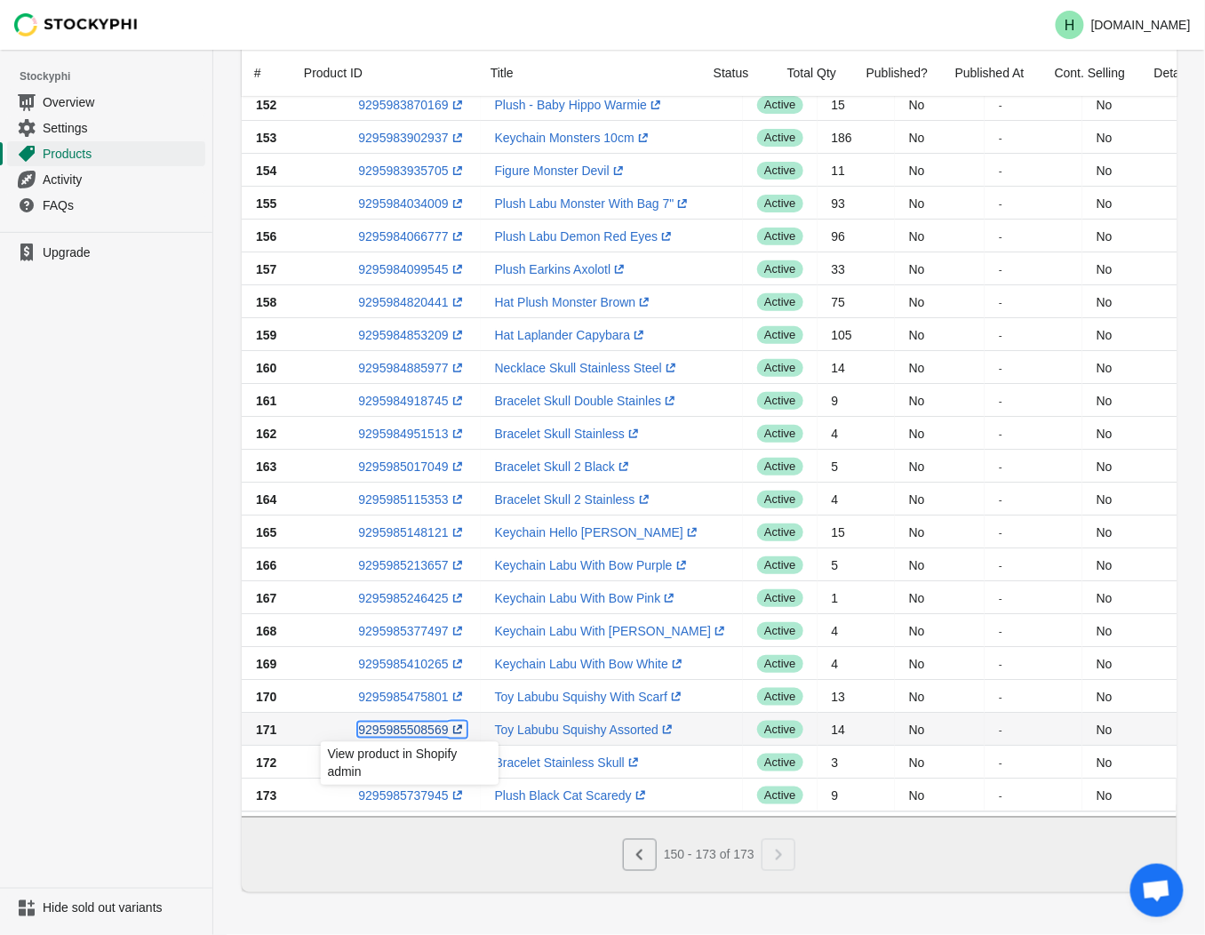
click at [403, 723] on link "9295985508569 (opens a new window)" at bounding box center [412, 730] width 108 height 14
click at [125, 626] on ul "Upgrade" at bounding box center [106, 560] width 212 height 656
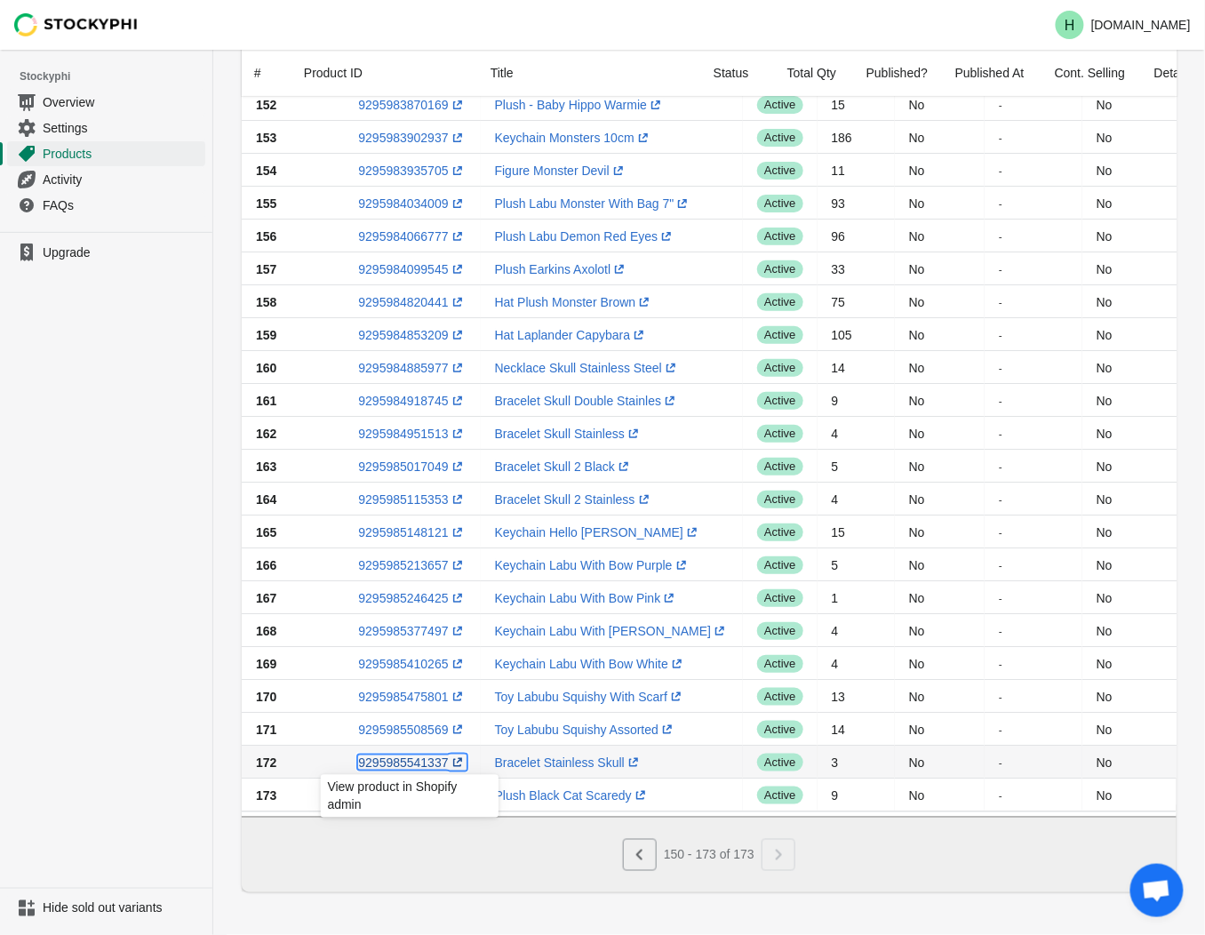
click at [393, 756] on link "9295985541337 (opens a new window)" at bounding box center [412, 763] width 108 height 14
click at [49, 688] on ul "Upgrade" at bounding box center [106, 560] width 212 height 656
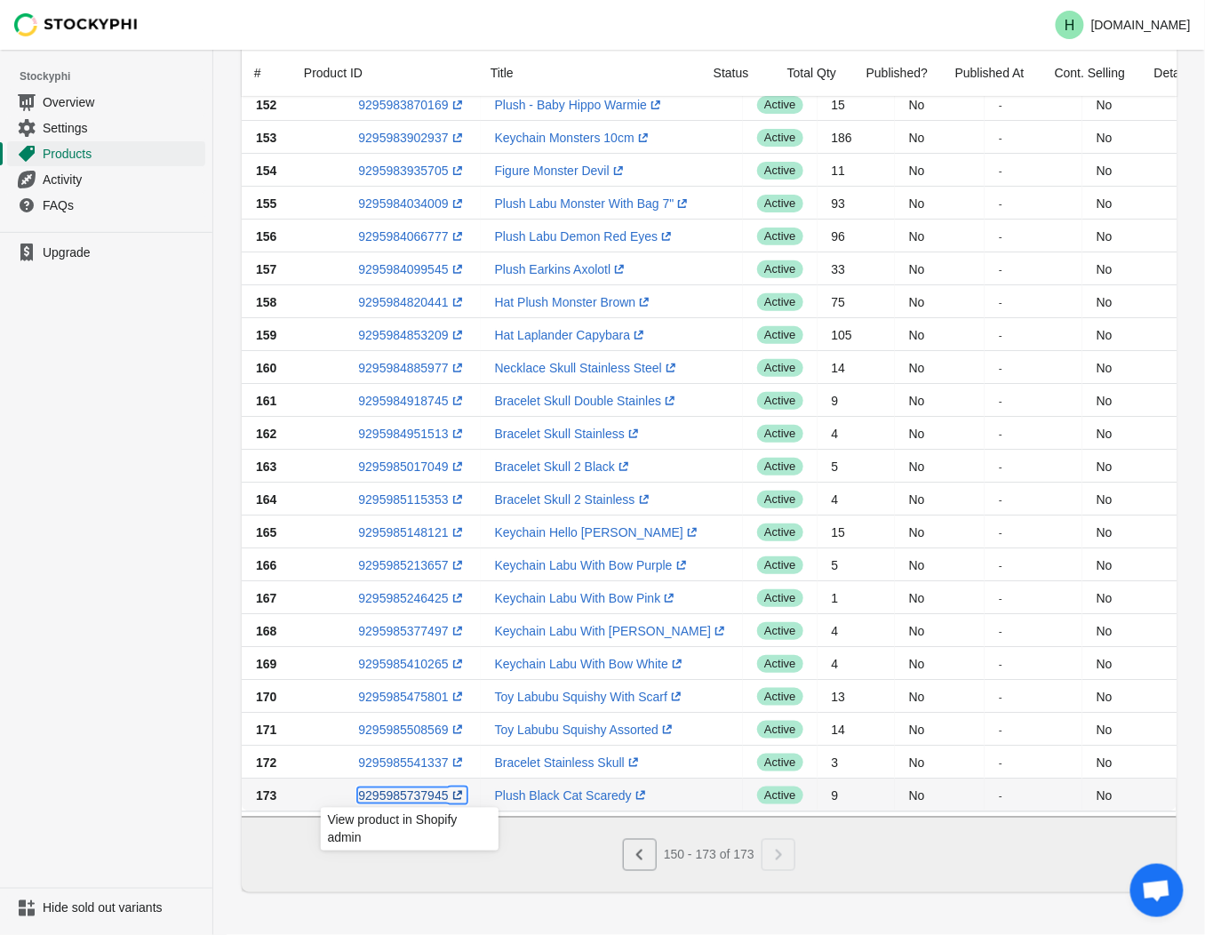
click at [380, 788] on link "9295985737945 (opens a new window)" at bounding box center [412, 795] width 108 height 14
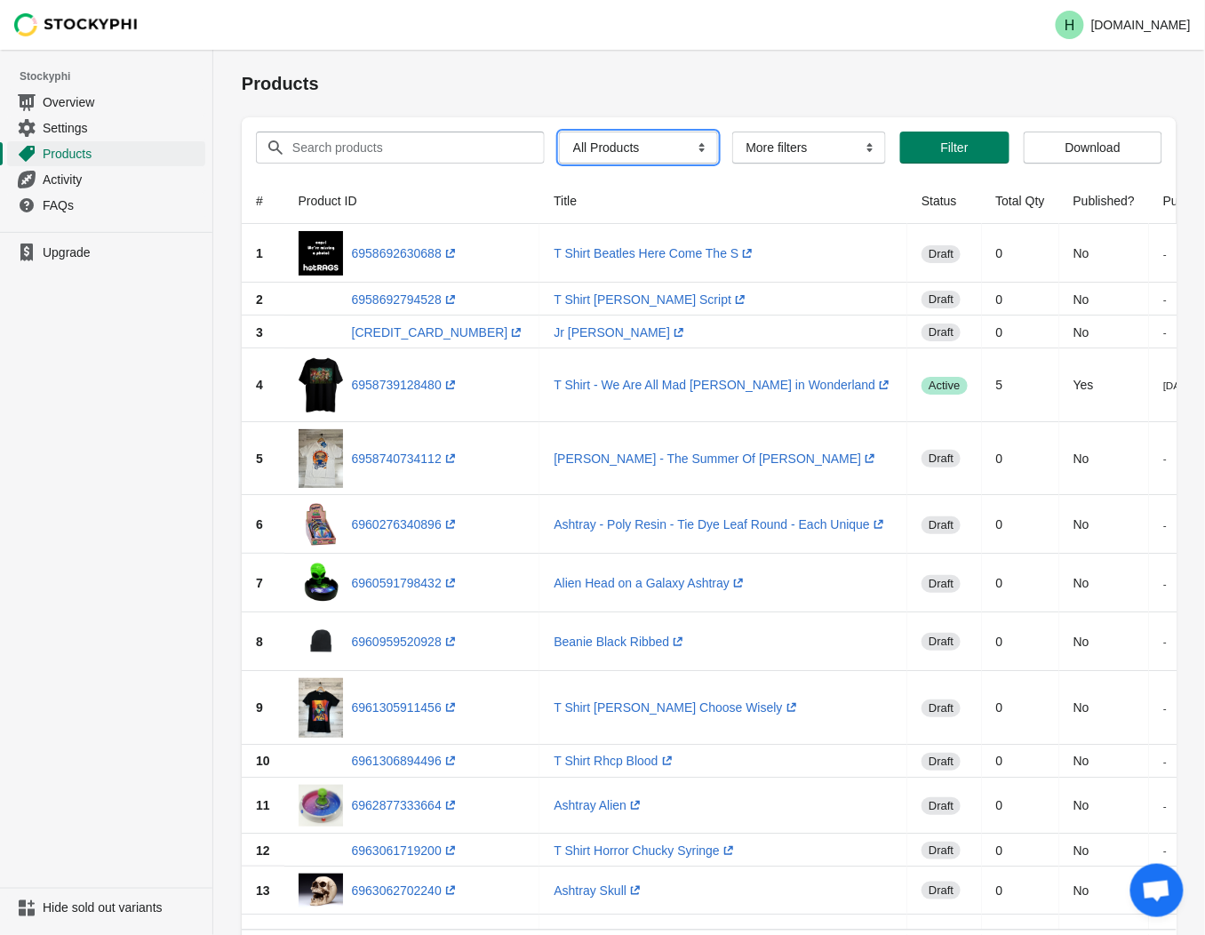
click at [695, 149] on select "All Products InStock InStock Published InStock Un-Published OOS OOS Published O…" at bounding box center [638, 148] width 159 height 32
select select "instock_has_no_image"
click at [559, 132] on select "All Products InStock InStock Published InStock Un-Published OOS OOS Published O…" at bounding box center [638, 148] width 159 height 32
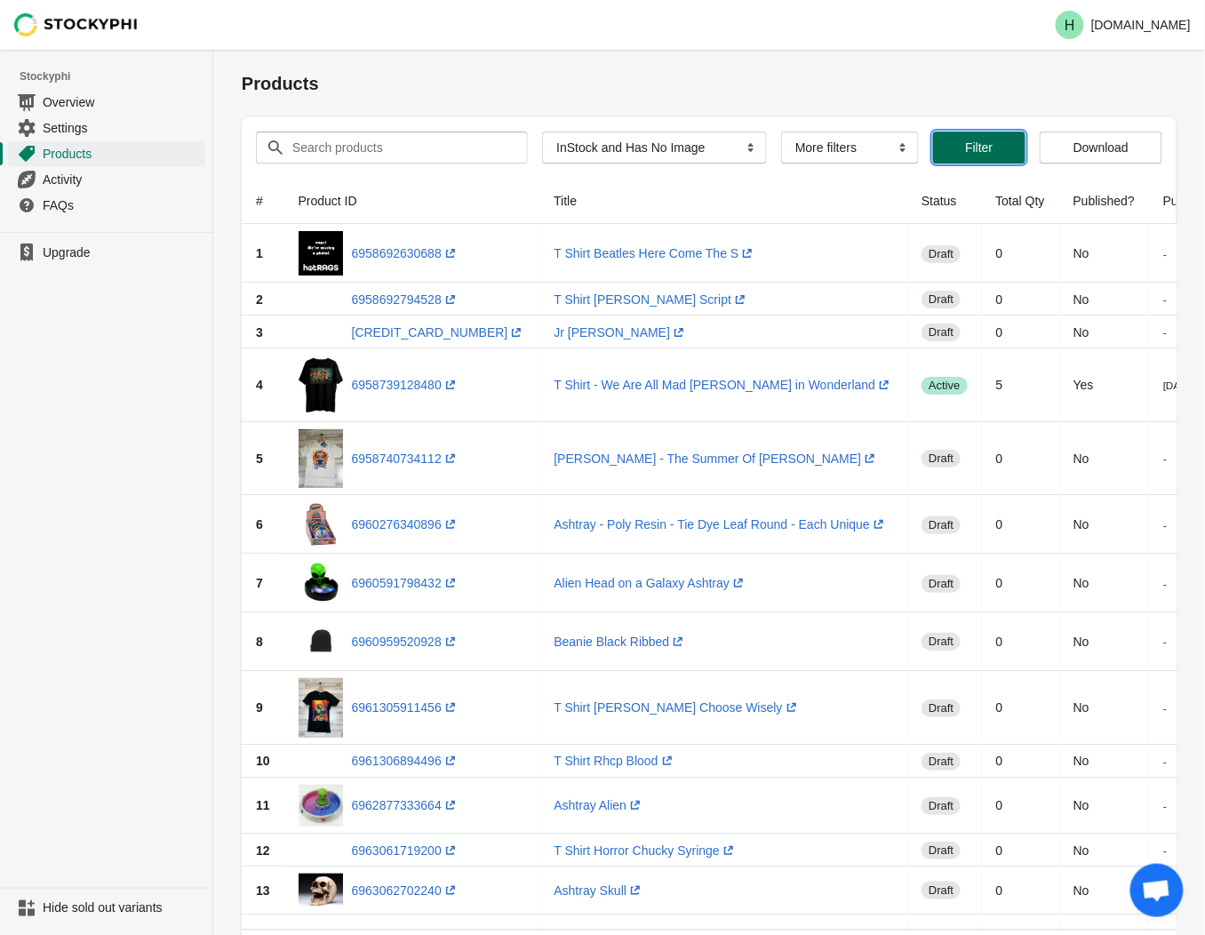
click at [983, 153] on span "Filter" at bounding box center [979, 147] width 28 height 14
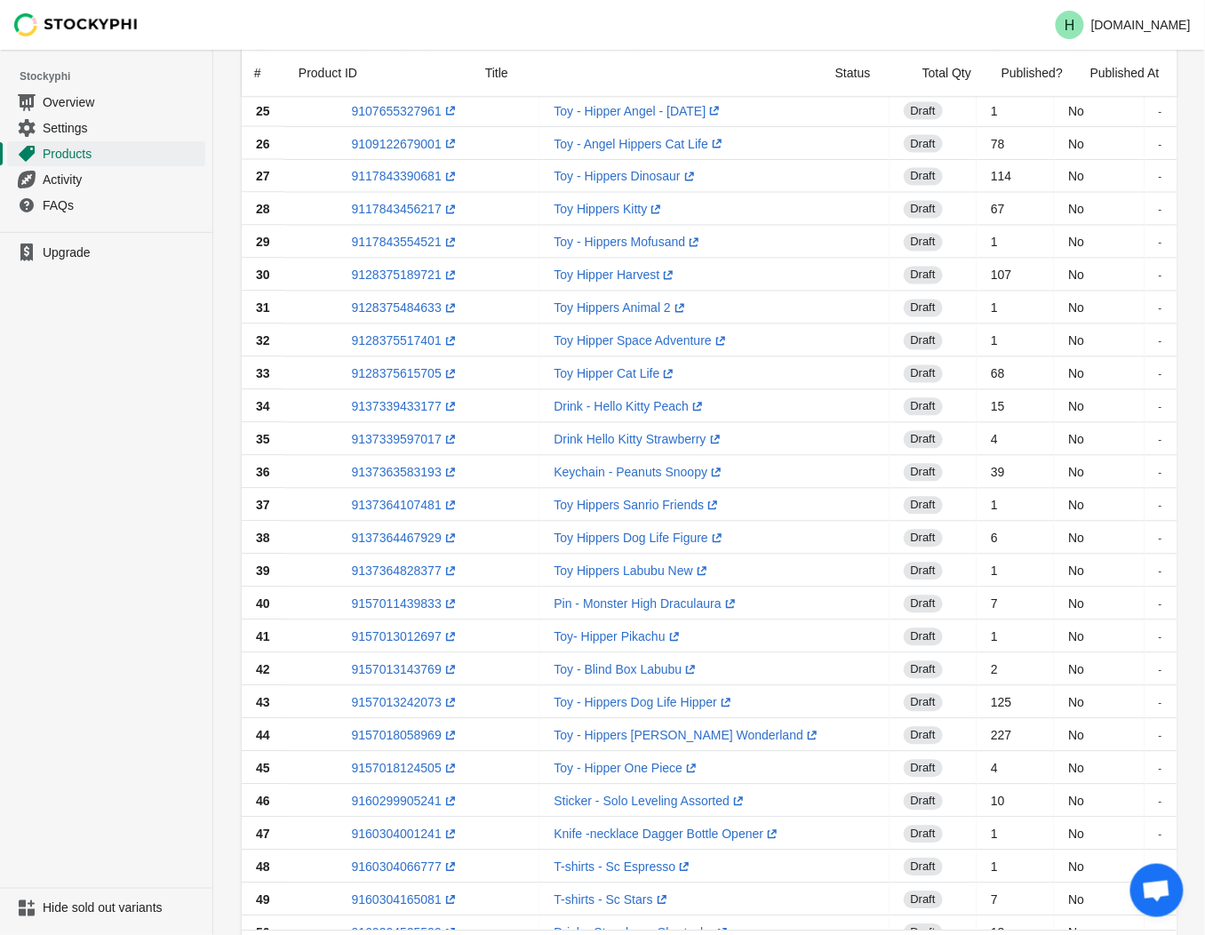
scroll to position [1068, 0]
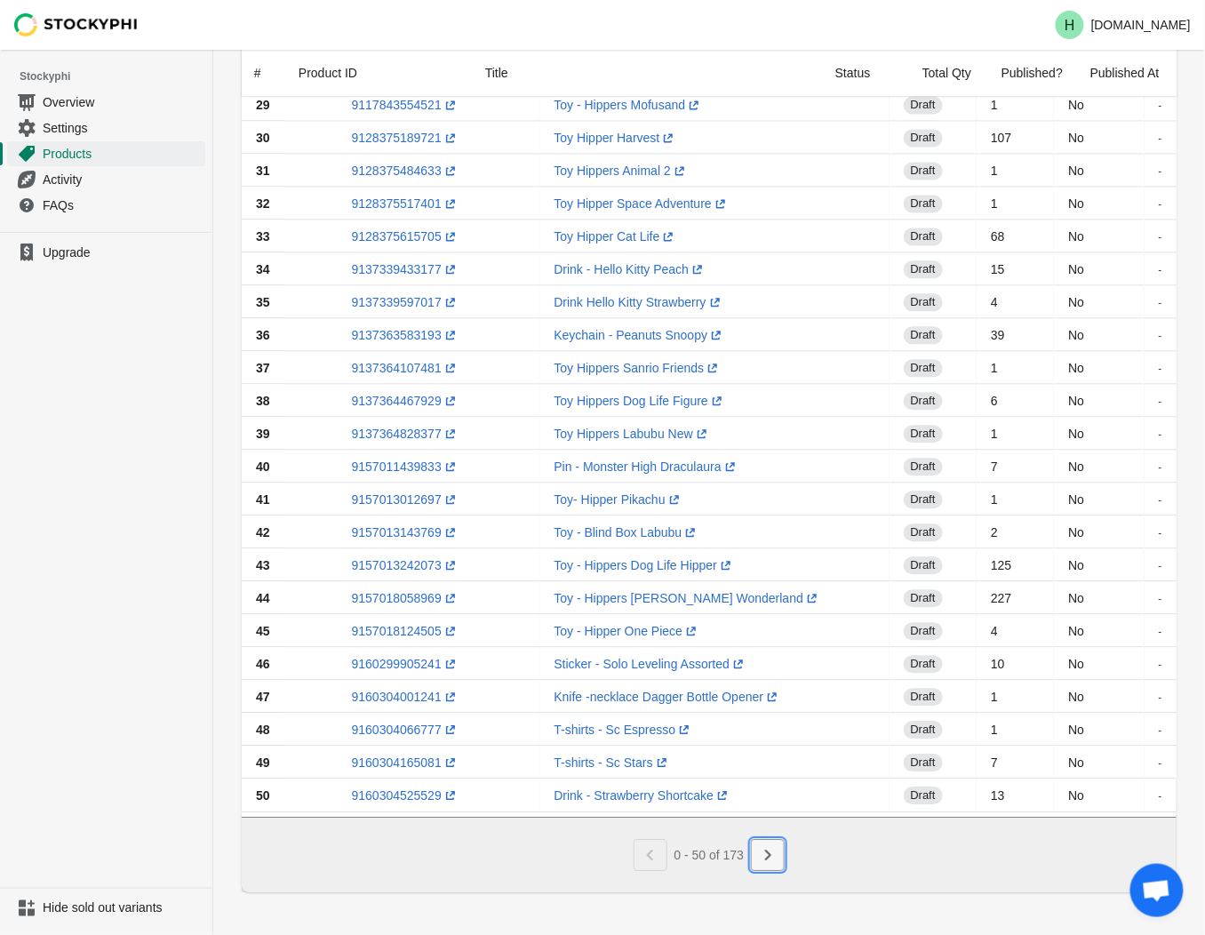
click at [777, 857] on icon "Next" at bounding box center [768, 855] width 18 height 18
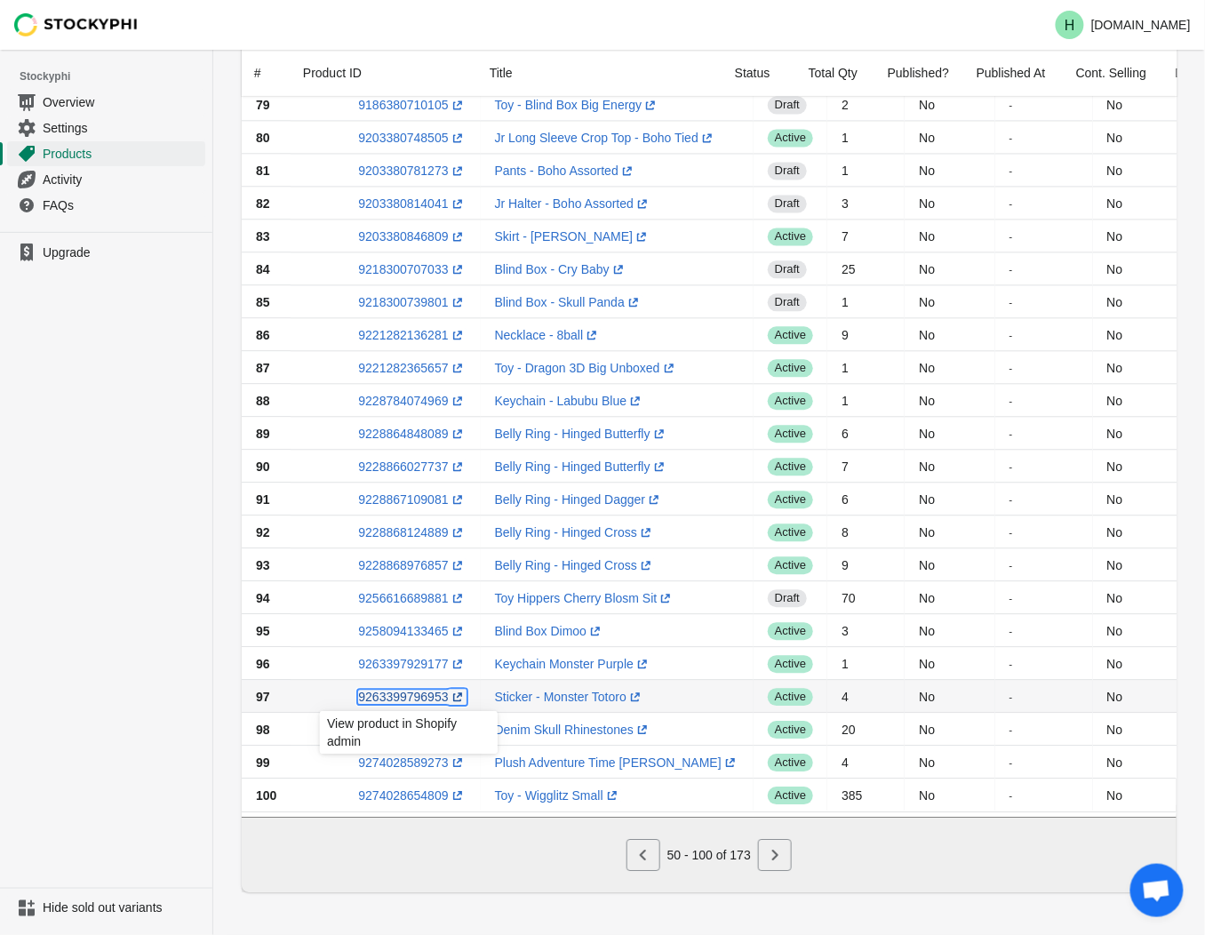
click at [403, 690] on link "9263399796953 (opens a new window)" at bounding box center [412, 697] width 108 height 14
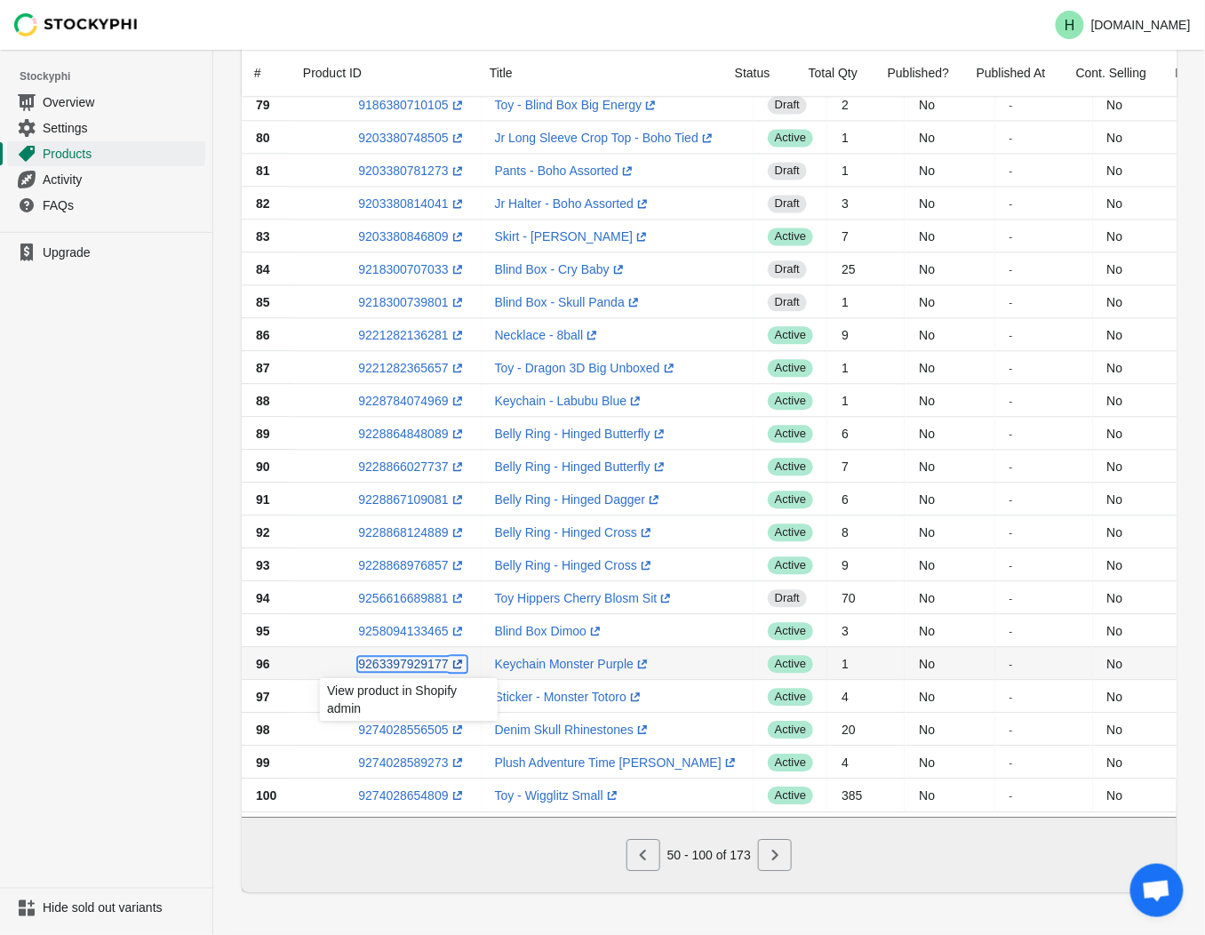
click at [394, 657] on link "9263397929177 (opens a new window)" at bounding box center [412, 664] width 108 height 14
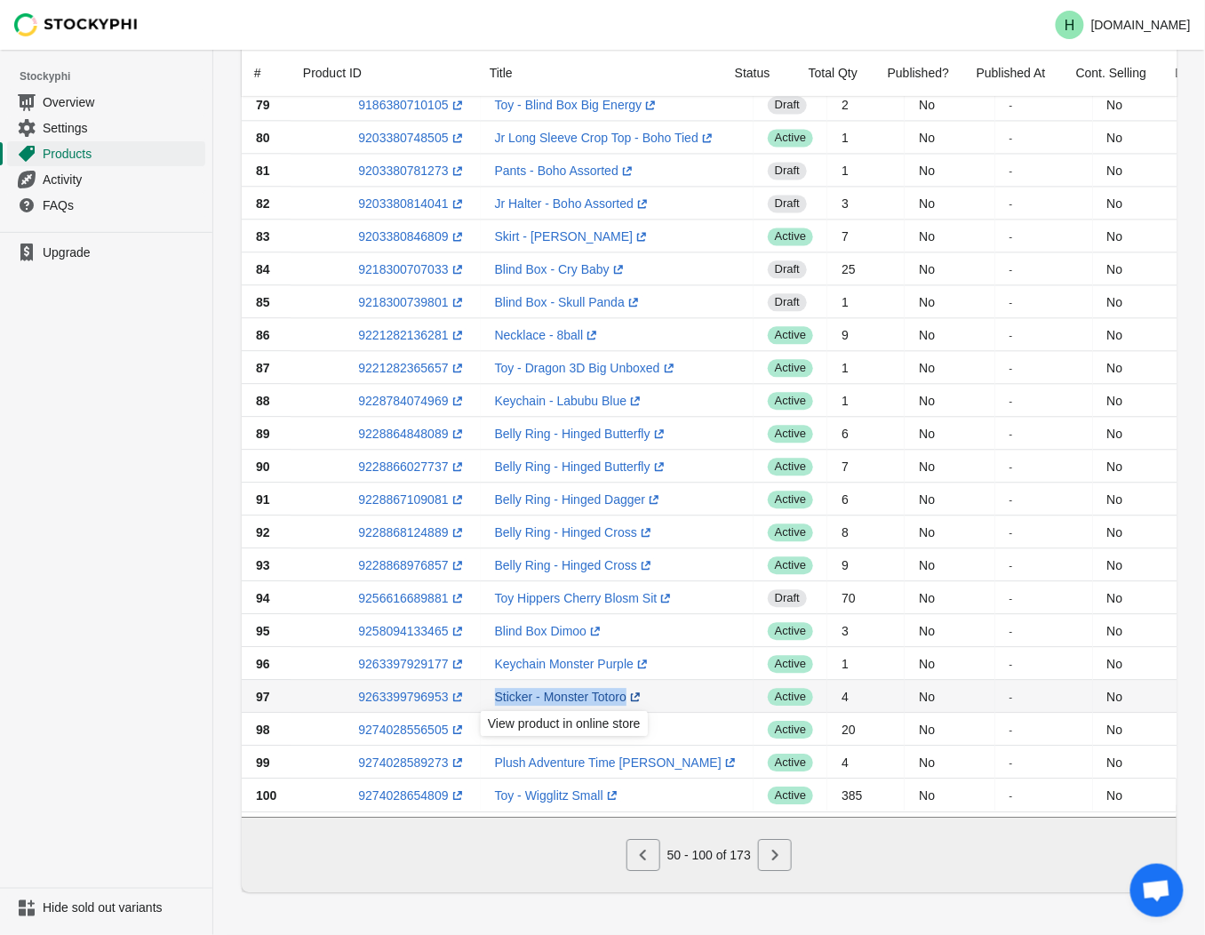
drag, startPoint x: 480, startPoint y: 685, endPoint x: 619, endPoint y: 684, distance: 138.7
click at [619, 684] on td "Sticker - Monster Totoro (opens a new window)" at bounding box center [617, 696] width 273 height 33
drag, startPoint x: 619, startPoint y: 684, endPoint x: 602, endPoint y: 689, distance: 17.5
click at [101, 655] on ul "Upgrade" at bounding box center [106, 560] width 212 height 656
drag, startPoint x: 477, startPoint y: 687, endPoint x: 626, endPoint y: 687, distance: 148.4
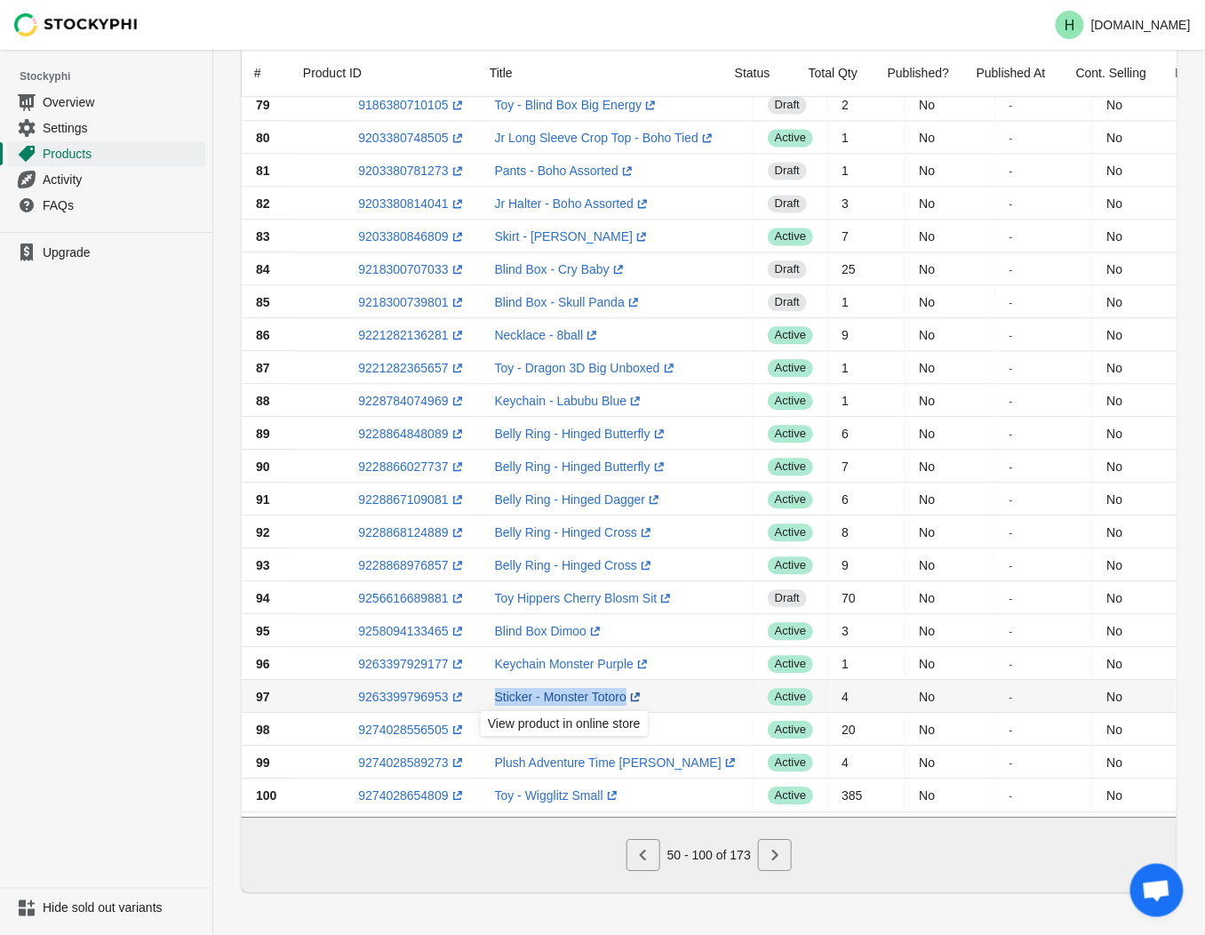
click at [626, 687] on td "Sticker - Monster Totoro (opens a new window)" at bounding box center [617, 696] width 273 height 33
drag, startPoint x: 626, startPoint y: 687, endPoint x: 604, endPoint y: 689, distance: 21.4
copy link "Sticker - Monster Totoro (opens a new window)"
click at [404, 692] on link "9263399796953 (opens a new window)" at bounding box center [412, 697] width 108 height 14
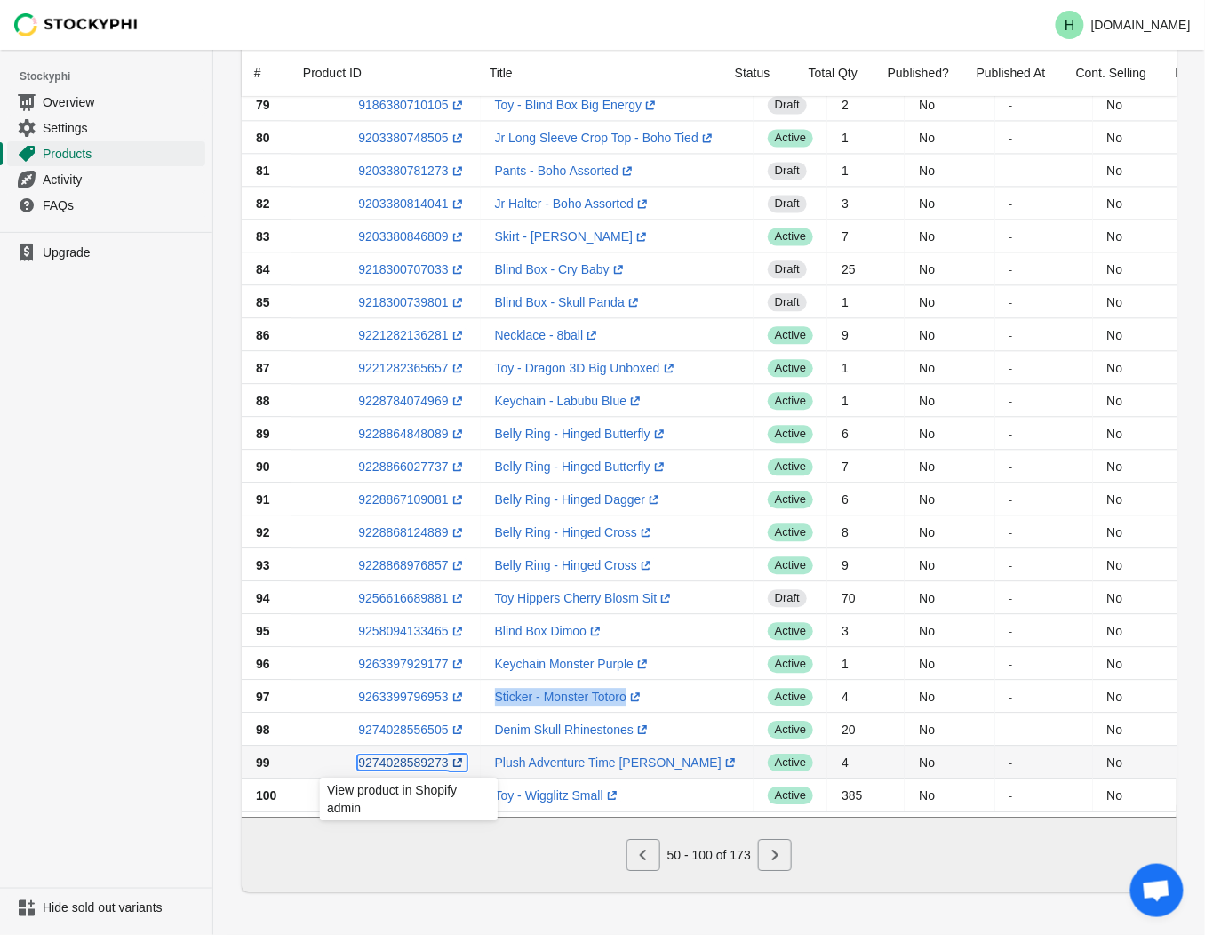
click at [384, 756] on link "9274028589273 (opens a new window)" at bounding box center [412, 763] width 108 height 14
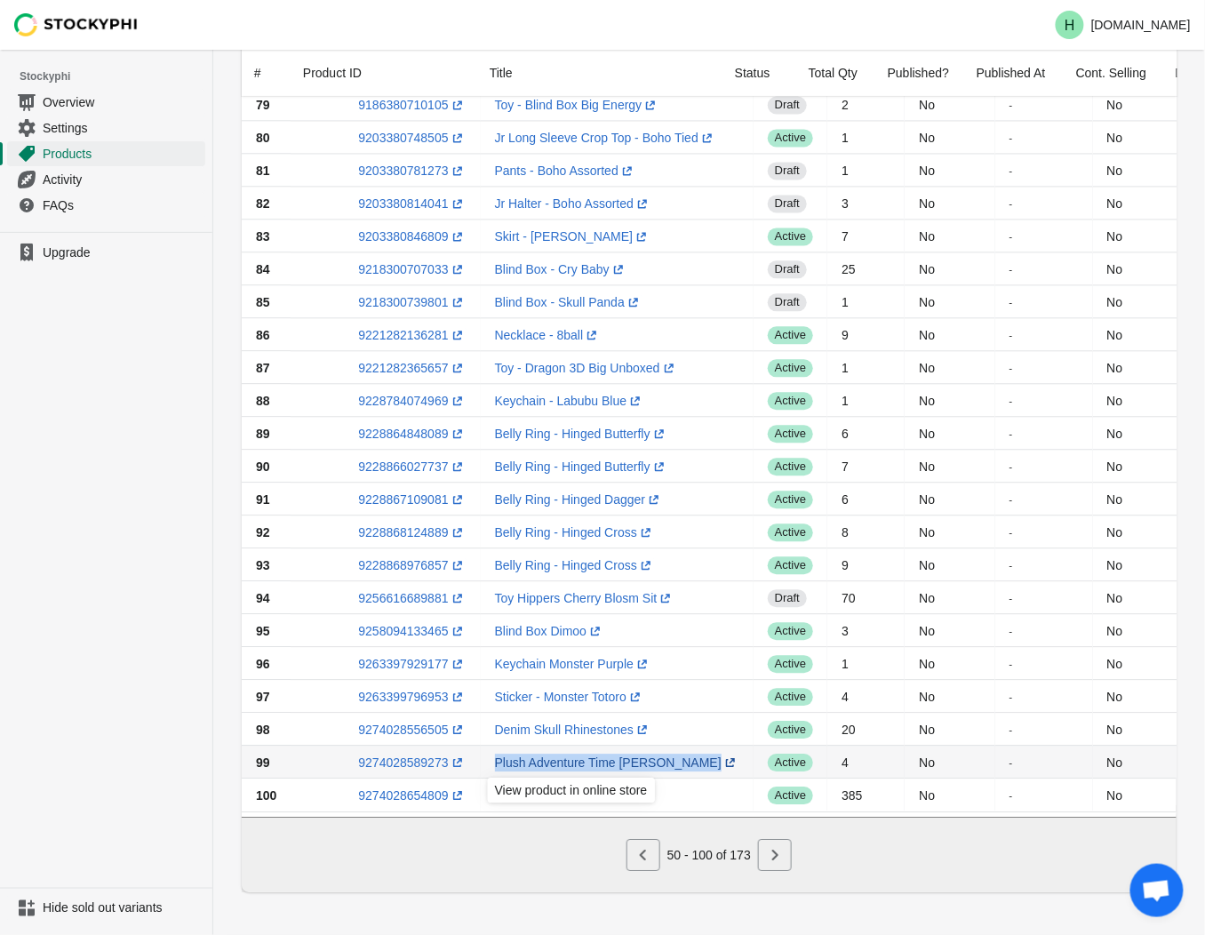
drag, startPoint x: 478, startPoint y: 747, endPoint x: 643, endPoint y: 752, distance: 164.5
click at [643, 752] on td "Plush Adventure Time Jake (opens a new window)" at bounding box center [617, 762] width 273 height 33
drag, startPoint x: 643, startPoint y: 752, endPoint x: 597, endPoint y: 754, distance: 45.4
copy td "Plush Adventure Time Jake (opens a new window)"
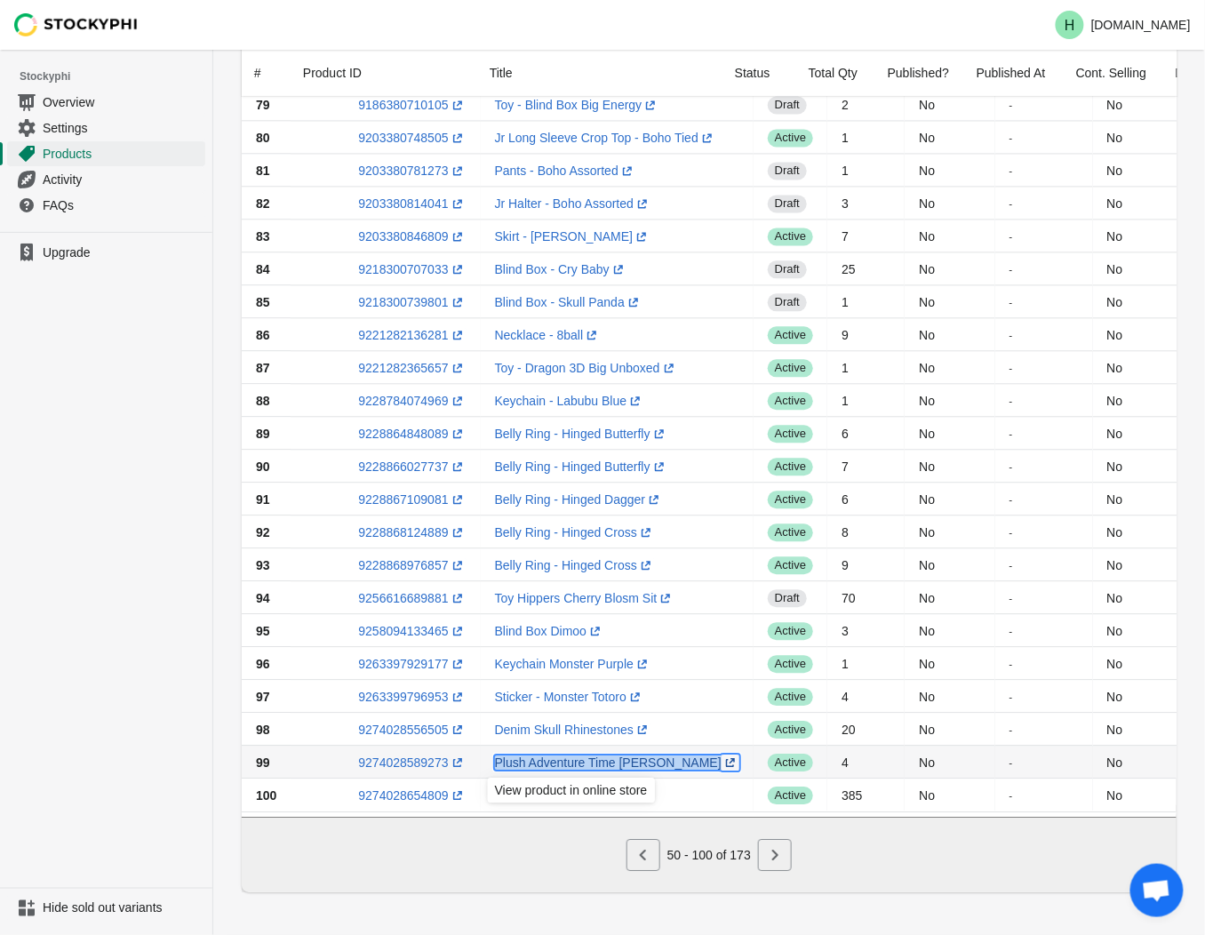
click at [549, 756] on link "Plush Adventure Time Jake (opens a new window)" at bounding box center [617, 763] width 244 height 14
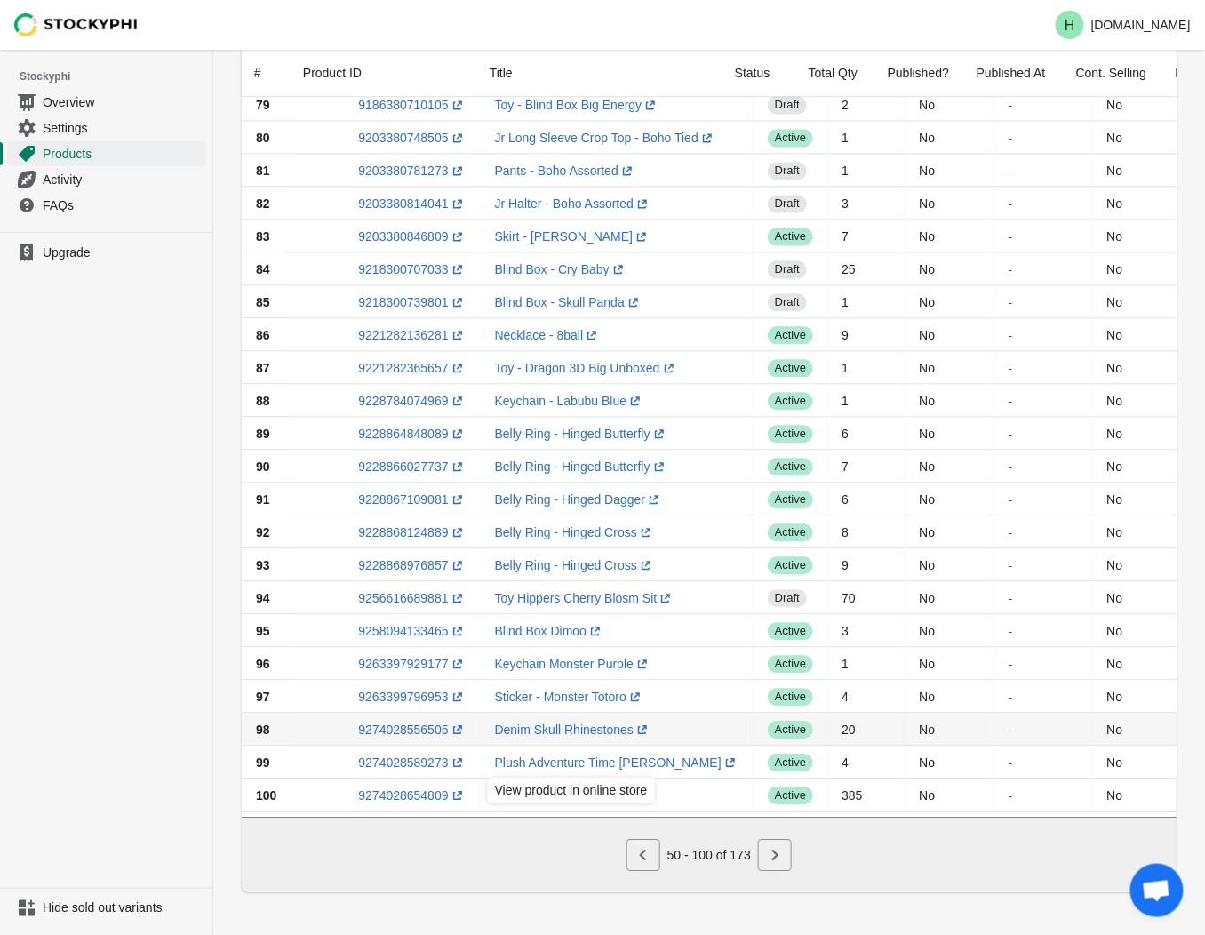
click at [676, 717] on td "Denim Skull Rhinestones (opens a new window)" at bounding box center [617, 729] width 273 height 33
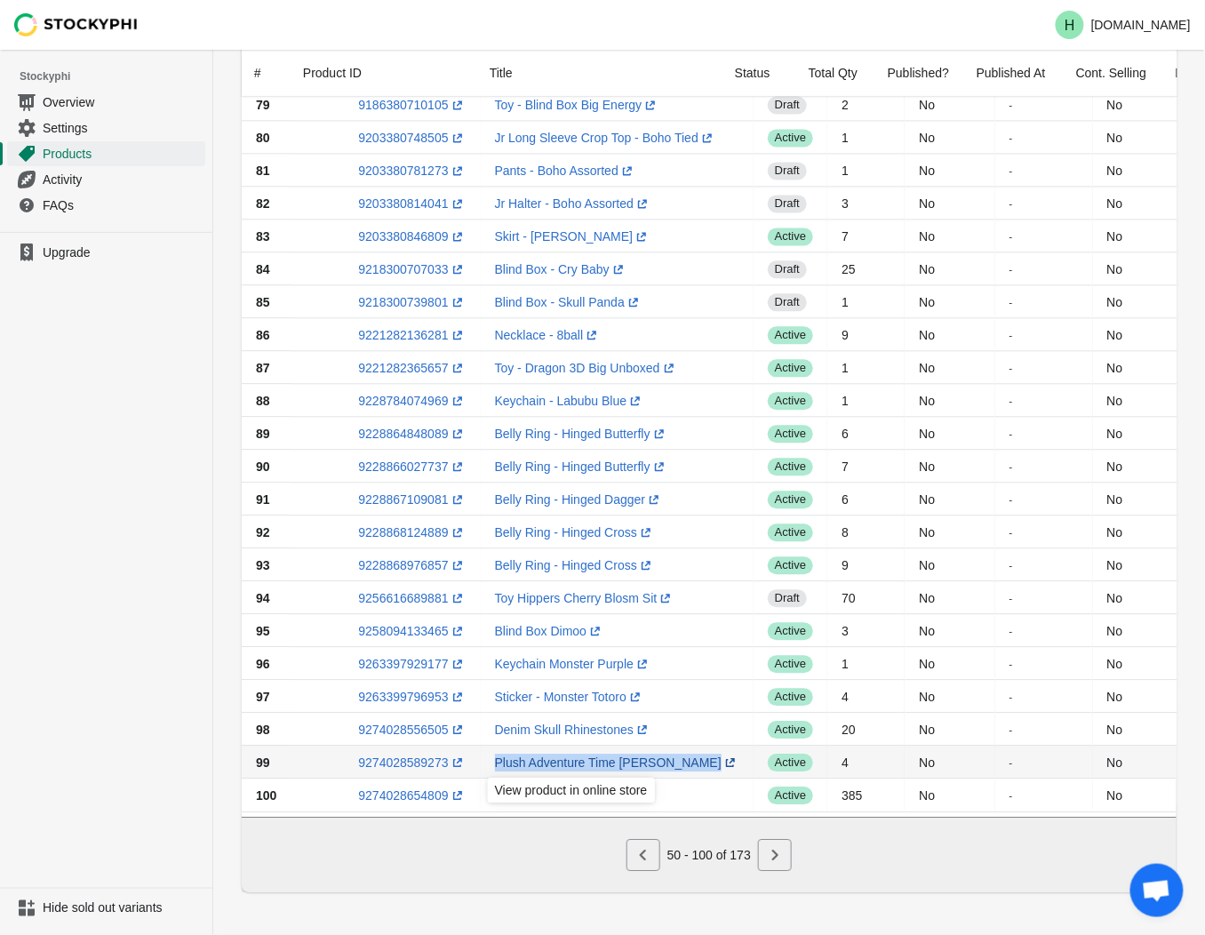
drag, startPoint x: 508, startPoint y: 750, endPoint x: 641, endPoint y: 750, distance: 133.3
click at [641, 750] on td "Plush Adventure Time Jake (opens a new window)" at bounding box center [617, 762] width 273 height 33
drag, startPoint x: 641, startPoint y: 750, endPoint x: 616, endPoint y: 753, distance: 25.0
copy link "Plush Adventure Time Jake (opens a new window)"
click at [448, 746] on td "9274028589273 (opens a new window)" at bounding box center [385, 762] width 189 height 33
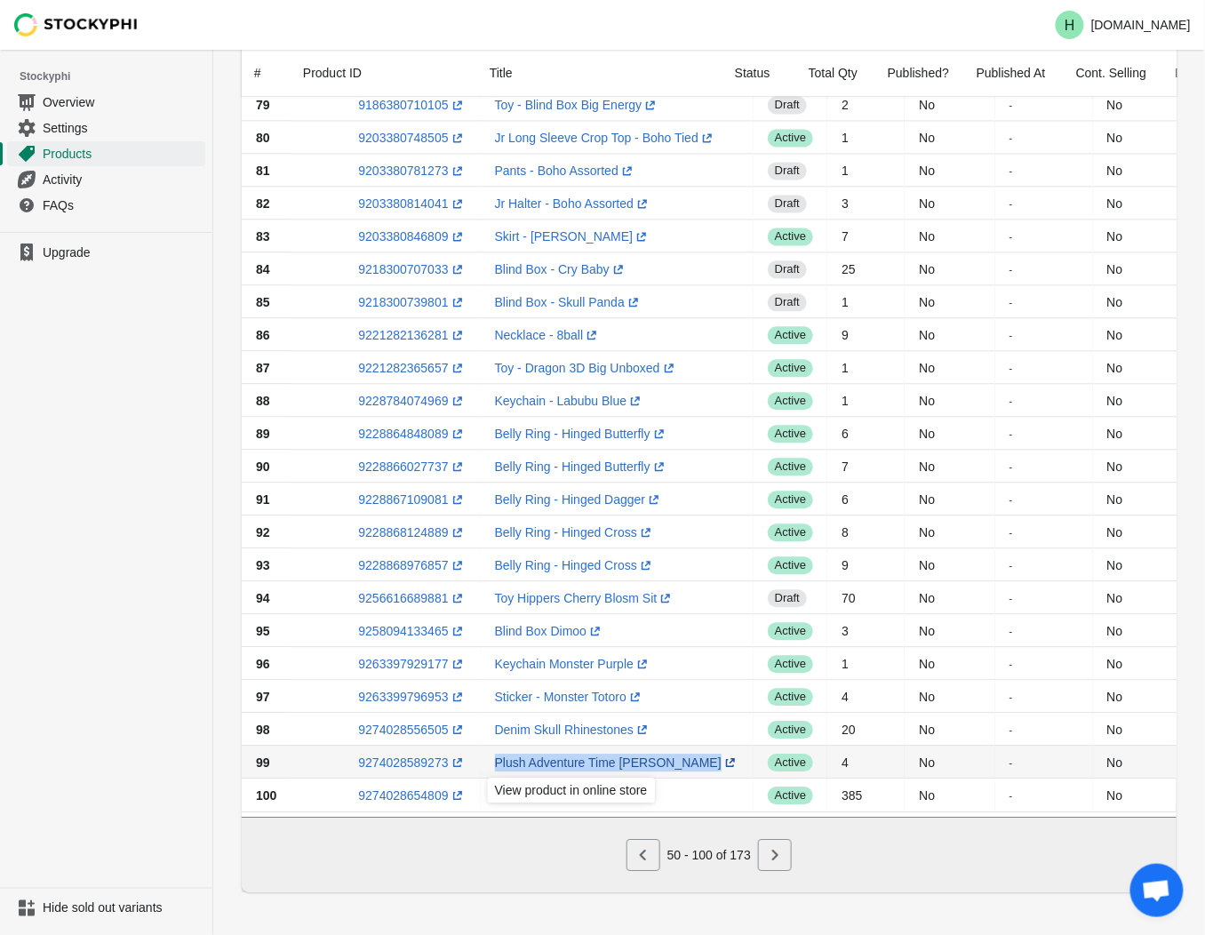
drag, startPoint x: 481, startPoint y: 752, endPoint x: 643, endPoint y: 750, distance: 161.8
click at [643, 750] on td "Plush Adventure Time Jake (opens a new window)" at bounding box center [617, 762] width 273 height 33
drag, startPoint x: 643, startPoint y: 750, endPoint x: 549, endPoint y: 756, distance: 93.5
copy link "Plush Adventure Time Jake (opens a new window)"
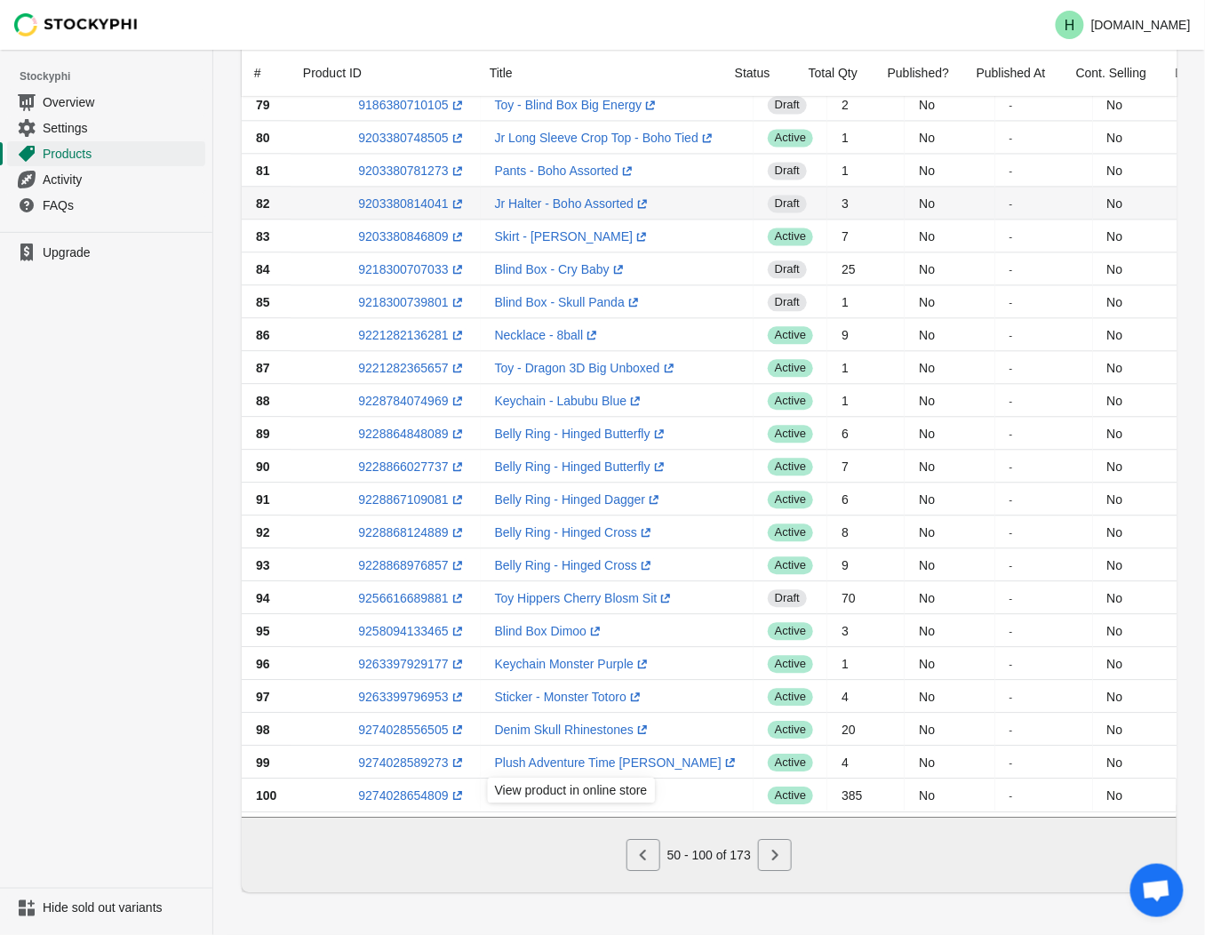
click at [327, 195] on div "9203380814041 (opens a new window)" at bounding box center [385, 204] width 161 height 18
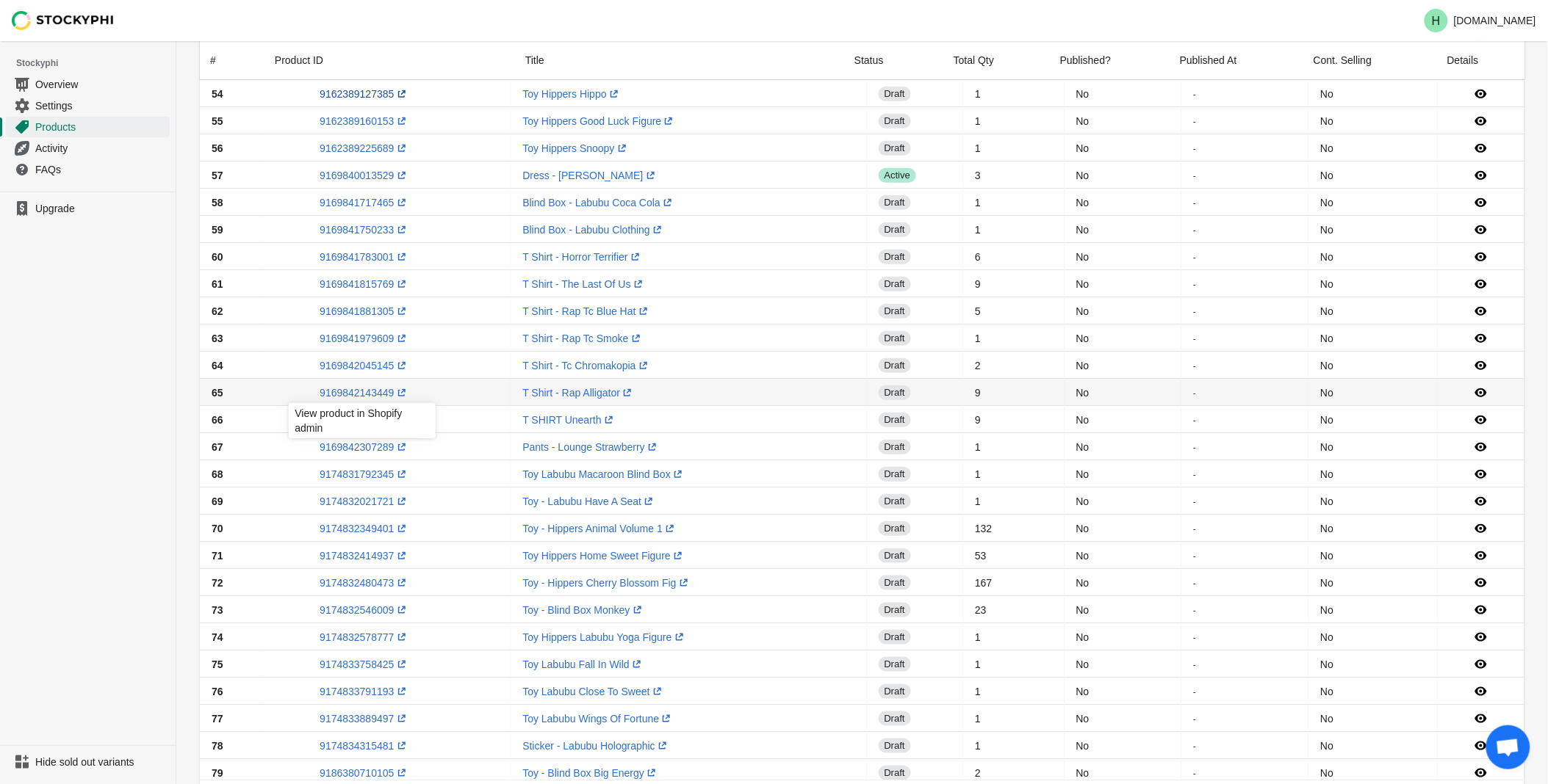
scroll to position [0, 0]
